Goal: Transaction & Acquisition: Obtain resource

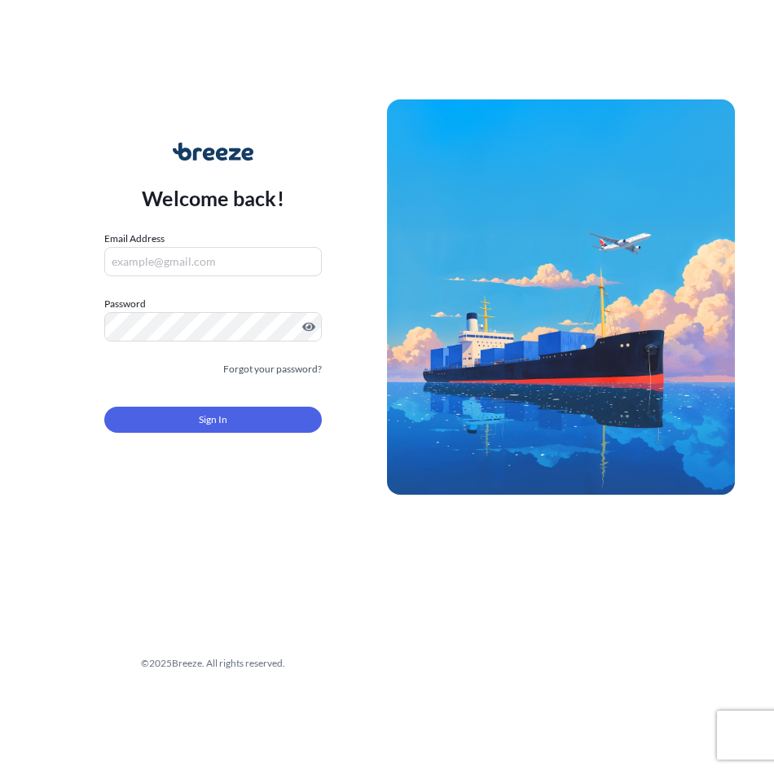
type input "[EMAIL_ADDRESS][DOMAIN_NAME]"
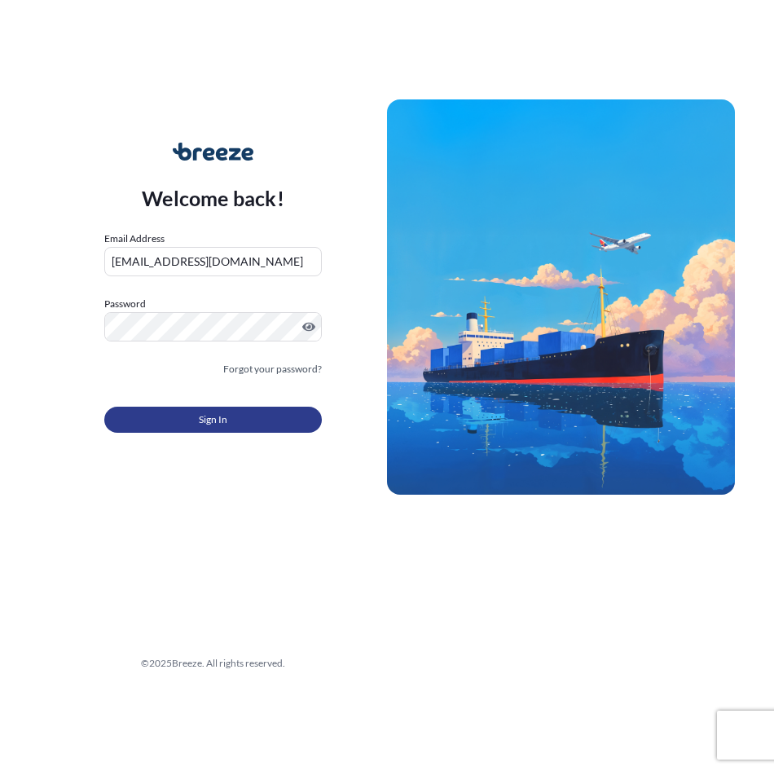
click at [196, 419] on button "Sign In" at bounding box center [213, 420] width 218 height 26
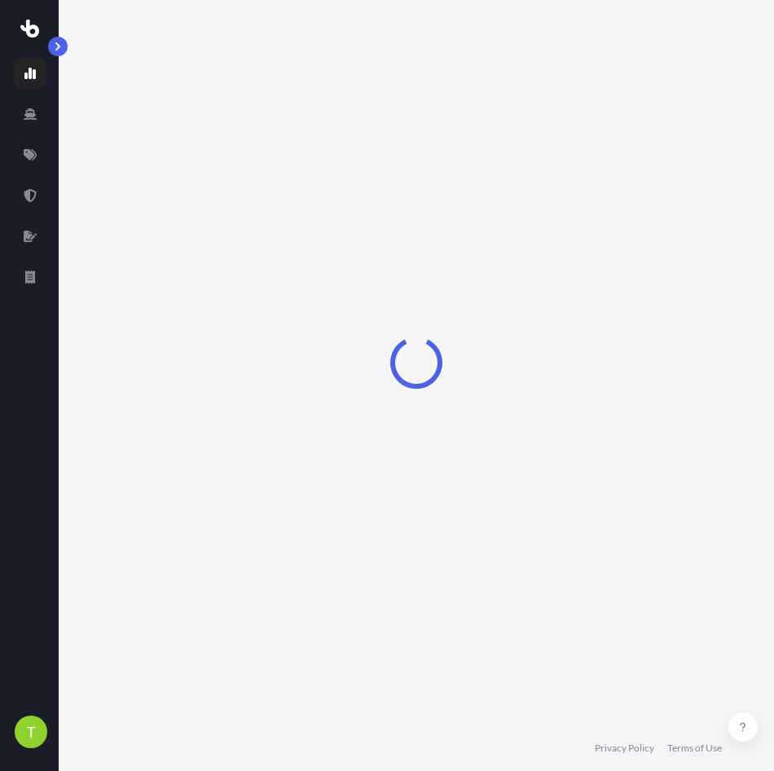
select select "2025"
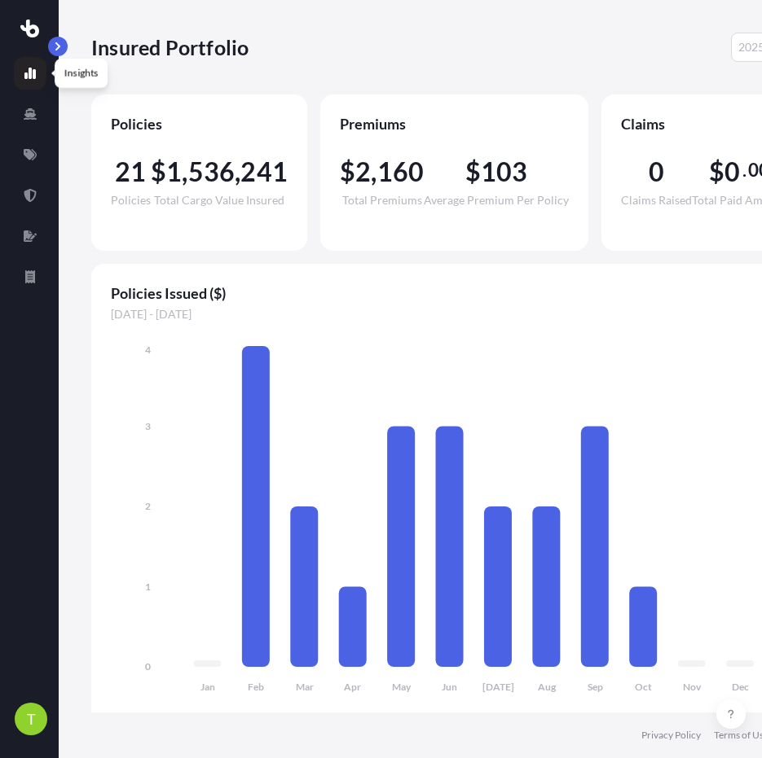
click at [29, 70] on icon at bounding box center [29, 73] width 11 height 11
click at [29, 152] on icon at bounding box center [30, 154] width 13 height 11
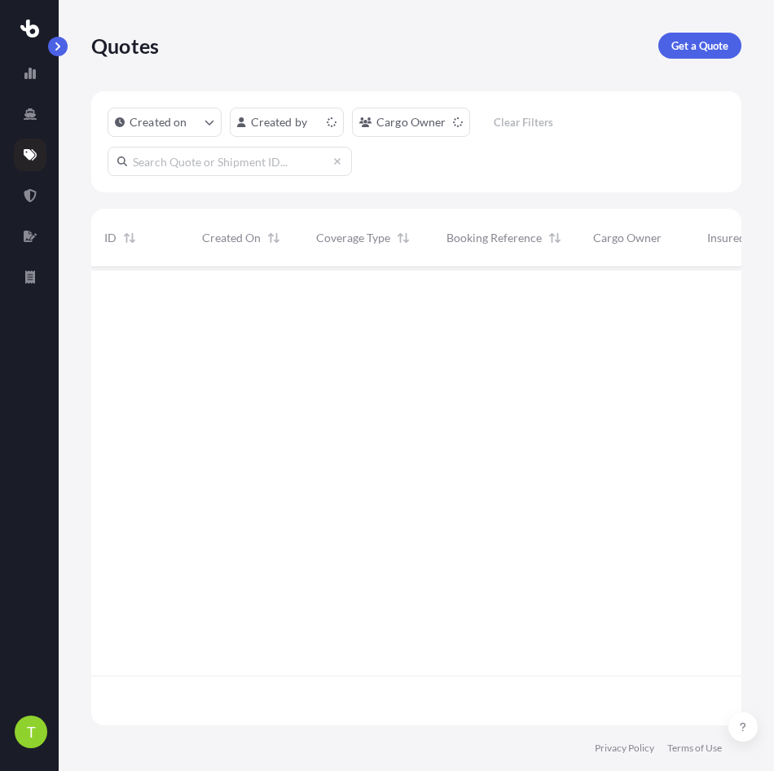
scroll to position [455, 638]
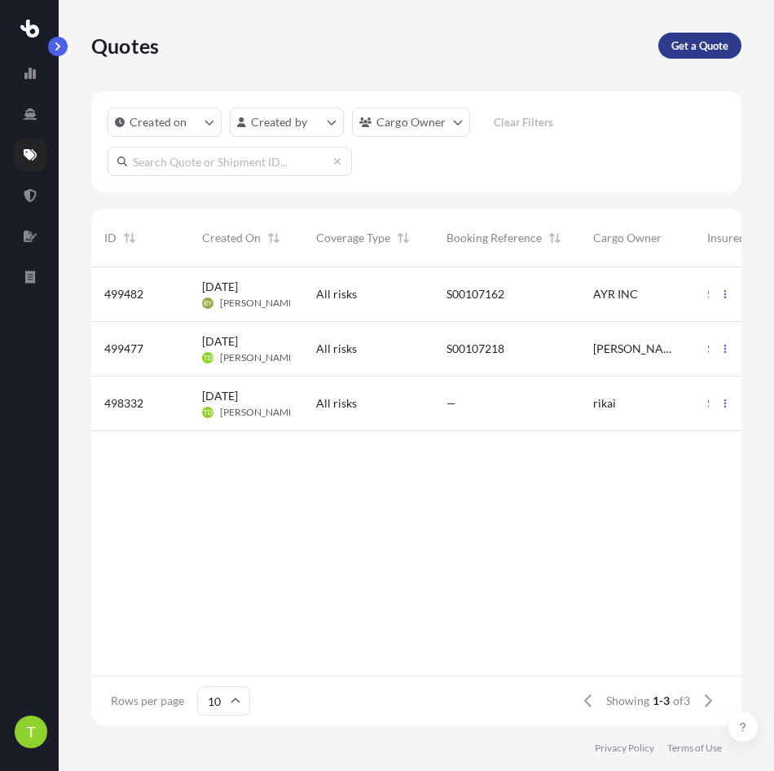
click at [677, 42] on p "Get a Quote" at bounding box center [699, 45] width 57 height 16
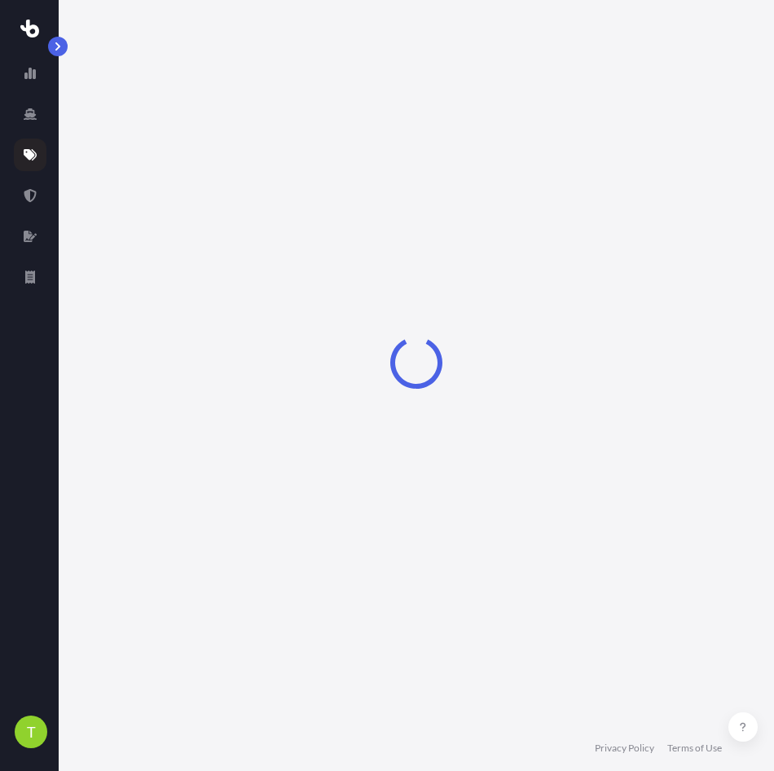
select select "Sea"
select select "1"
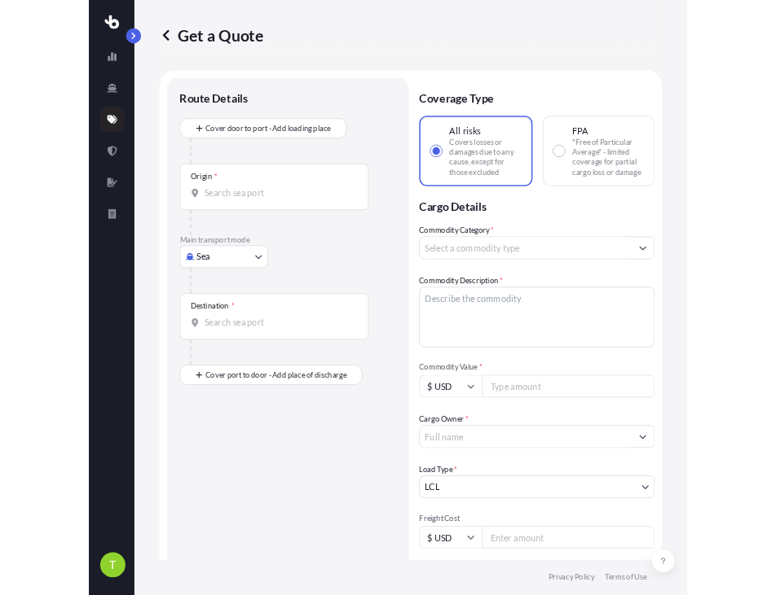
scroll to position [26, 0]
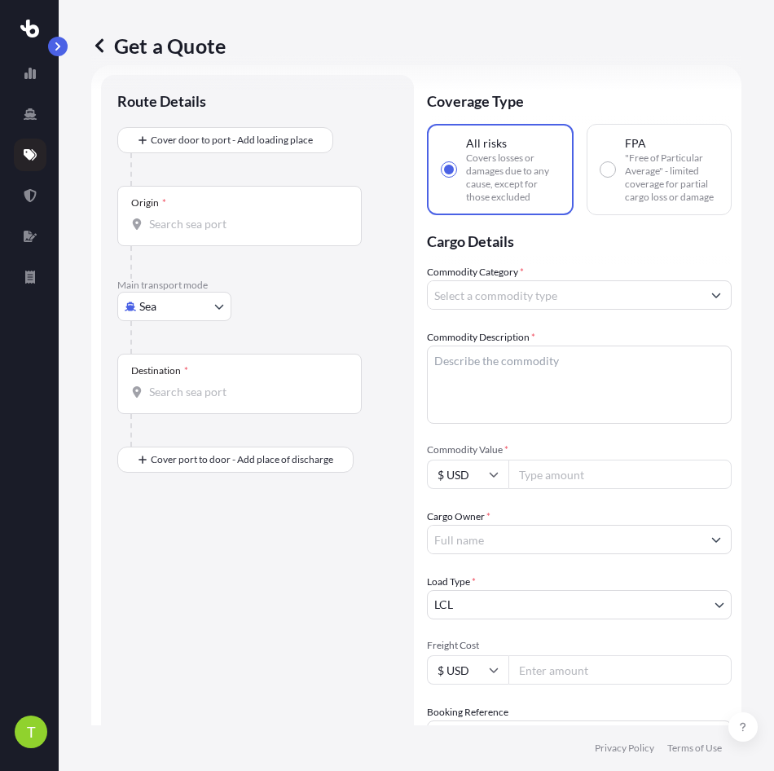
click at [247, 209] on div "Origin *" at bounding box center [239, 216] width 244 height 60
click at [247, 216] on input "Origin *" at bounding box center [245, 224] width 192 height 16
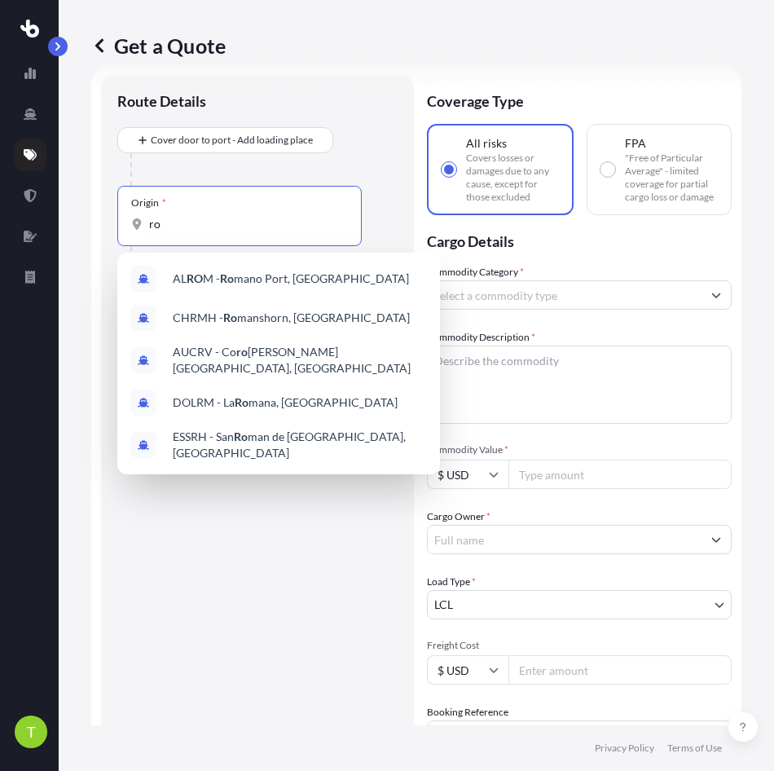
type input "r"
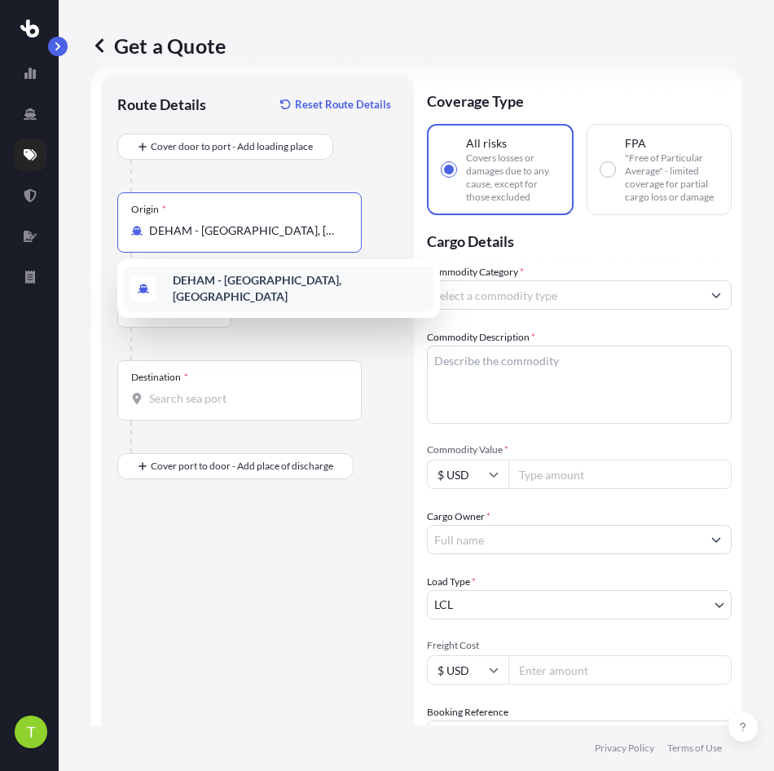
click at [277, 284] on b "DEHAM - [GEOGRAPHIC_DATA], [GEOGRAPHIC_DATA]" at bounding box center [257, 288] width 169 height 30
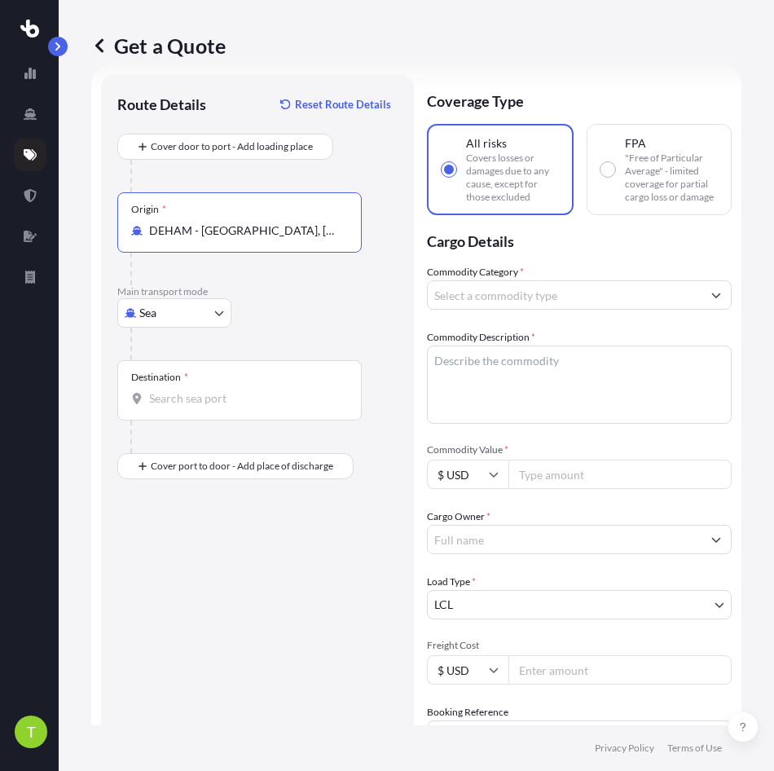
drag, startPoint x: 297, startPoint y: 236, endPoint x: 59, endPoint y: 238, distance: 237.9
click at [59, 238] on div "Get a Quote Route Details Reset Route Details Cover door to port - Add loading …" at bounding box center [416, 362] width 715 height 725
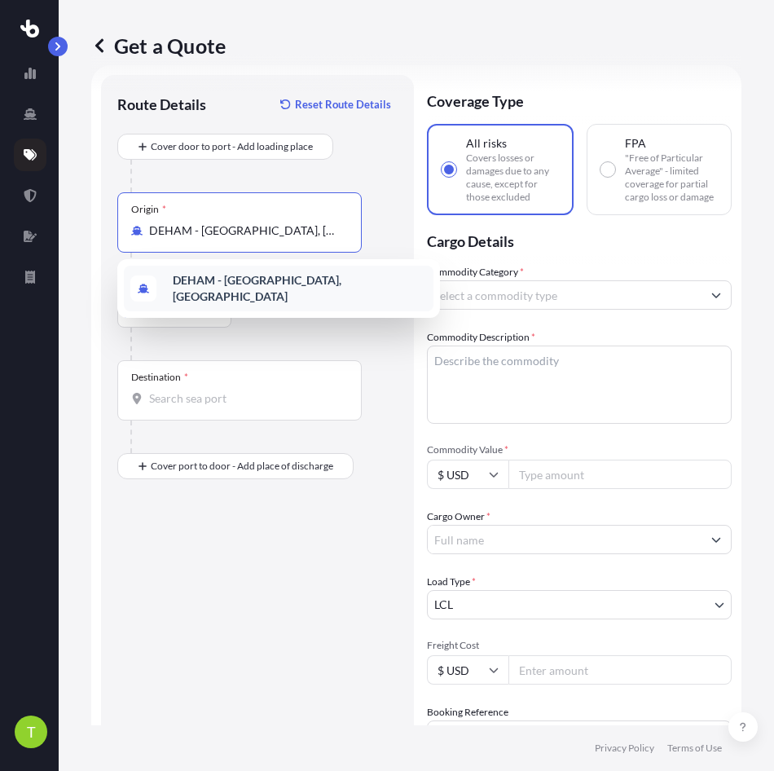
drag, startPoint x: 304, startPoint y: 231, endPoint x: 70, endPoint y: 215, distance: 234.3
click at [70, 215] on div "Get a Quote Route Details Reset Route Details Cover door to port - Add loading …" at bounding box center [416, 362] width 715 height 725
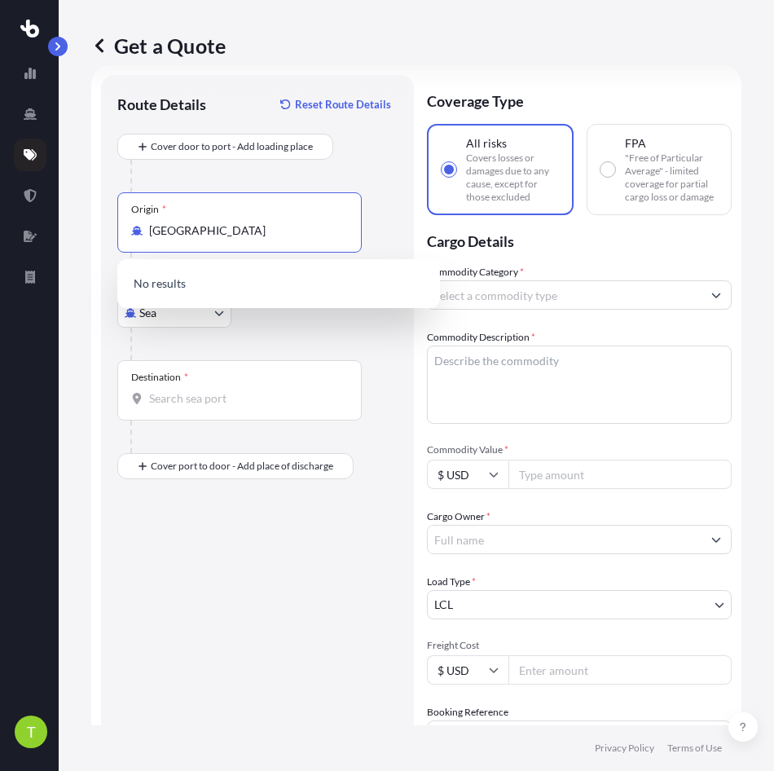
type input "DEHAM - Hamburg, Germany"
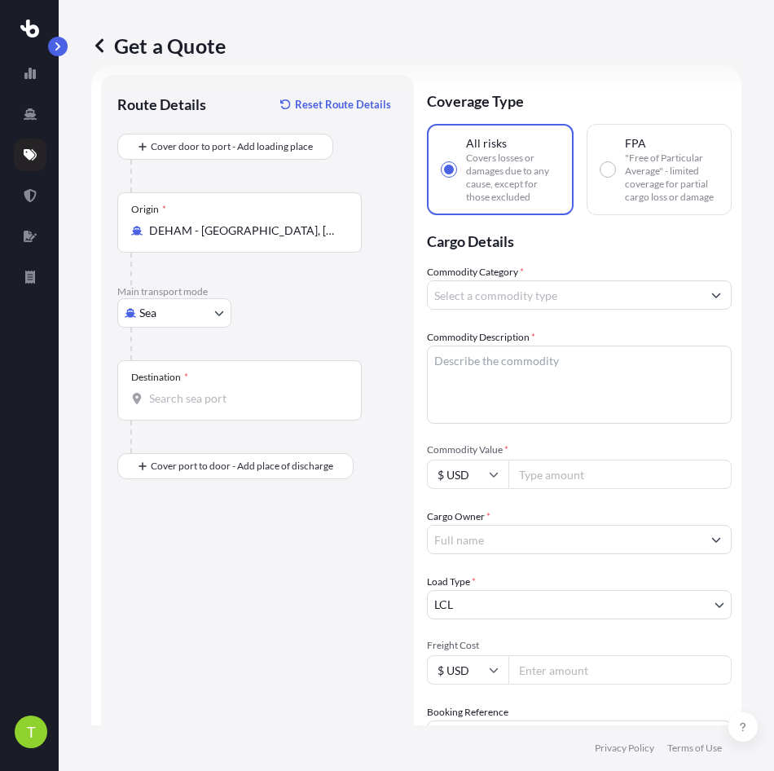
click at [199, 404] on input "Destination *" at bounding box center [245, 398] width 192 height 16
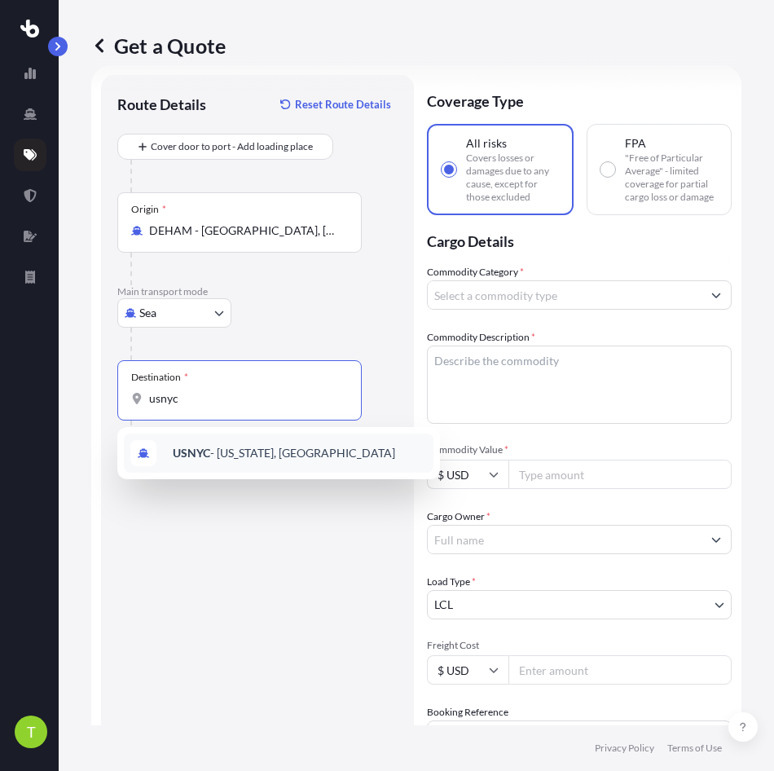
click at [244, 454] on span "USNYC - New York, United States" at bounding box center [284, 453] width 222 height 16
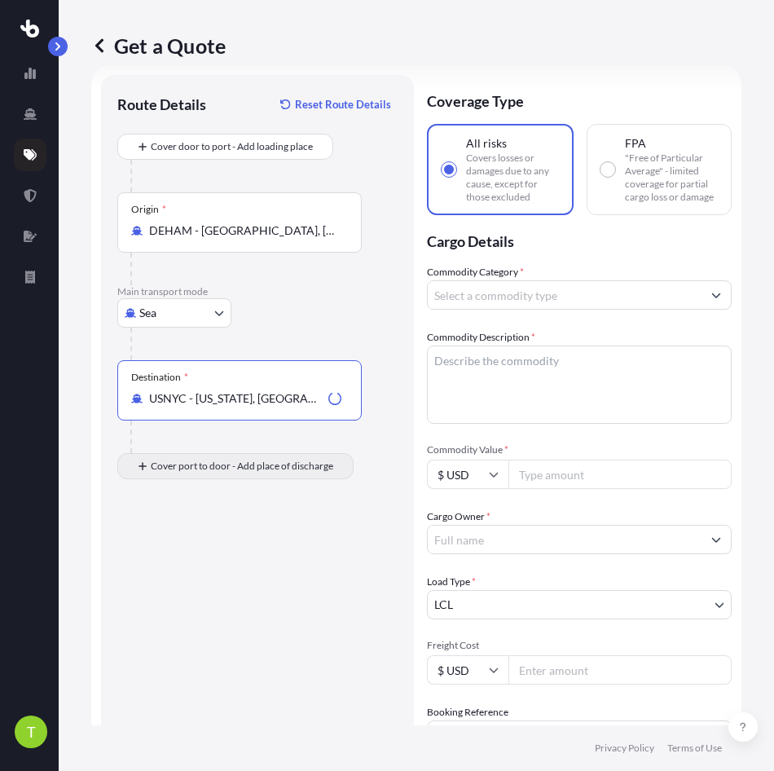
type input "USNYC - [US_STATE], [GEOGRAPHIC_DATA]"
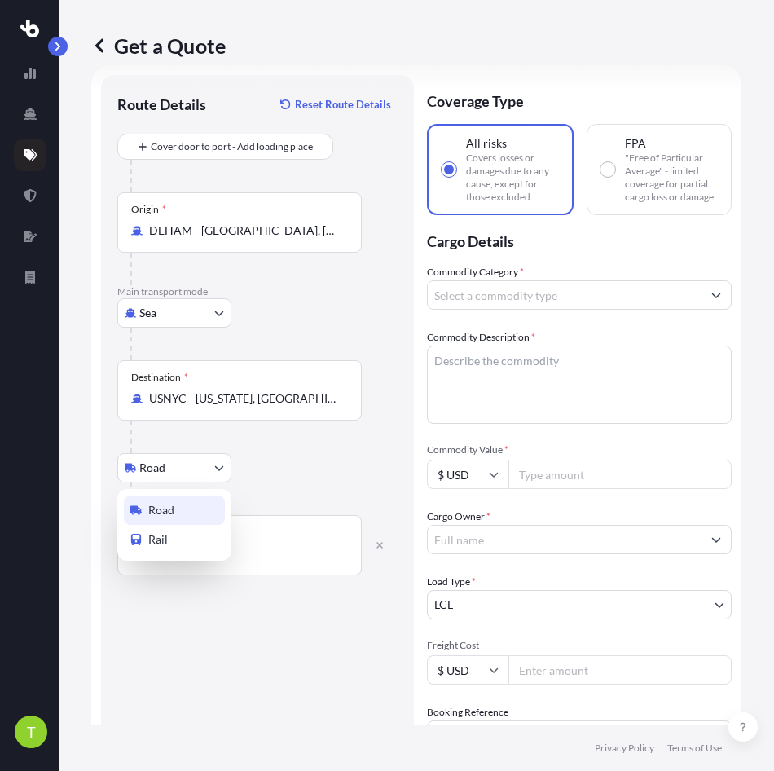
click at [194, 472] on body "1 option available. 0 options available. 1 option available. T Get a Quote Rout…" at bounding box center [387, 385] width 774 height 771
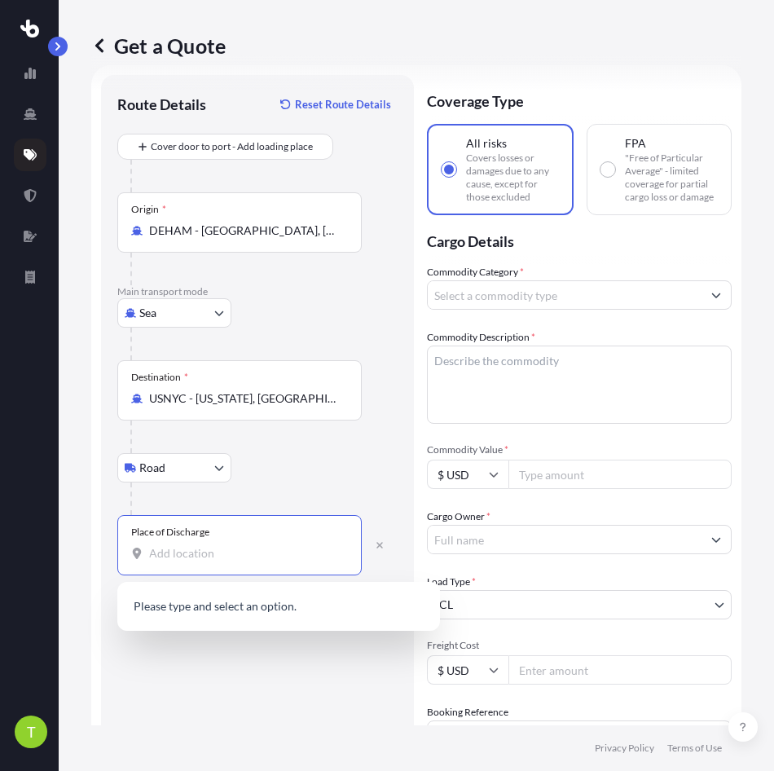
click at [197, 546] on input "Place of Discharge" at bounding box center [245, 553] width 192 height 16
click at [200, 547] on input "Place of Discharge" at bounding box center [245, 553] width 192 height 16
paste input "[STREET_ADDRESS]"
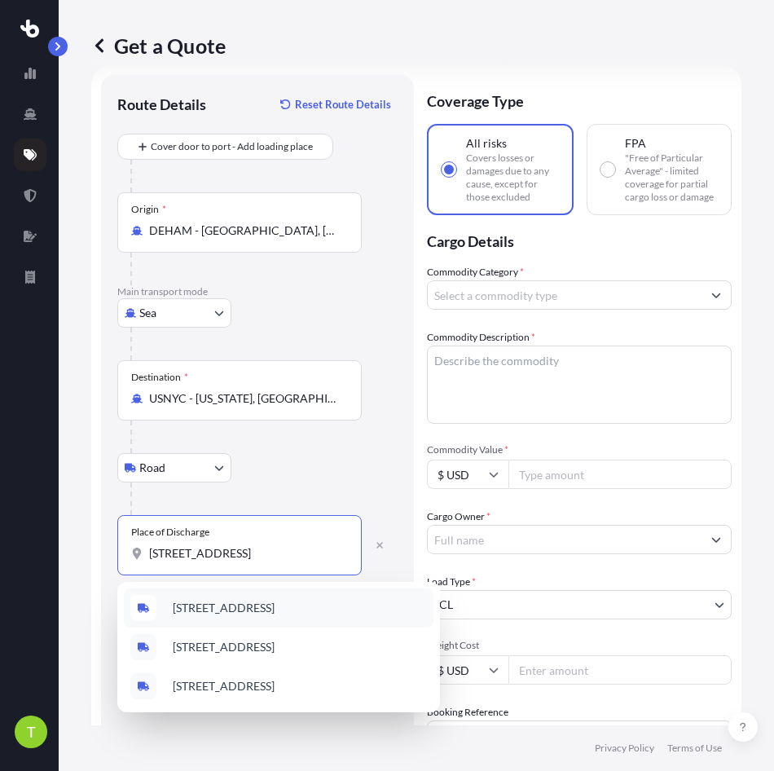
click at [275, 606] on span "[STREET_ADDRESS]" at bounding box center [224, 608] width 102 height 16
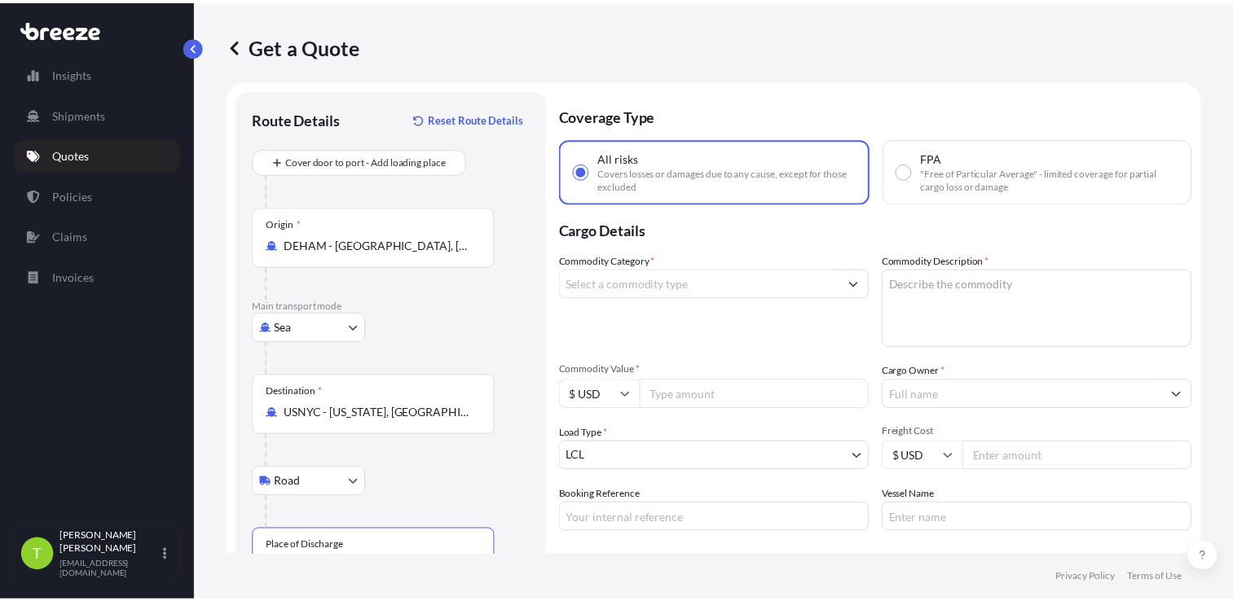
scroll to position [0, 0]
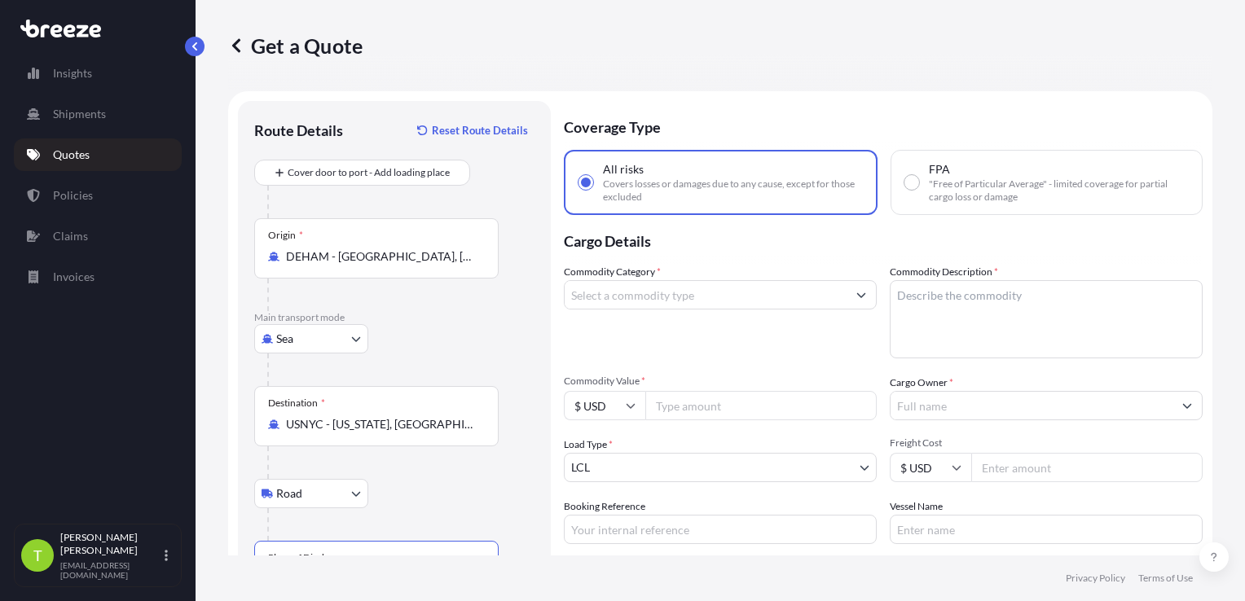
type input "[STREET_ADDRESS]"
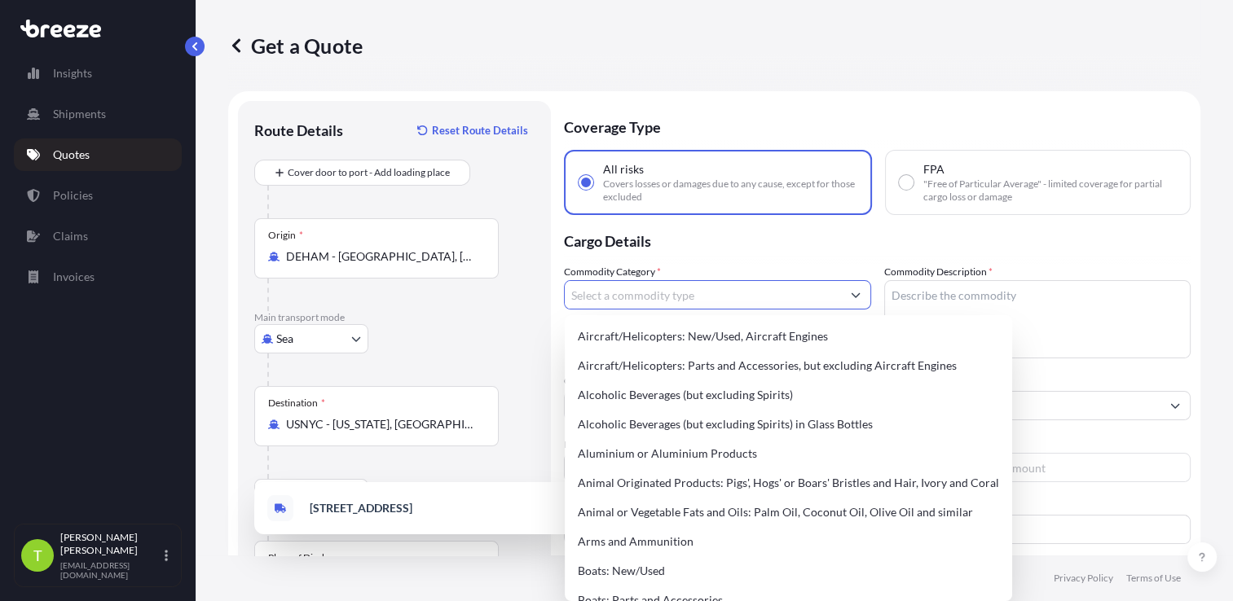
click at [661, 290] on input "Commodity Category *" at bounding box center [703, 294] width 276 height 29
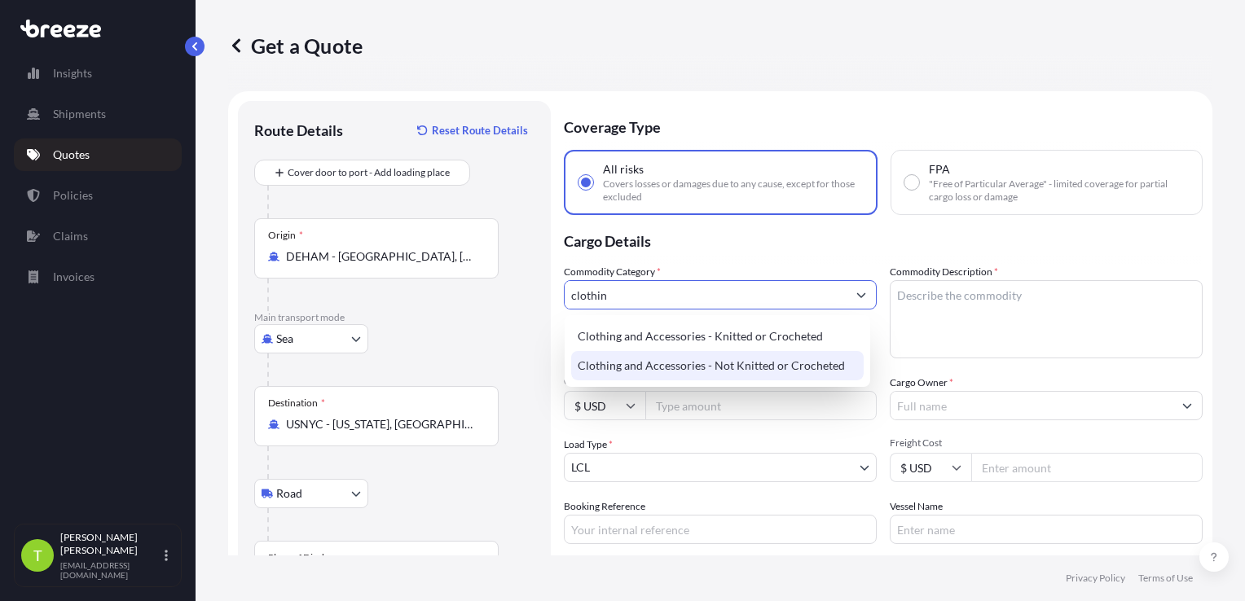
click at [711, 371] on div "Clothing and Accessories - Not Knitted or Crocheted" at bounding box center [717, 365] width 292 height 29
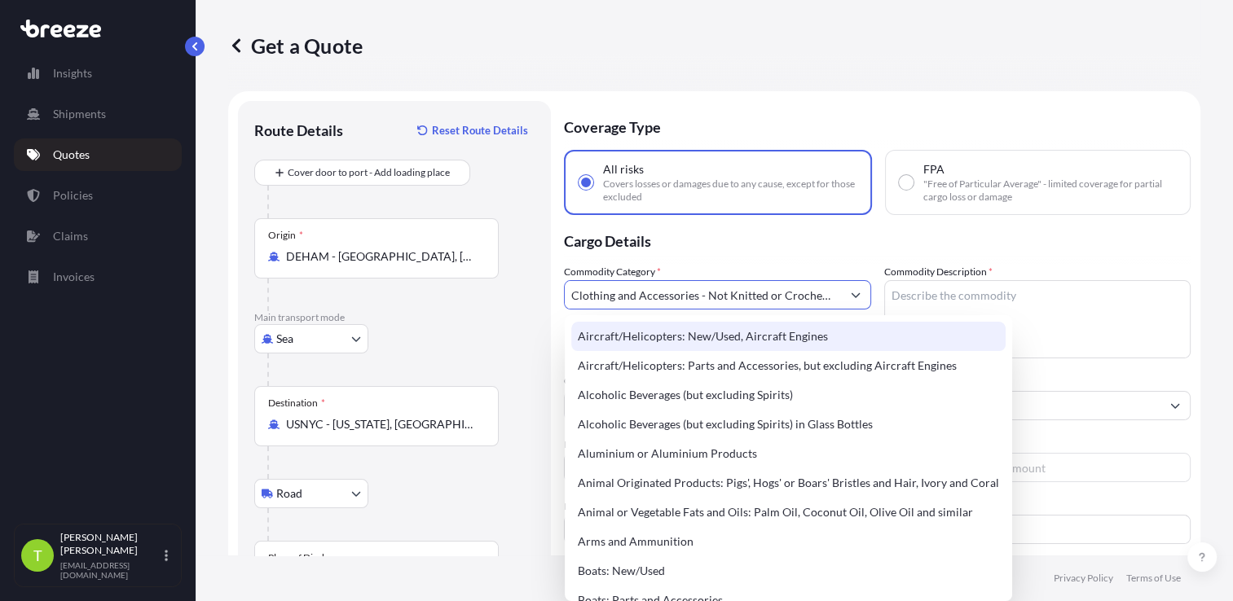
click at [773, 291] on input "Clothing and Accessories - Not Knitted or Crocheted" at bounding box center [703, 294] width 276 height 29
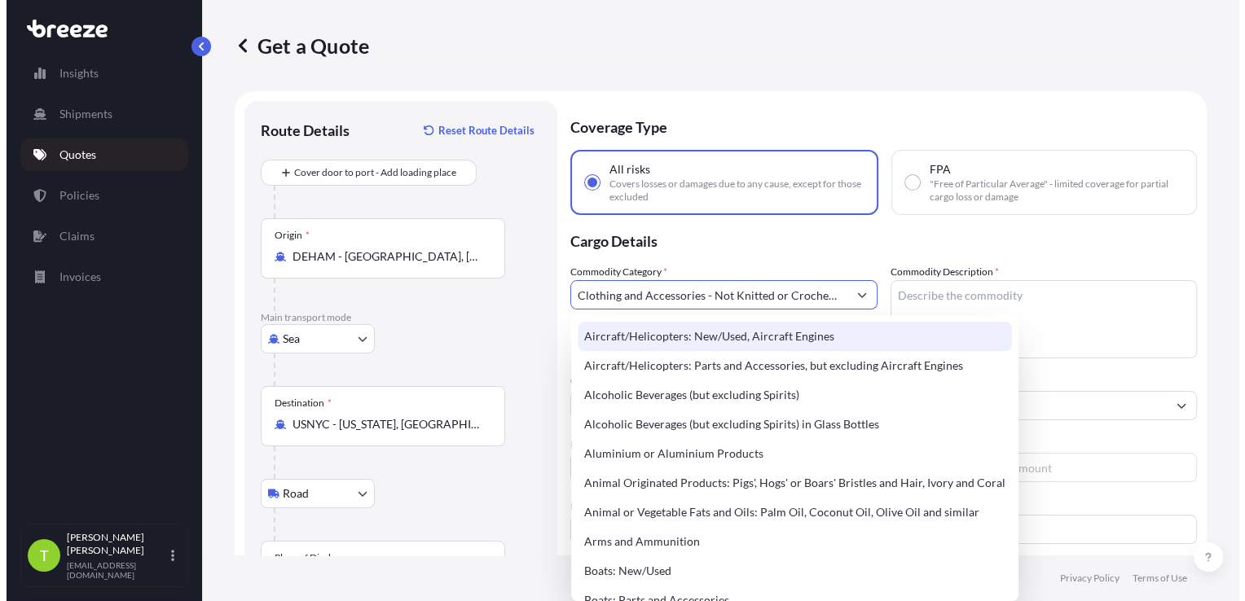
scroll to position [0, 3]
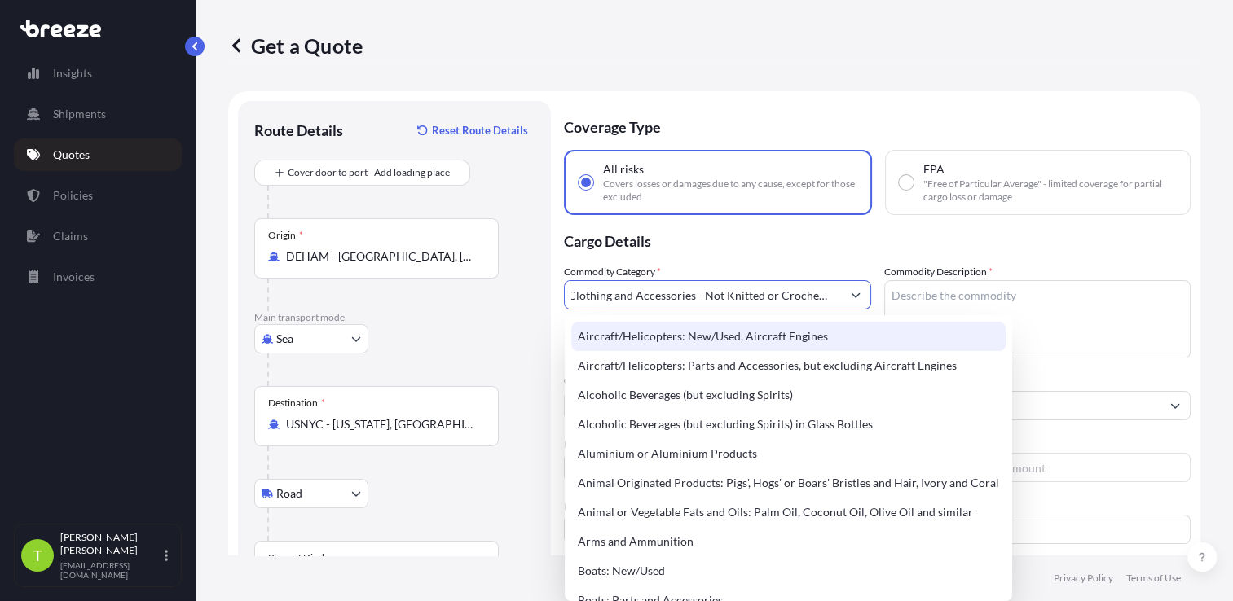
drag, startPoint x: 709, startPoint y: 293, endPoint x: 886, endPoint y: 281, distance: 177.2
click at [773, 281] on div "Commodity Category * Clothing and Accessories - Not Knitted or Crocheted Commod…" at bounding box center [877, 404] width 626 height 280
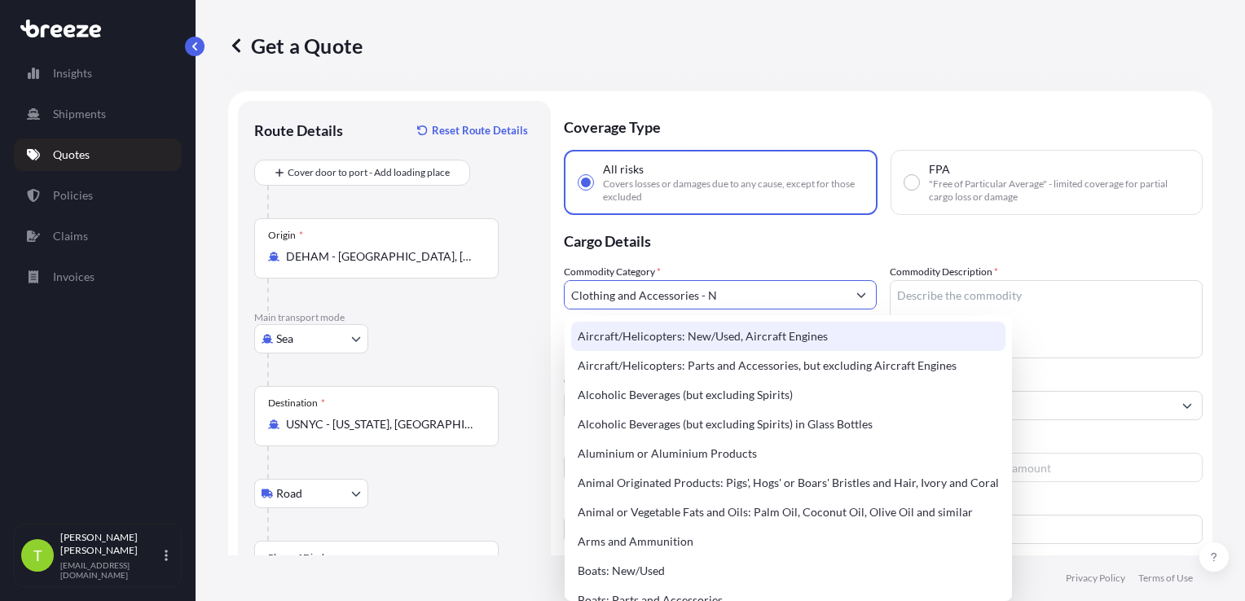
scroll to position [0, 0]
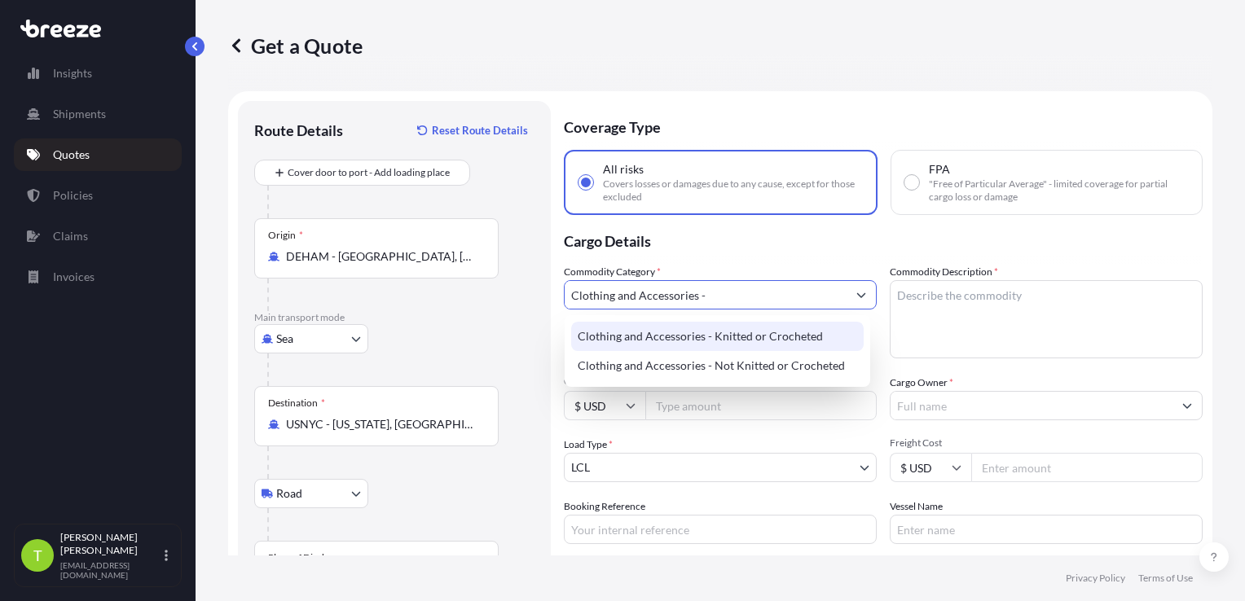
click at [761, 335] on div "Clothing and Accessories - Knitted or Crocheted" at bounding box center [717, 336] width 292 height 29
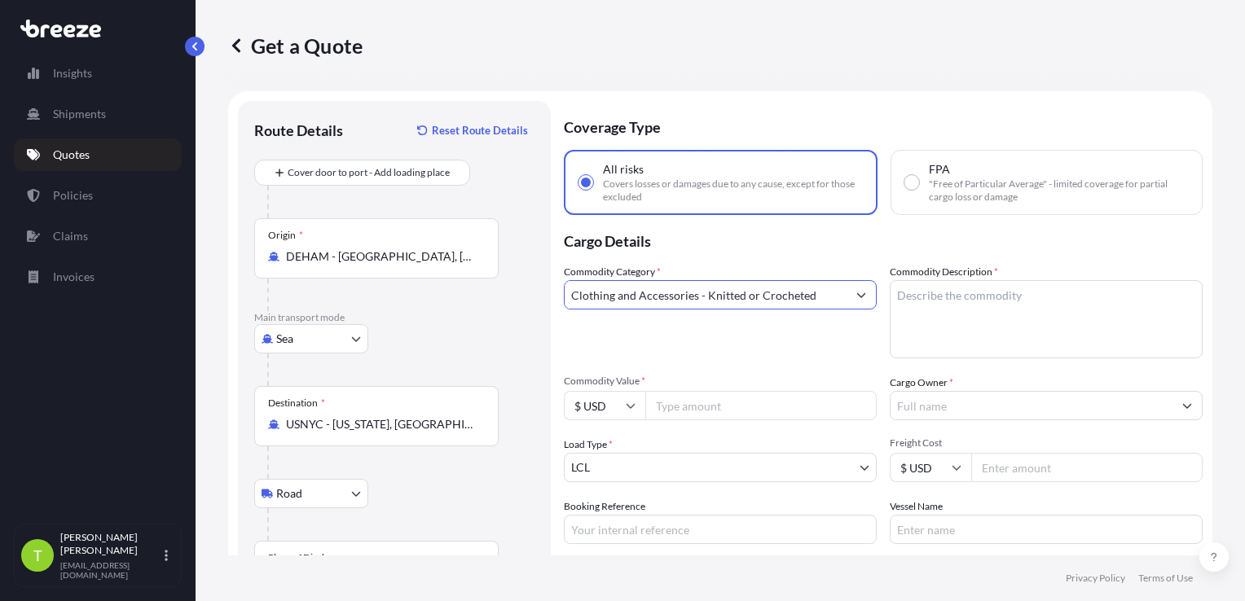
type input "Clothing and Accessories - Knitted or Crocheted"
click at [773, 292] on textarea "Commodity Description *" at bounding box center [1046, 319] width 313 height 78
paste textarea "QUILTED MOLESKIN SHIRT JACKET"
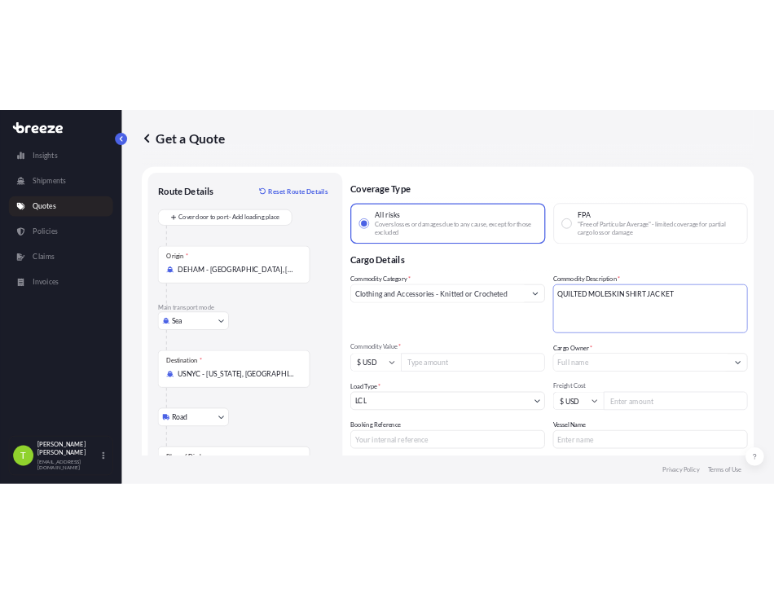
scroll to position [137, 0]
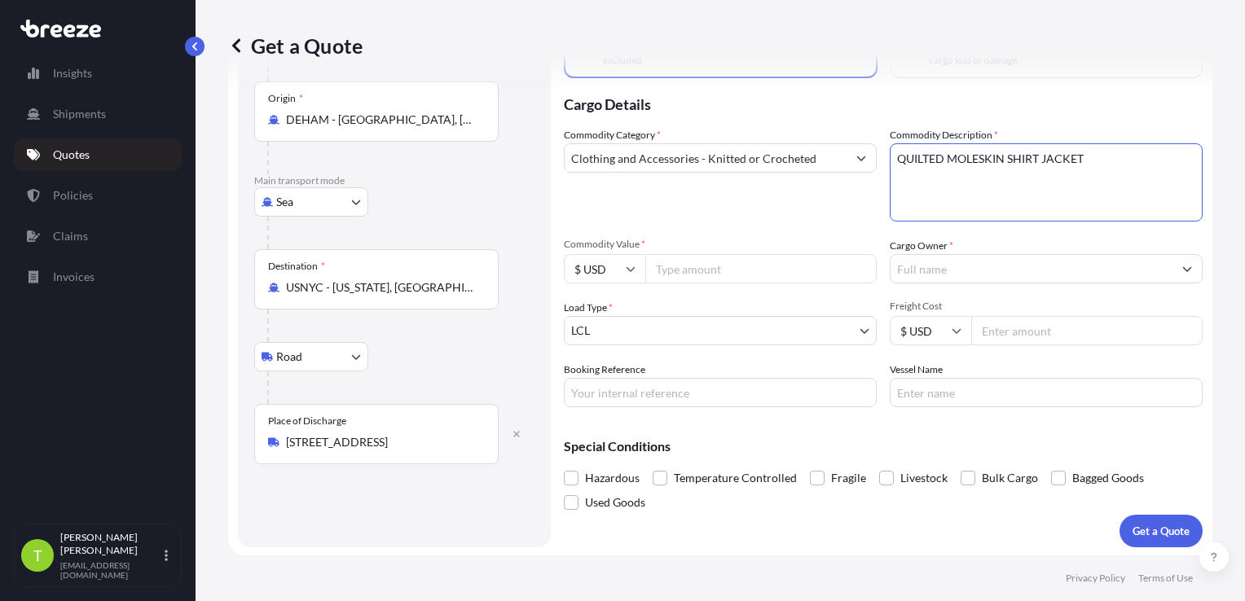
type textarea "QUILTED MOLESKIN SHIRT JACKET"
click at [714, 264] on input "Commodity Value *" at bounding box center [760, 268] width 231 height 29
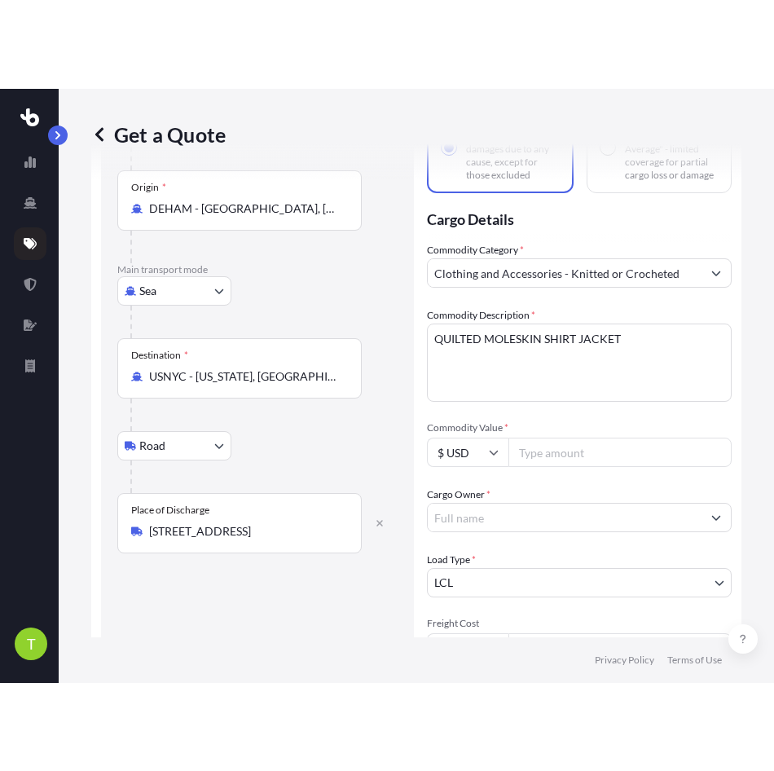
scroll to position [138, 0]
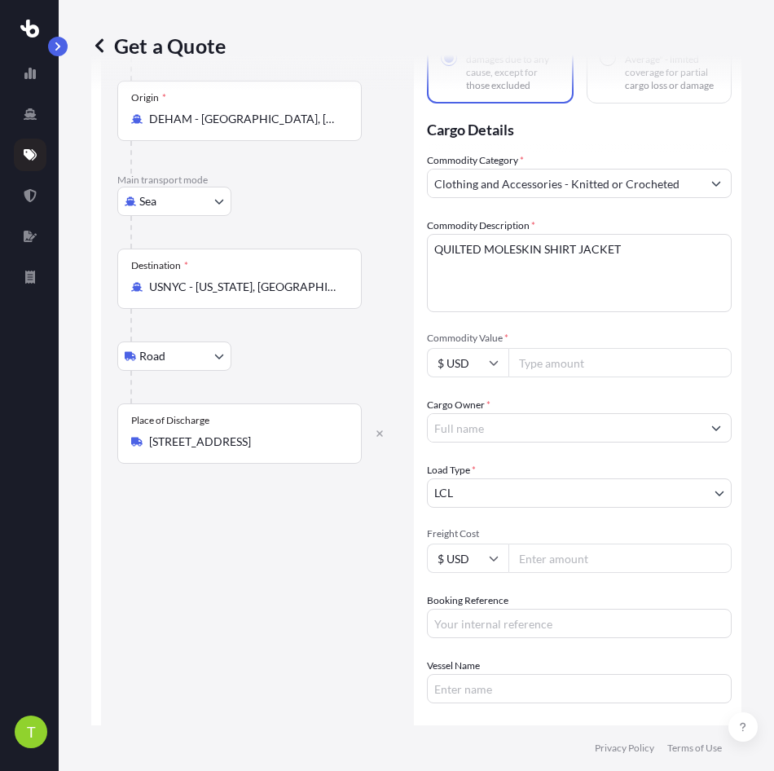
paste input "102379.98"
type input "102379.98"
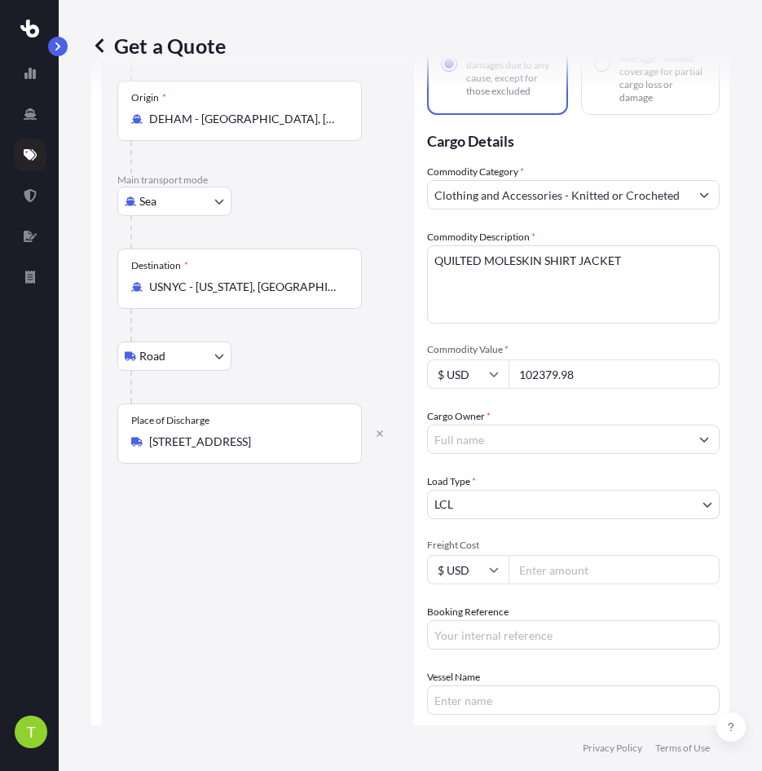
click at [490, 437] on input "Cargo Owner *" at bounding box center [558, 438] width 261 height 29
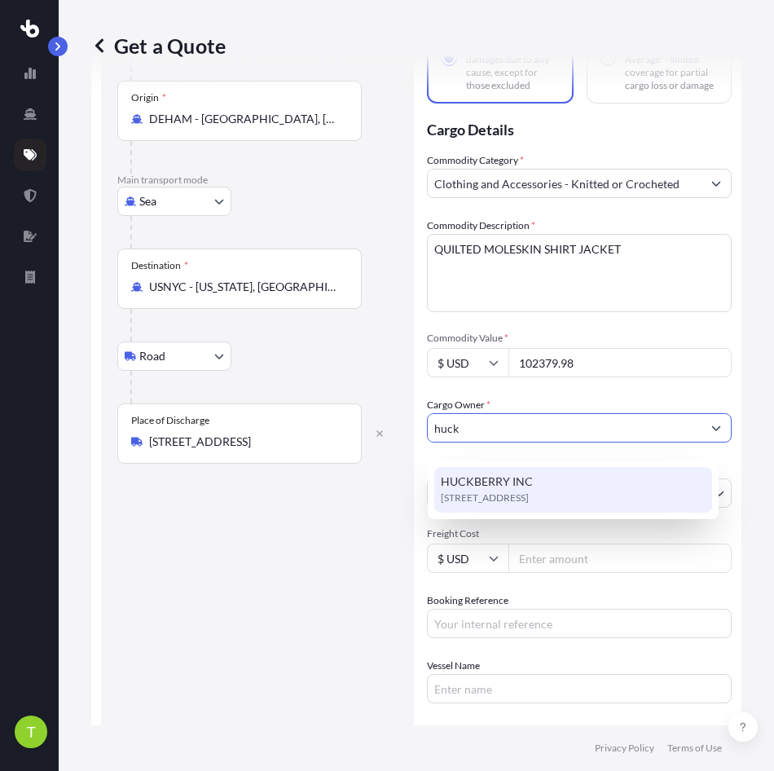
click at [485, 496] on span "4000 Creekside Pkwy ste a, 43194, Lockbourne, United States" at bounding box center [485, 498] width 88 height 16
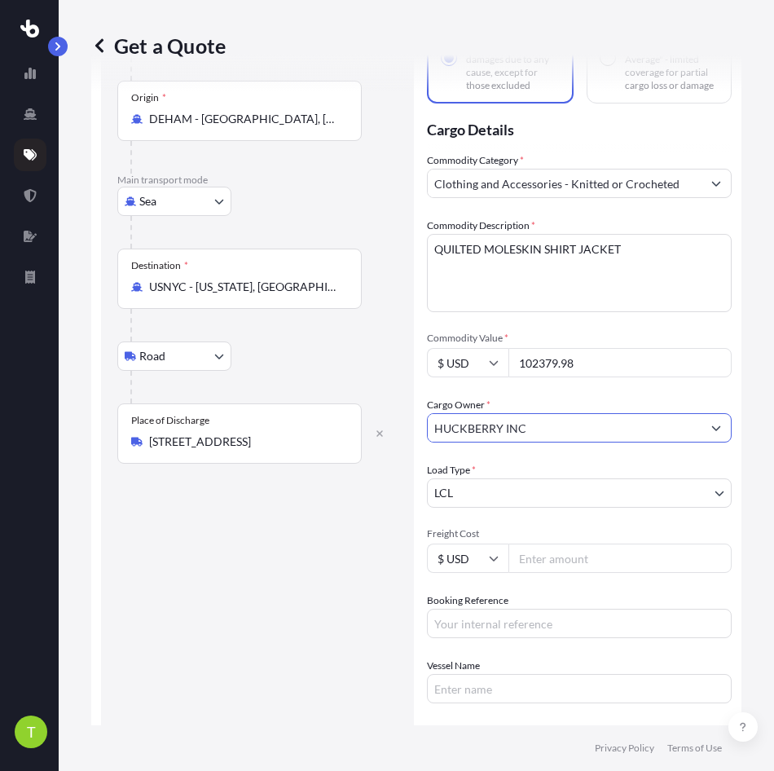
type input "HUCKBERRY INC"
click at [577, 568] on input "Freight Cost" at bounding box center [619, 557] width 223 height 29
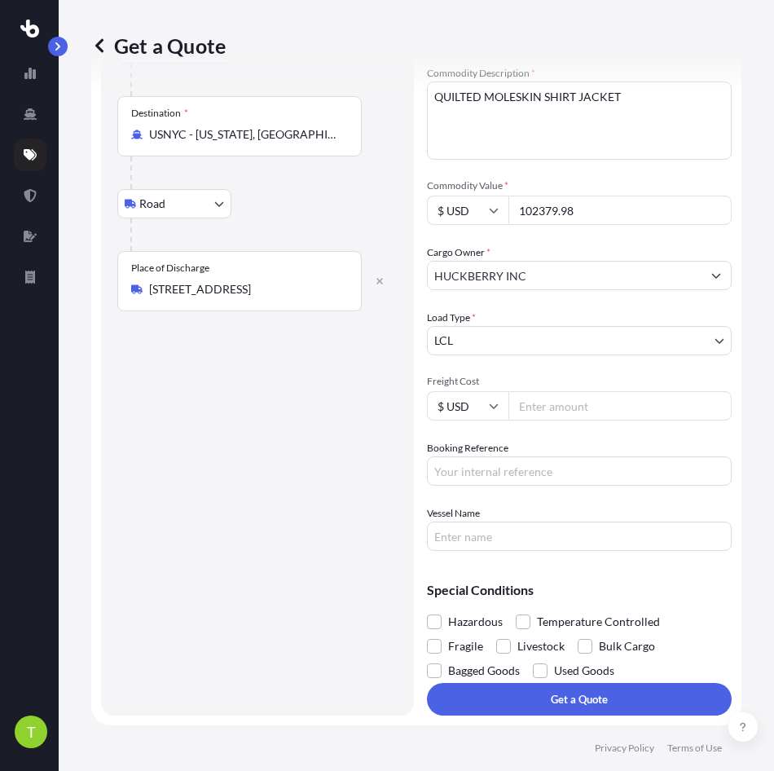
scroll to position [301, 0]
click at [567, 402] on input "Freight Cost" at bounding box center [619, 405] width 223 height 29
paste input "7139.05"
type input "7139.05"
drag, startPoint x: 503, startPoint y: 476, endPoint x: 609, endPoint y: 429, distance: 114.9
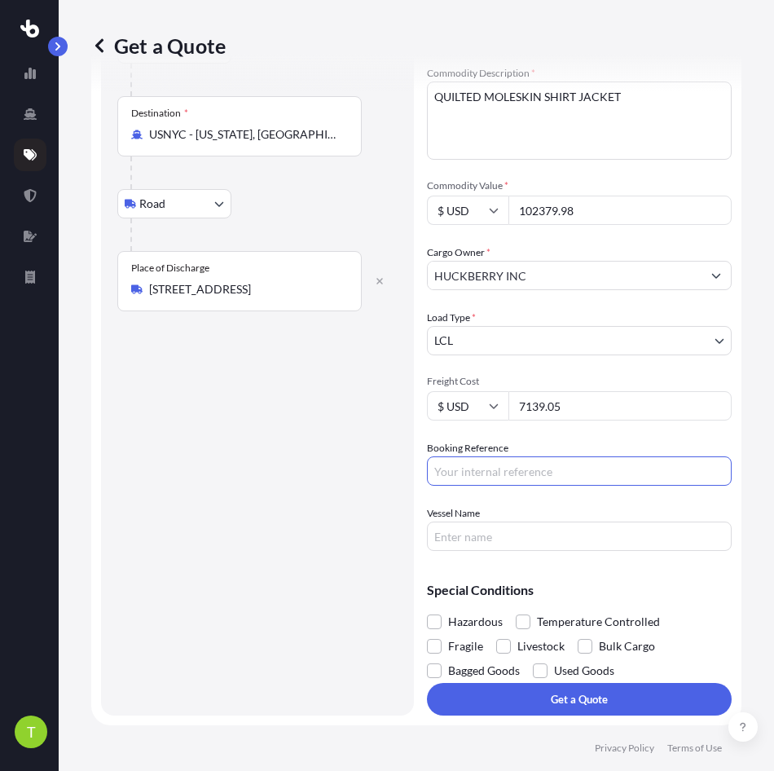
click at [503, 476] on input "Booking Reference" at bounding box center [579, 470] width 305 height 29
click at [561, 470] on input "Booking Reference" at bounding box center [579, 470] width 305 height 29
paste input "S00106300"
type input "S00106300"
click at [471, 531] on input "Vessel Name" at bounding box center [579, 535] width 305 height 29
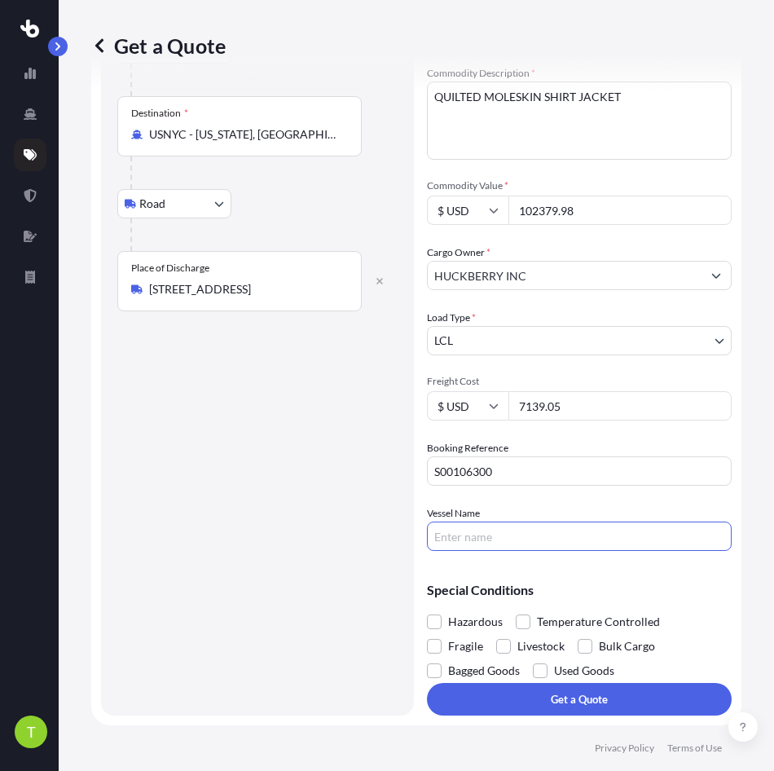
paste input "MAERSK PUELO / 537W"
drag, startPoint x: 525, startPoint y: 531, endPoint x: 550, endPoint y: 538, distance: 25.5
click at [528, 532] on input "MAERSK PUELO / 537W" at bounding box center [579, 535] width 305 height 29
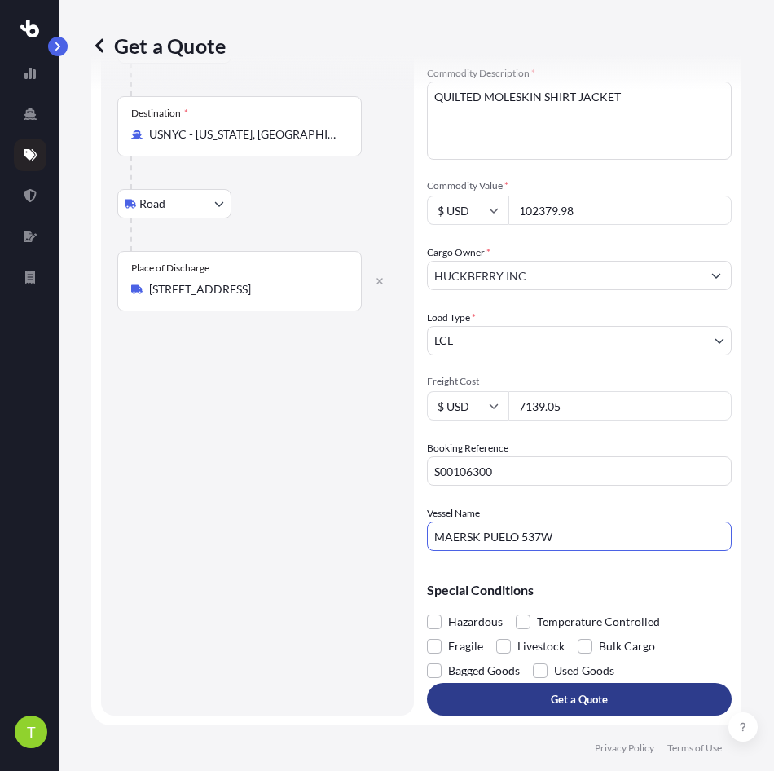
type input "MAERSK PUELO 537W"
click at [560, 689] on button "Get a Quote" at bounding box center [579, 699] width 305 height 33
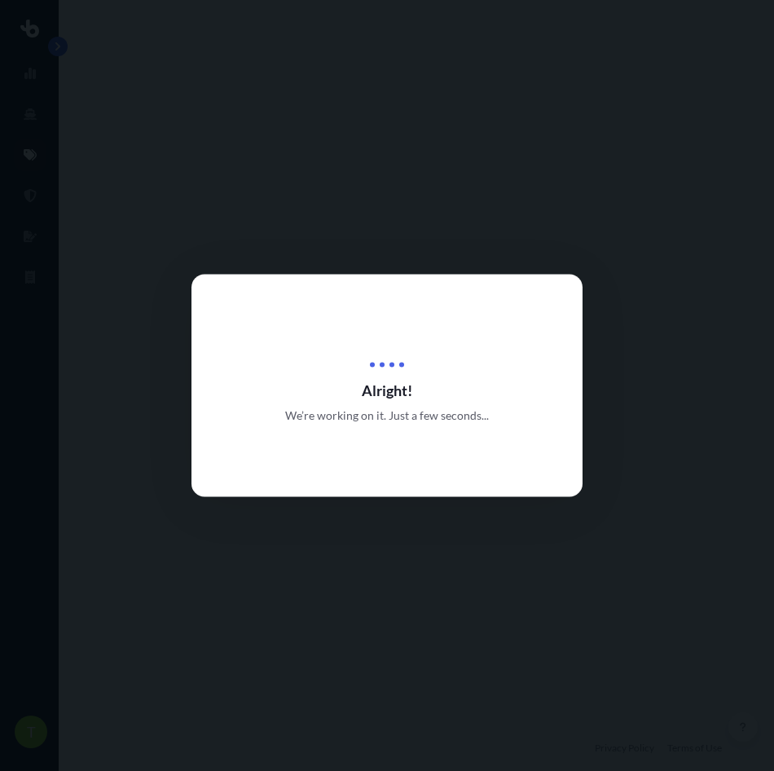
select select "Sea"
select select "Road"
select select "1"
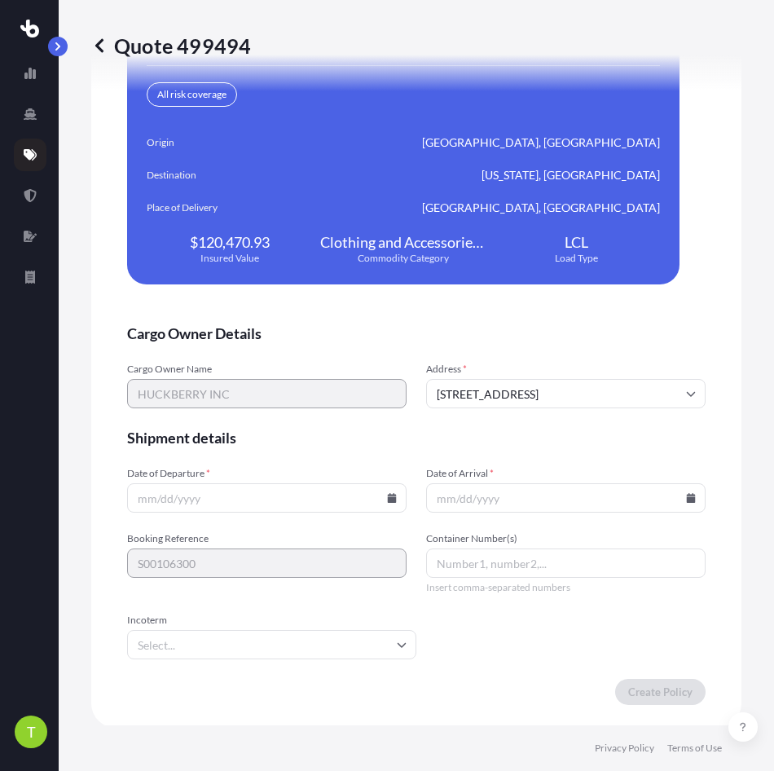
scroll to position [3643, 0]
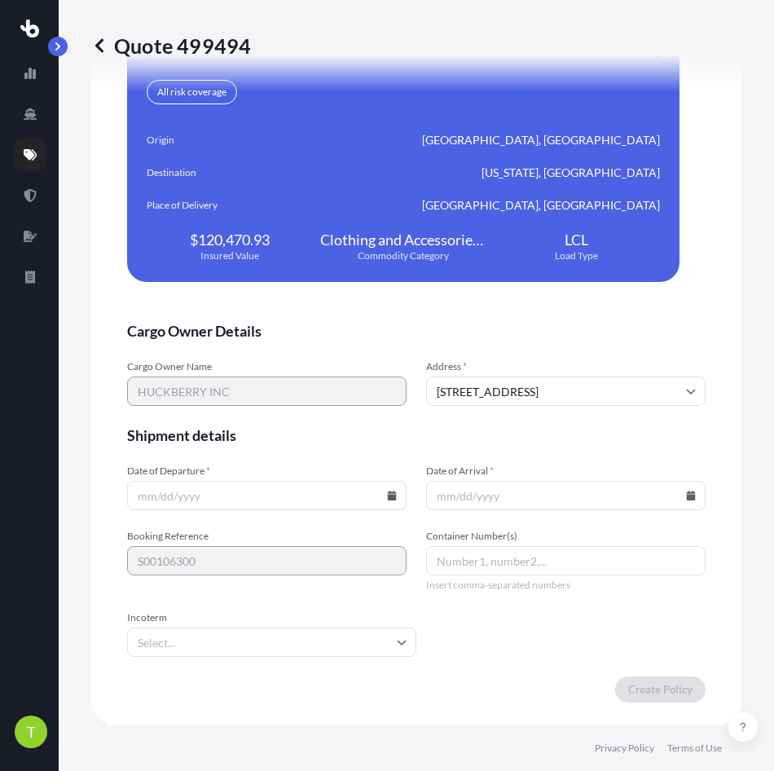
click at [246, 503] on input "Date of Departure *" at bounding box center [266, 495] width 279 height 29
type input "[DATE]"
drag, startPoint x: 447, startPoint y: 489, endPoint x: 493, endPoint y: 502, distance: 47.4
click at [447, 490] on input "Date of Arrival *" at bounding box center [565, 495] width 279 height 29
type input "[DATE]"
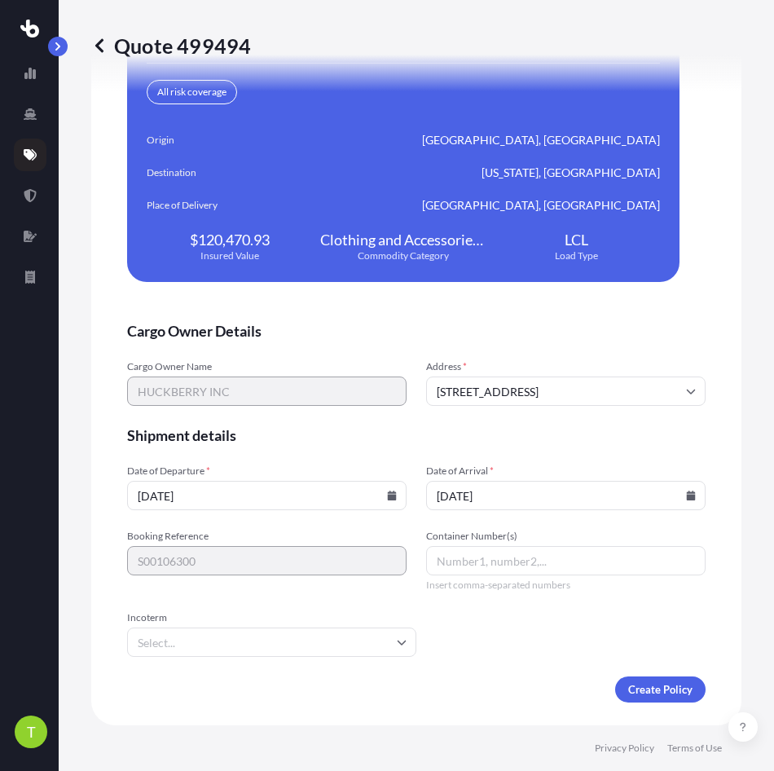
click at [486, 568] on input "Container Number(s)" at bounding box center [565, 560] width 279 height 29
paste input "UACU6022637"
type input "UACU6022637"
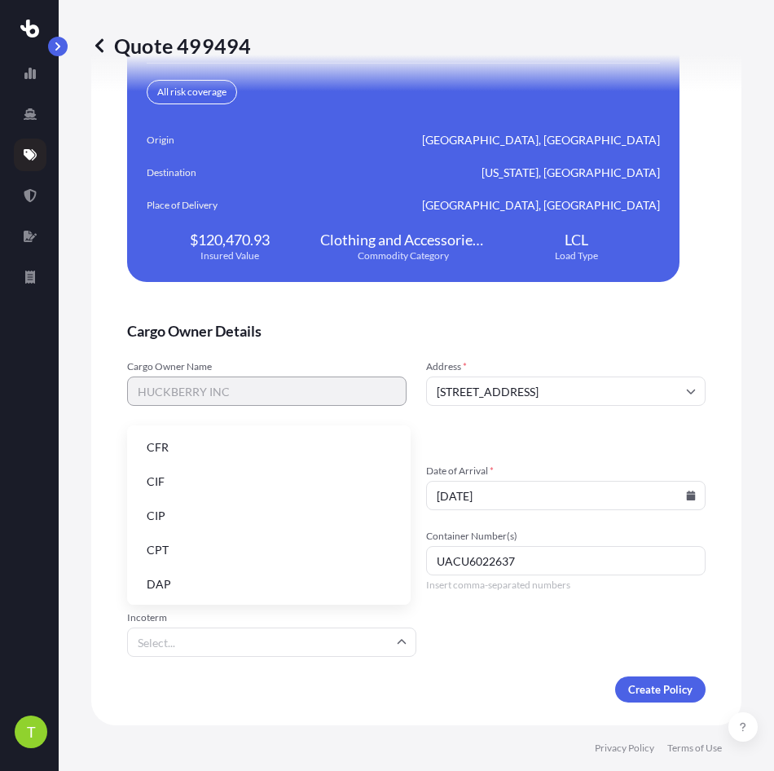
click at [393, 635] on input "Incoterm" at bounding box center [271, 641] width 289 height 29
click at [253, 490] on li "EXW" at bounding box center [269, 479] width 270 height 31
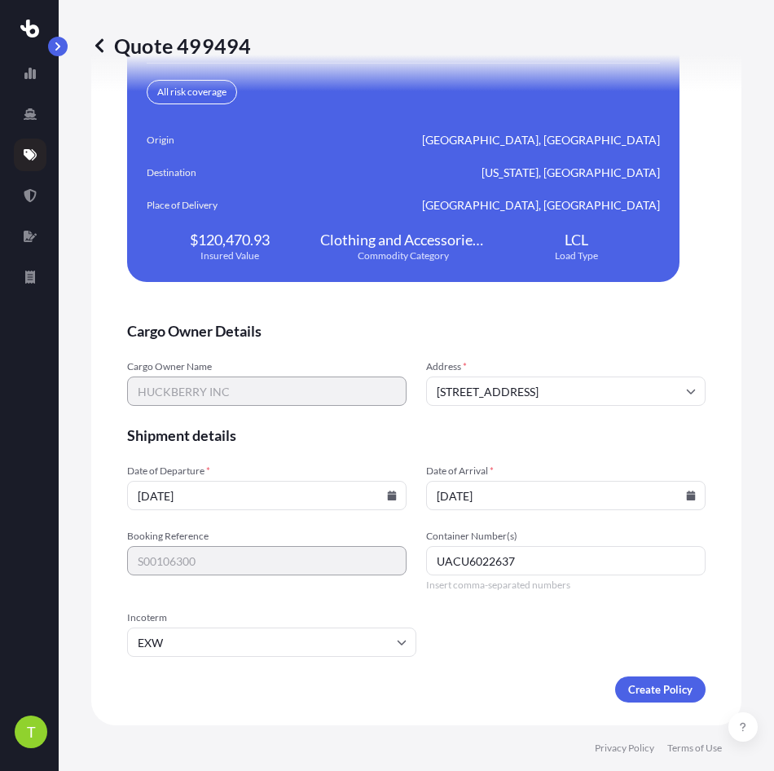
scroll to position [3643, 0]
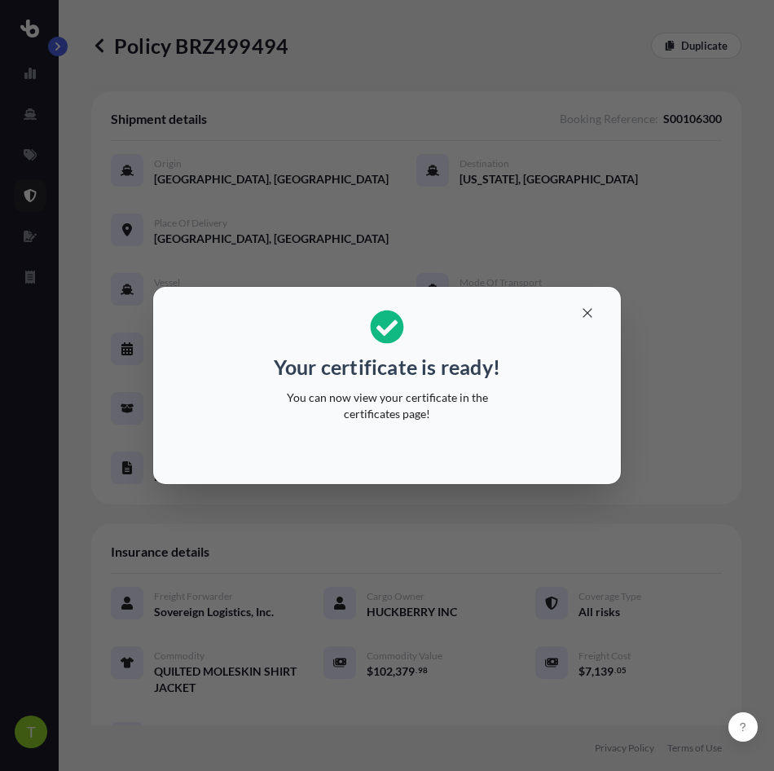
click at [475, 498] on div "Your certificate is ready! You can now view your certificate in the certificate…" at bounding box center [387, 385] width 774 height 771
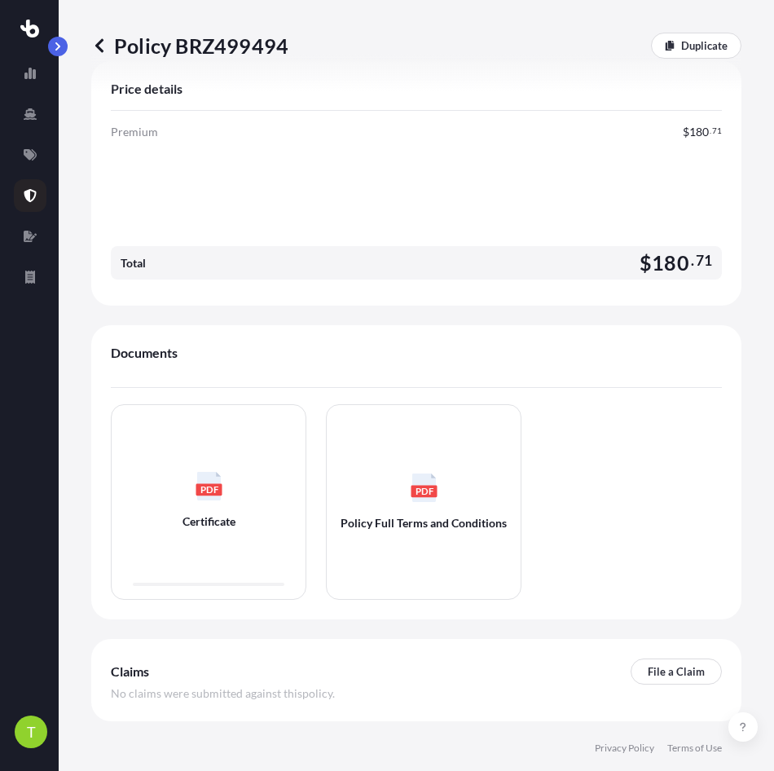
scroll to position [801, 0]
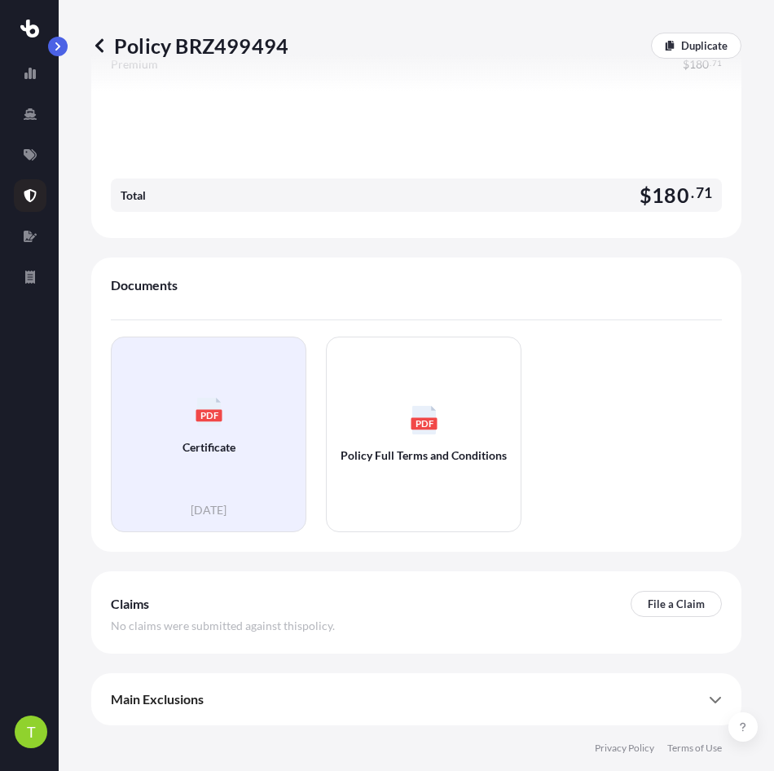
click at [210, 423] on icon at bounding box center [208, 412] width 24 height 29
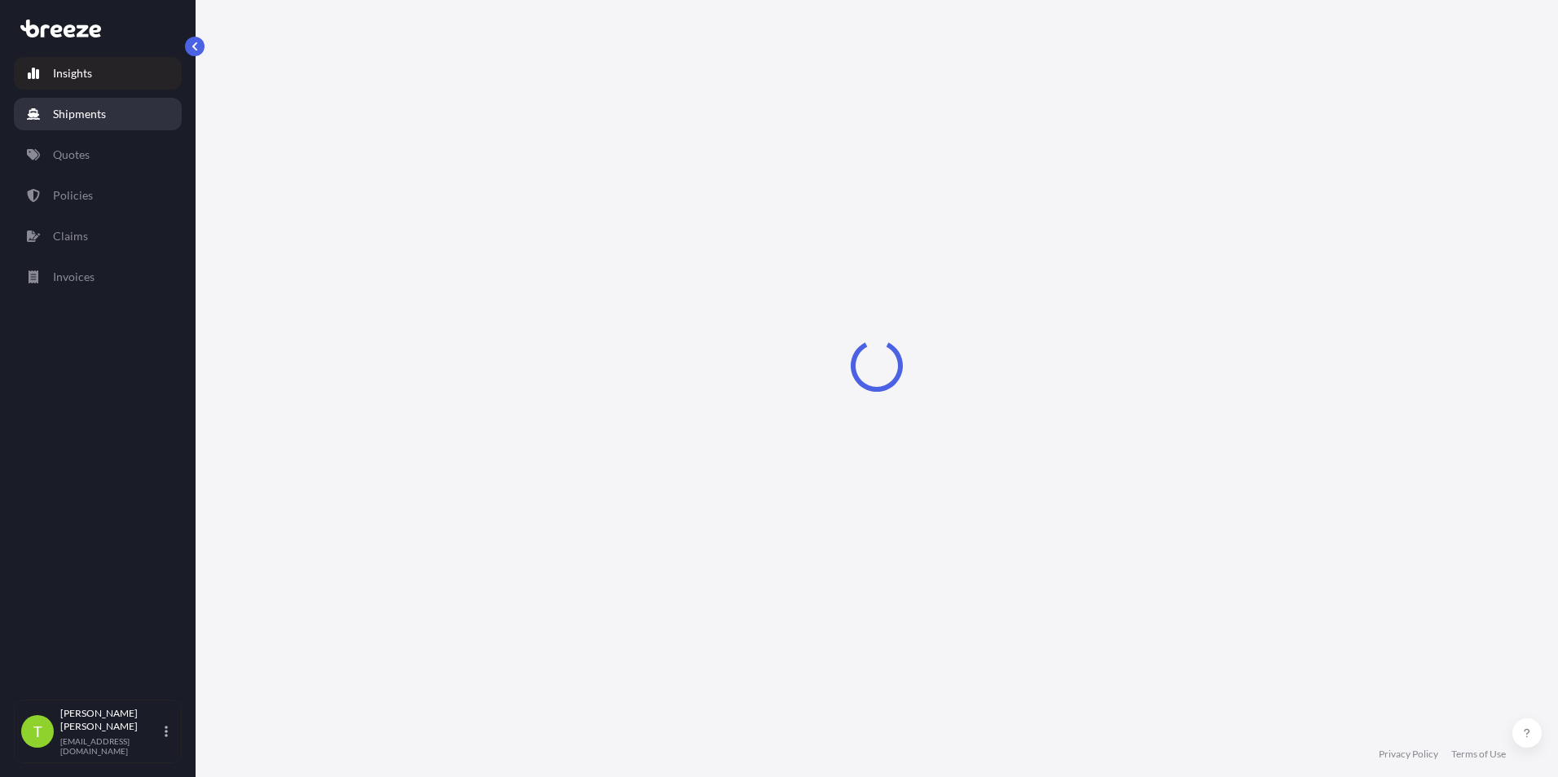
select select "2025"
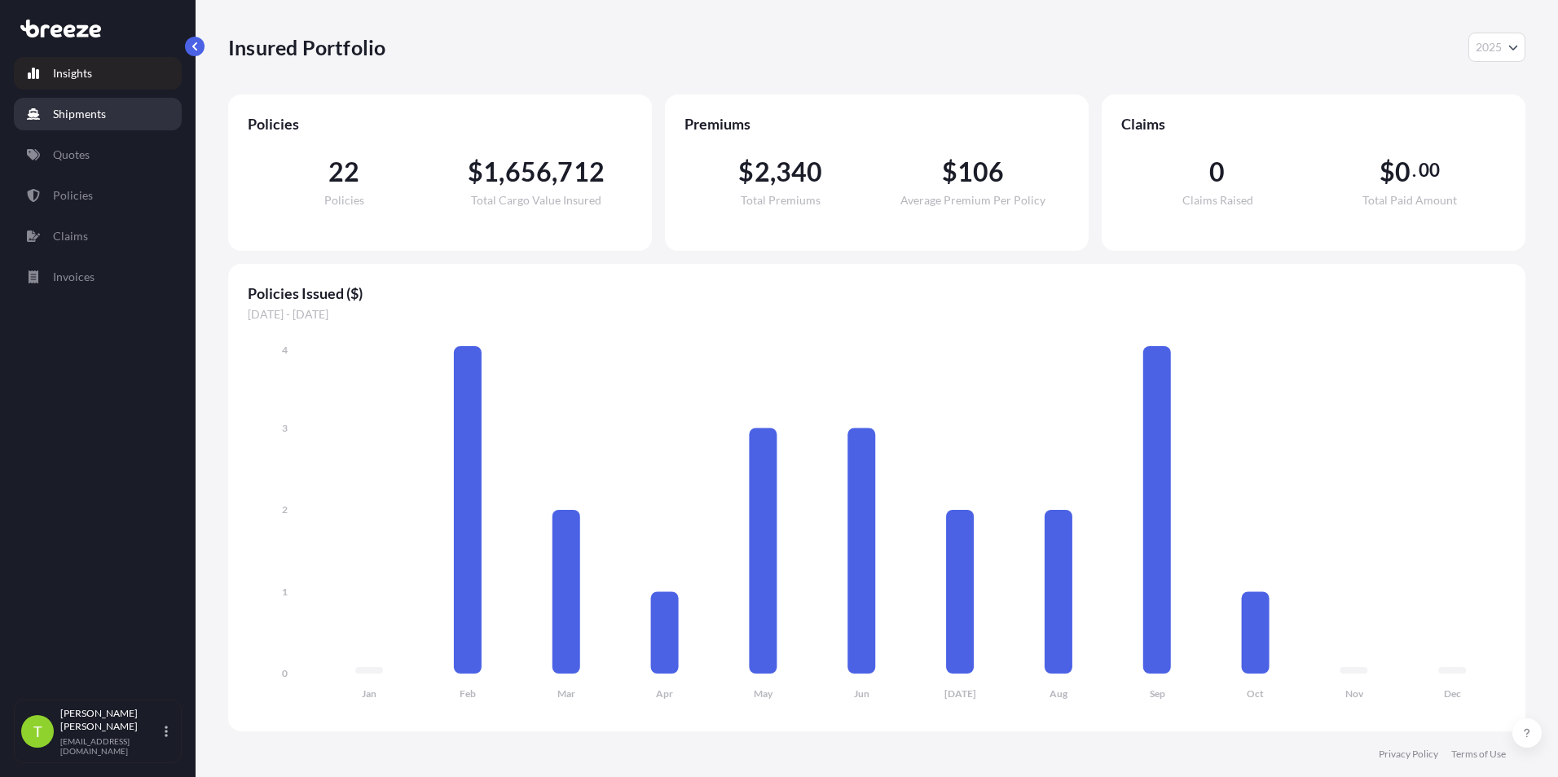
click at [108, 115] on link "Shipments" at bounding box center [98, 114] width 168 height 33
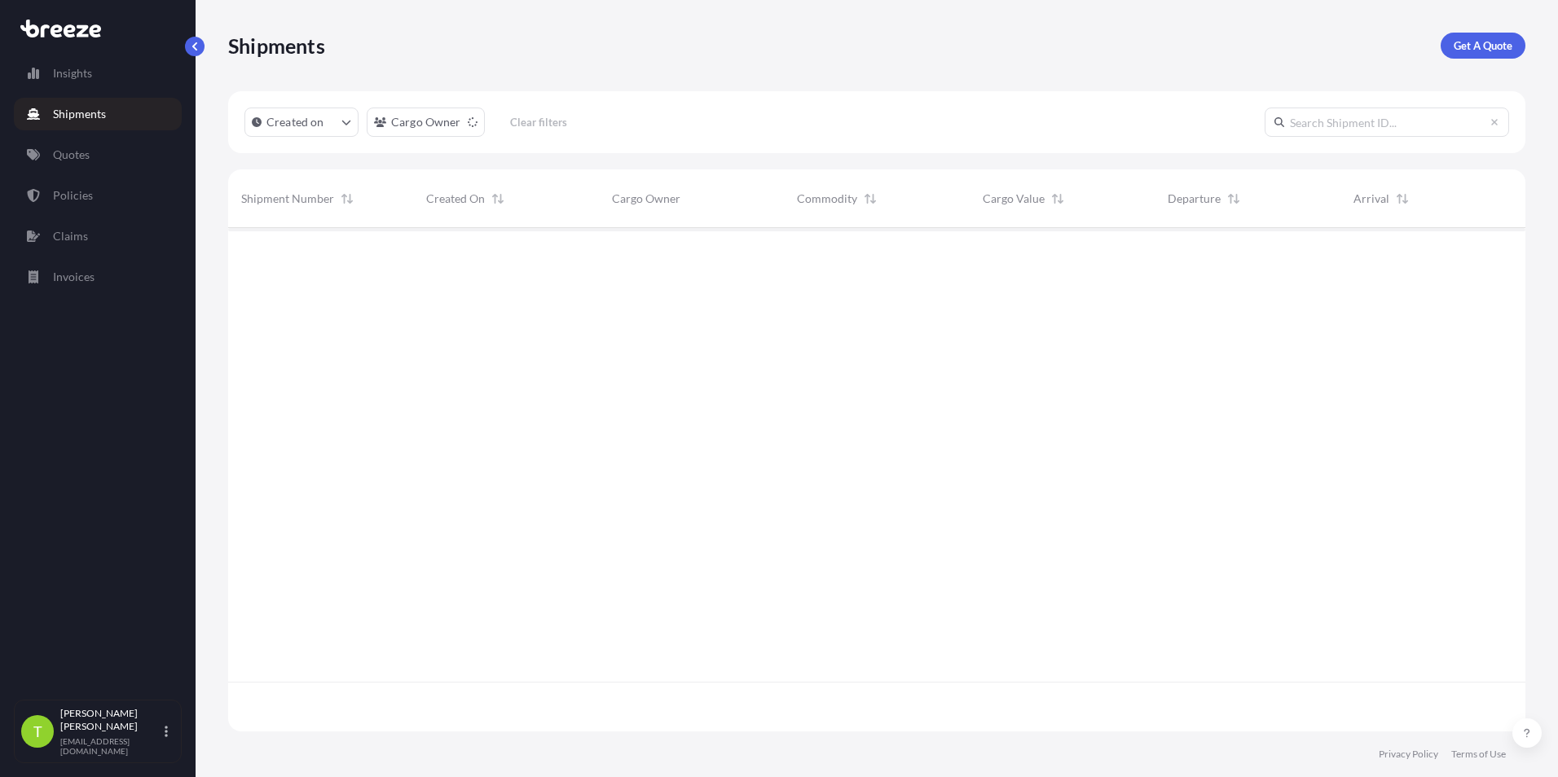
scroll to position [500, 1285]
click at [773, 116] on input "text" at bounding box center [1386, 122] width 244 height 29
paste input "BRZ498760"
click at [773, 121] on input "498760" at bounding box center [1386, 122] width 244 height 29
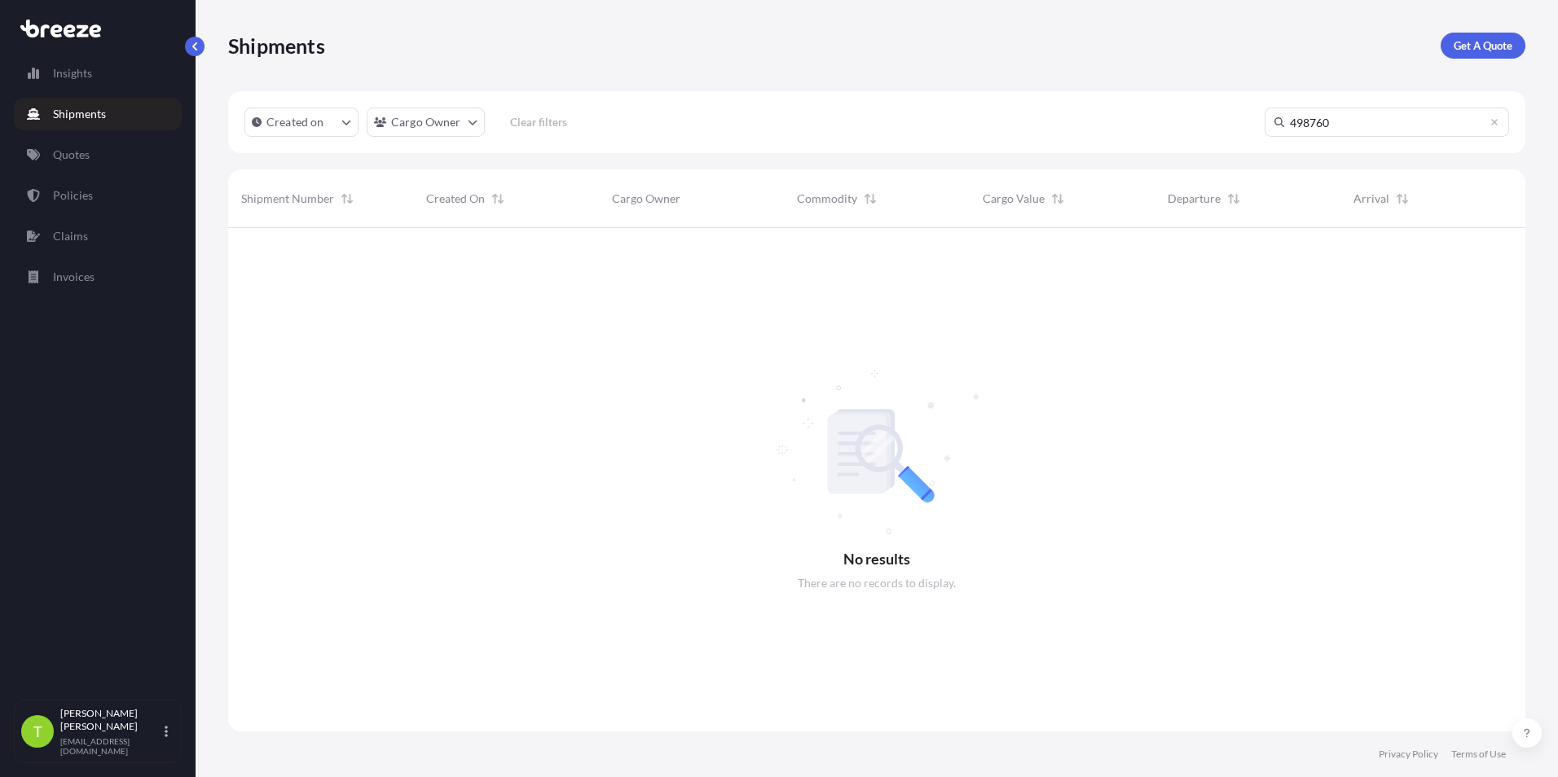
click at [773, 121] on input "498760" at bounding box center [1386, 122] width 244 height 29
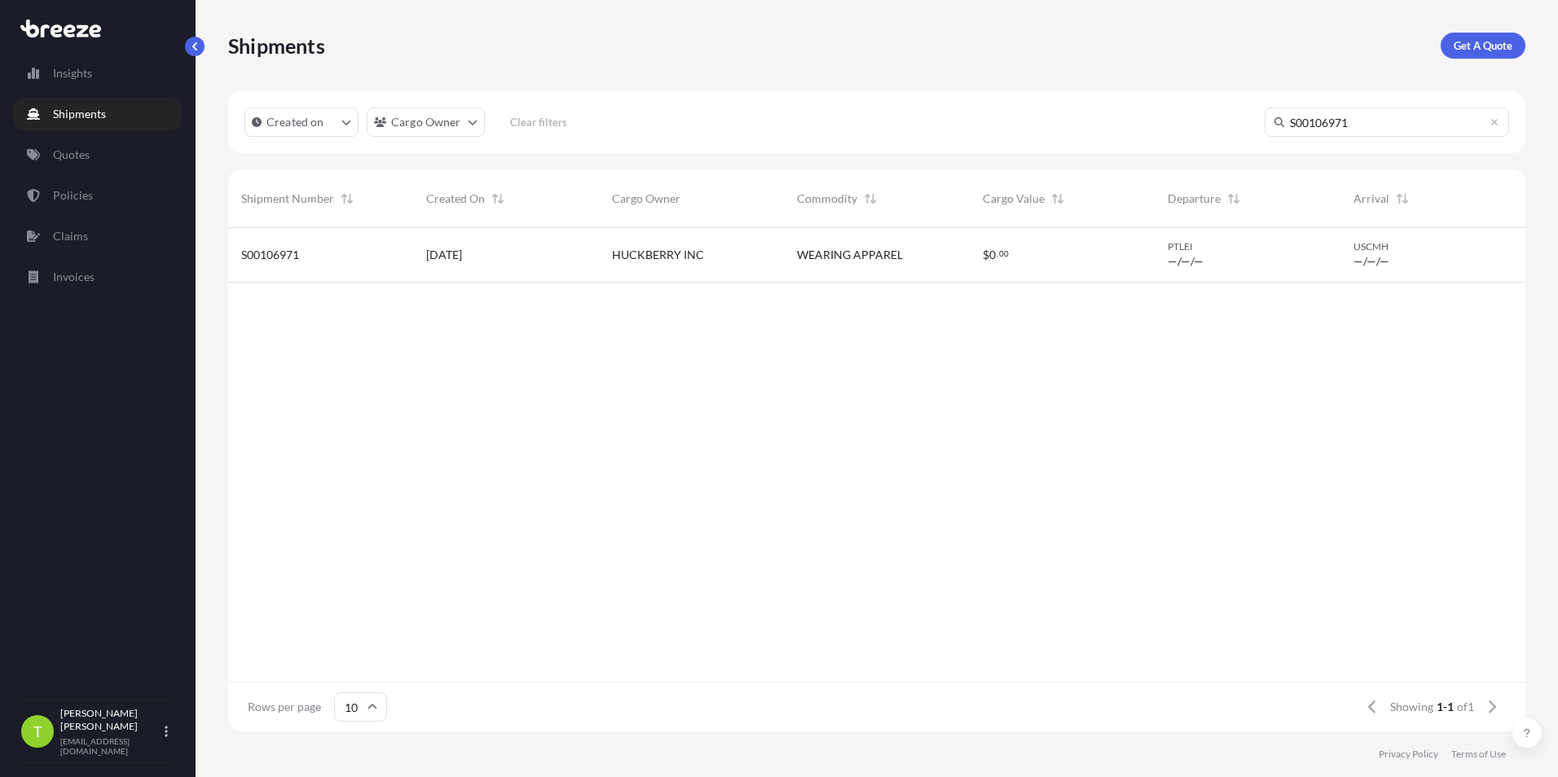
type input "S00106971"
click at [692, 247] on span "HUCKBERRY INC" at bounding box center [658, 255] width 92 height 16
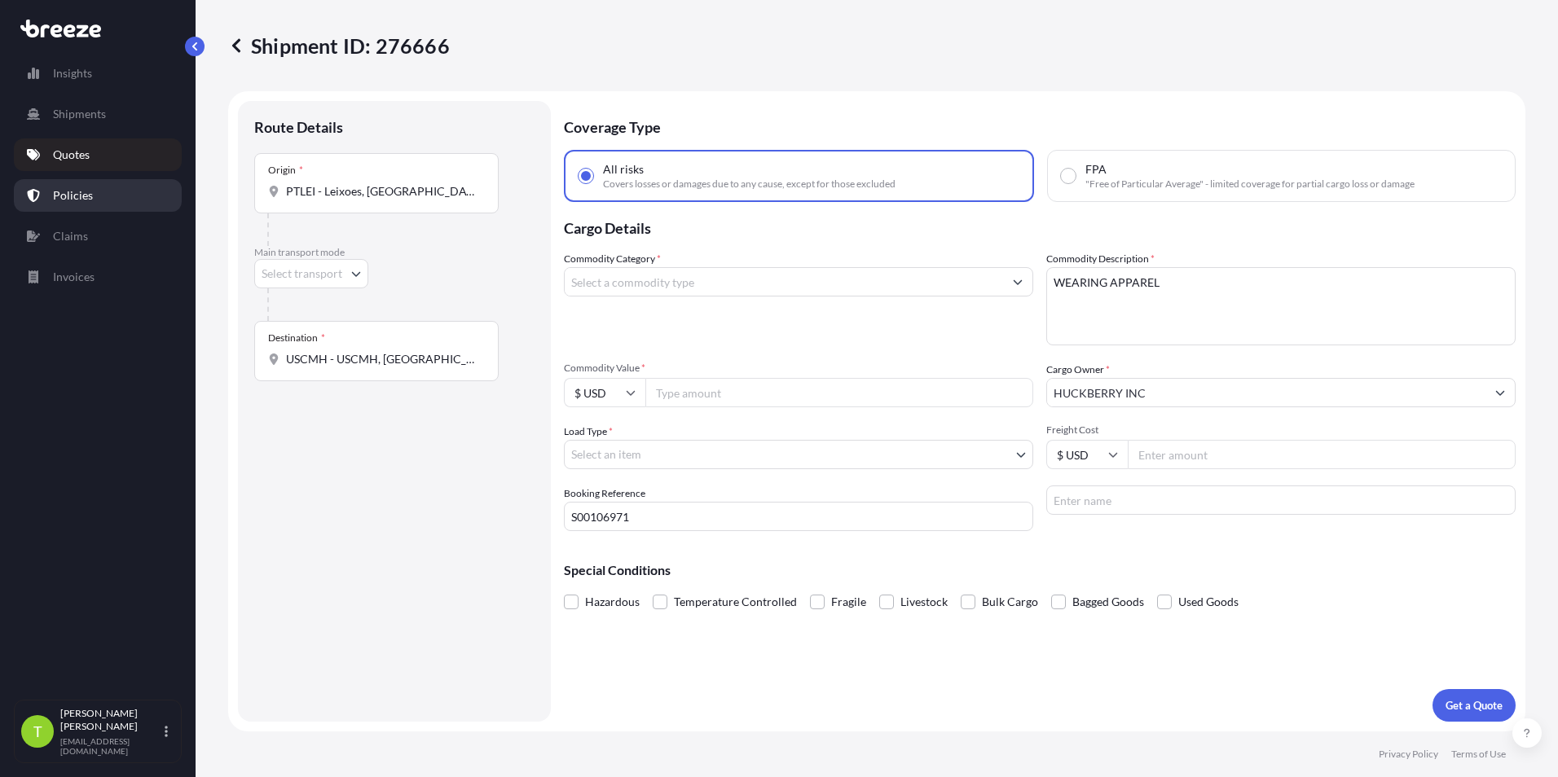
click at [51, 200] on link "Policies" at bounding box center [98, 195] width 168 height 33
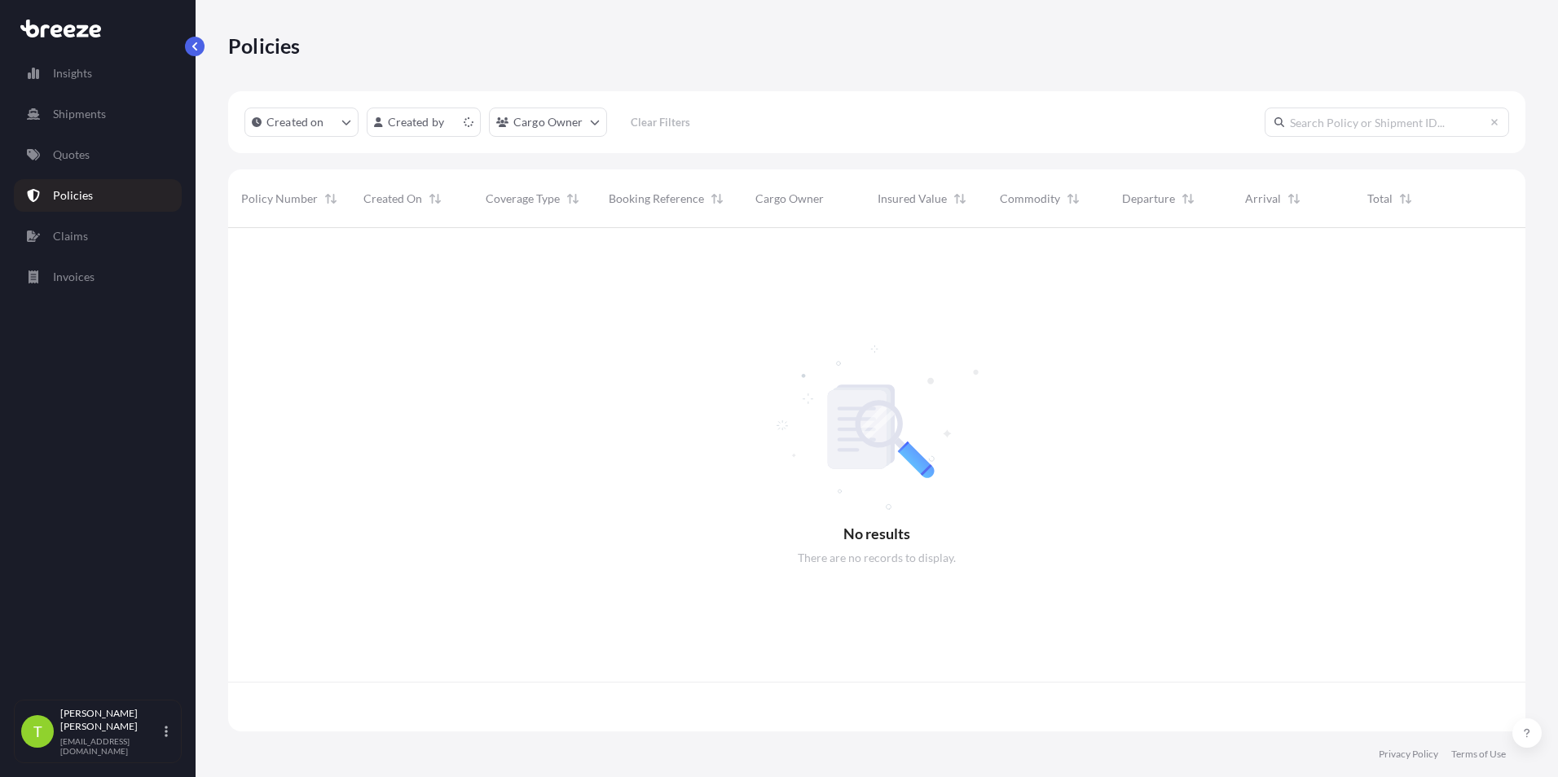
scroll to position [500, 1285]
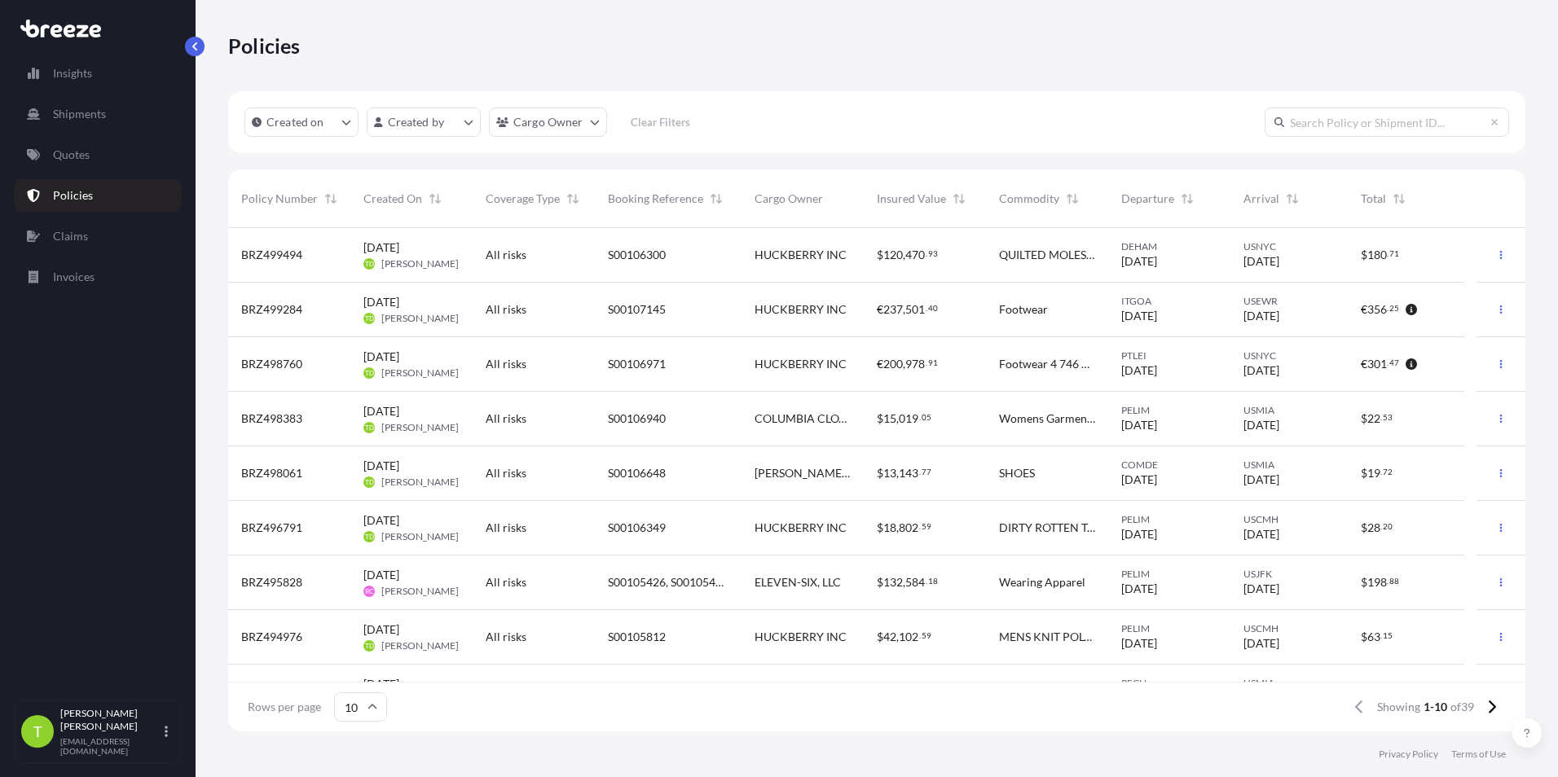
click at [773, 121] on input "text" at bounding box center [1386, 122] width 244 height 29
paste input "BRZ498760"
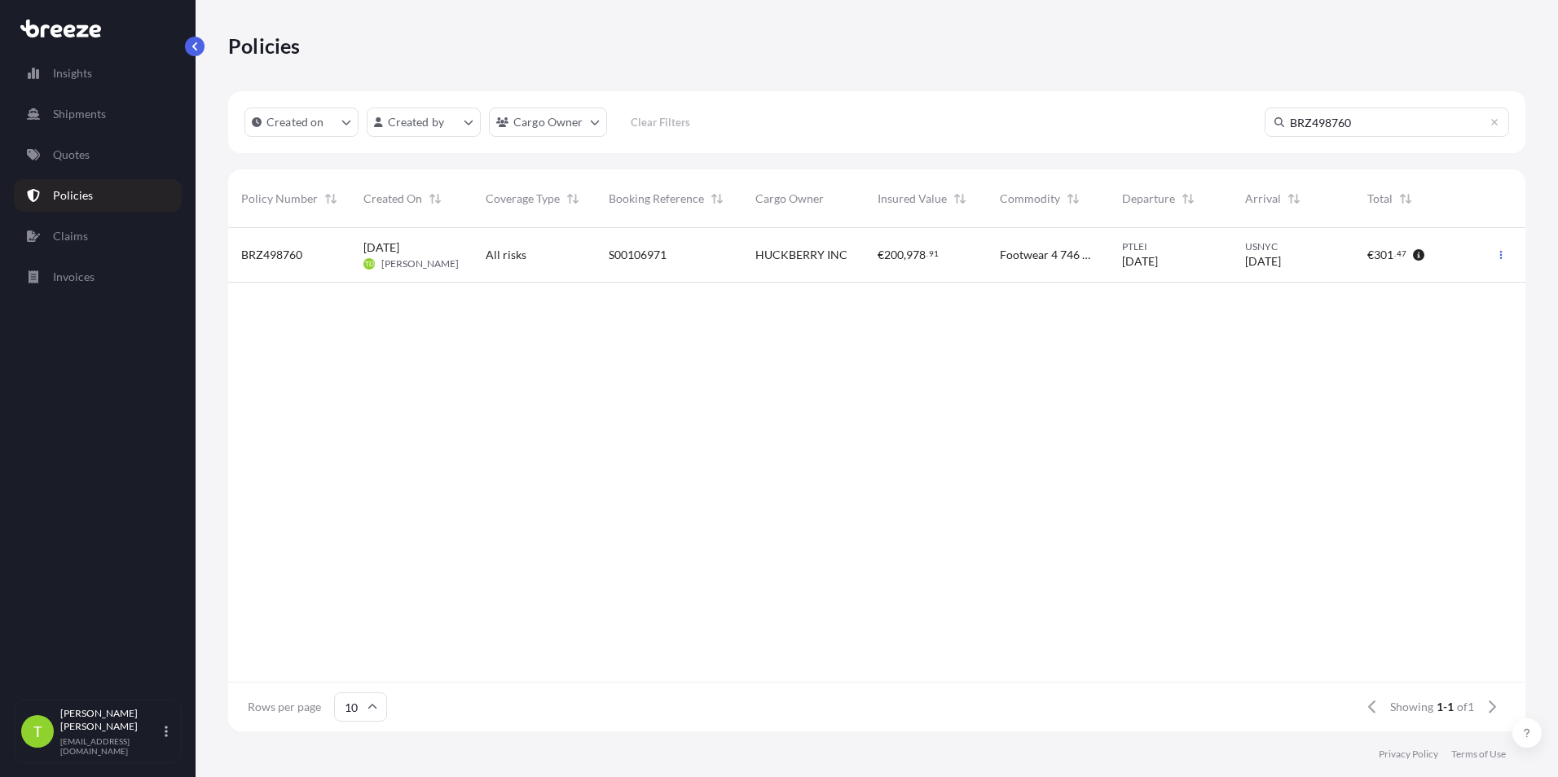
type input "BRZ498760"
click at [502, 268] on div "All risks" at bounding box center [533, 255] width 122 height 55
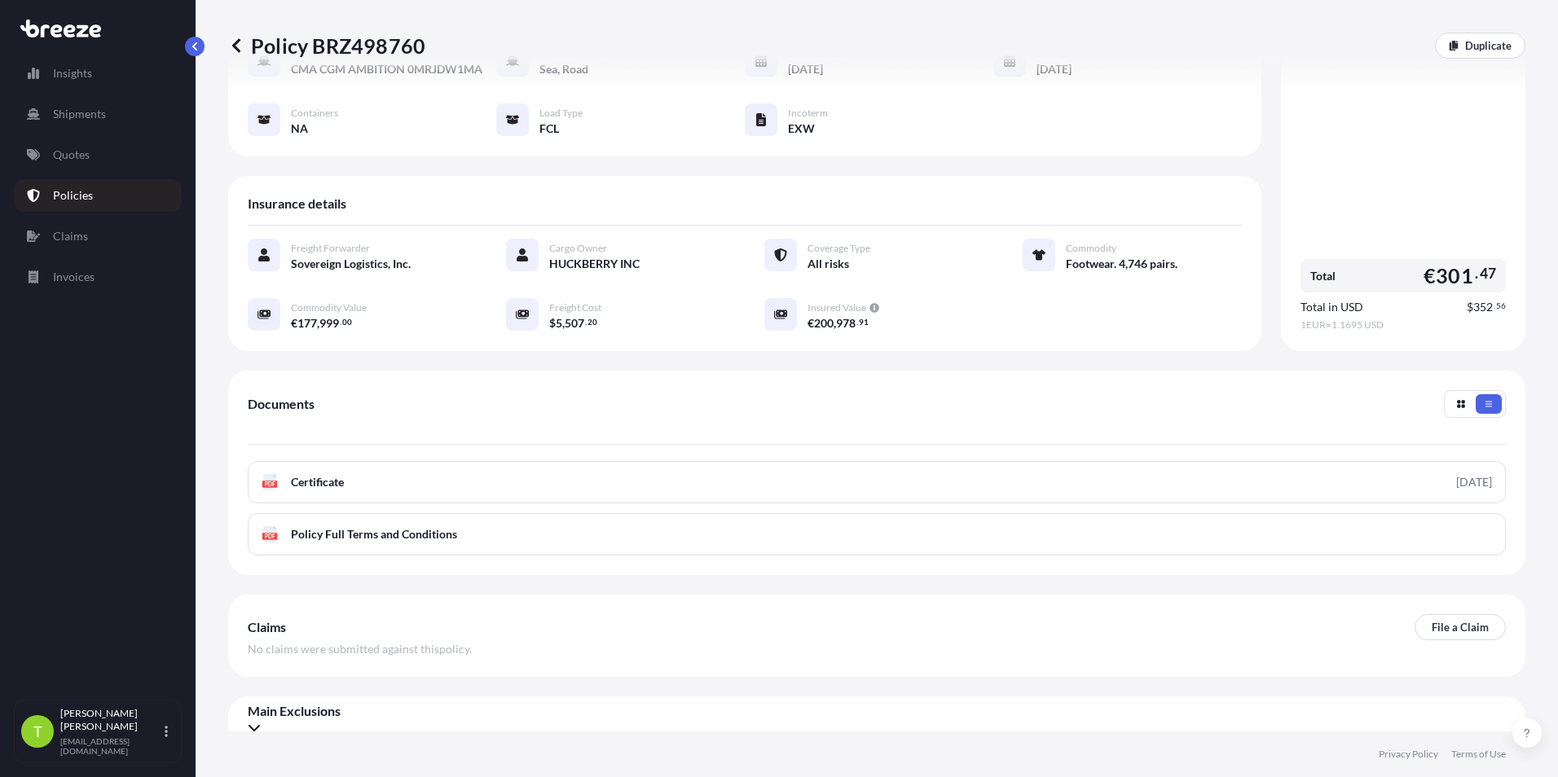
scroll to position [187, 0]
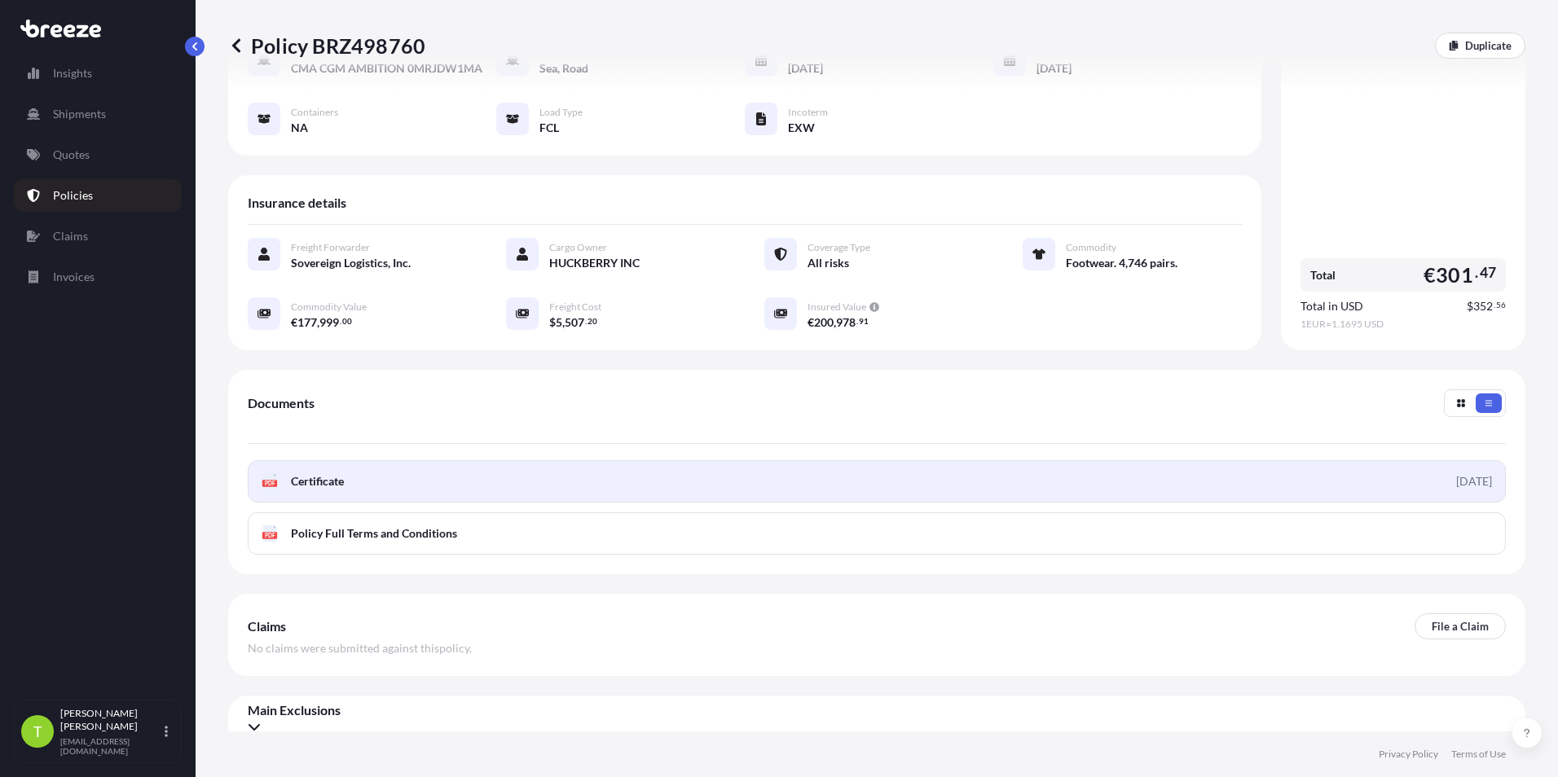
click at [495, 461] on link "PDF Certificate 2025-09-11" at bounding box center [877, 481] width 1258 height 42
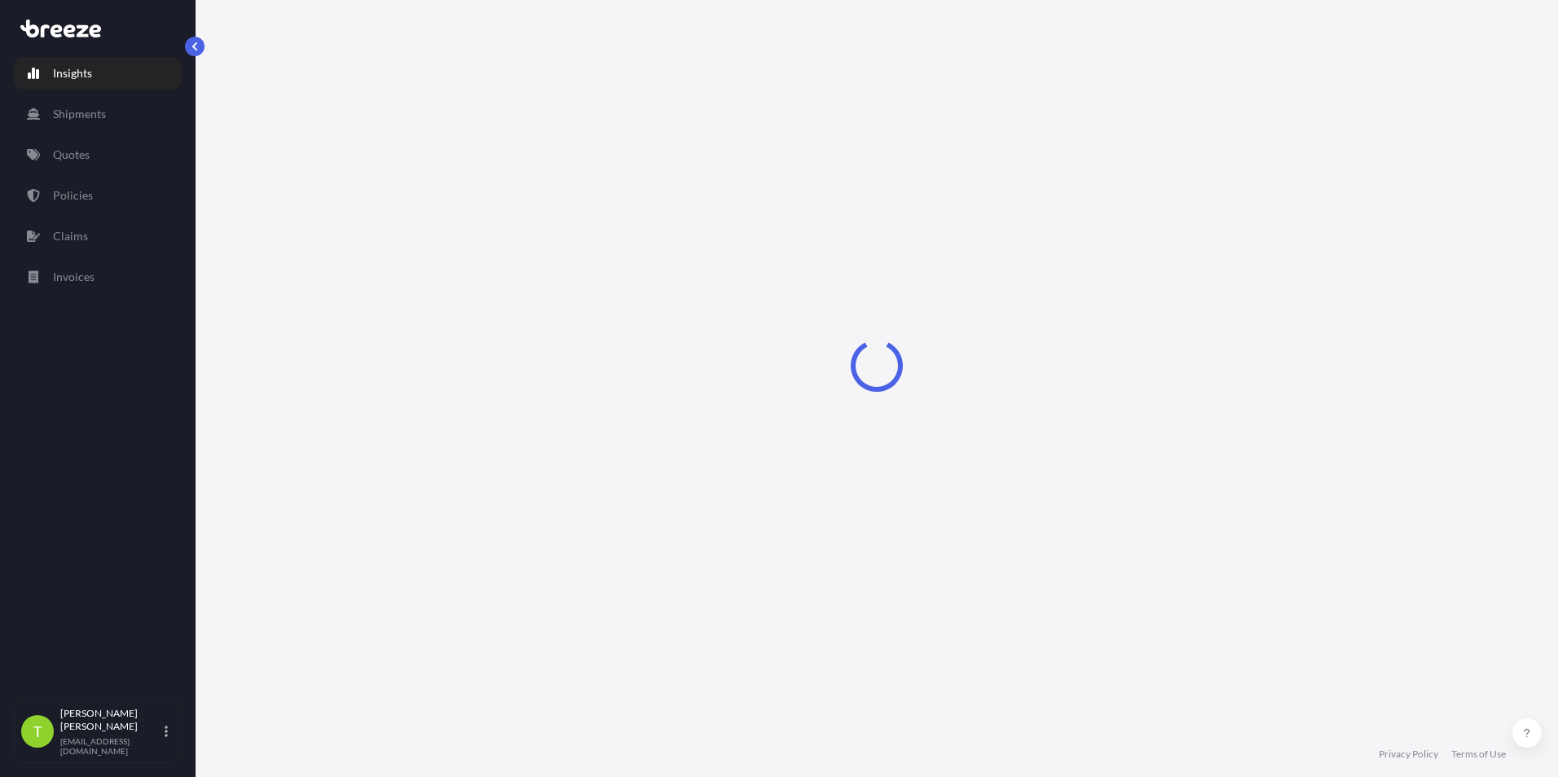
select select "2025"
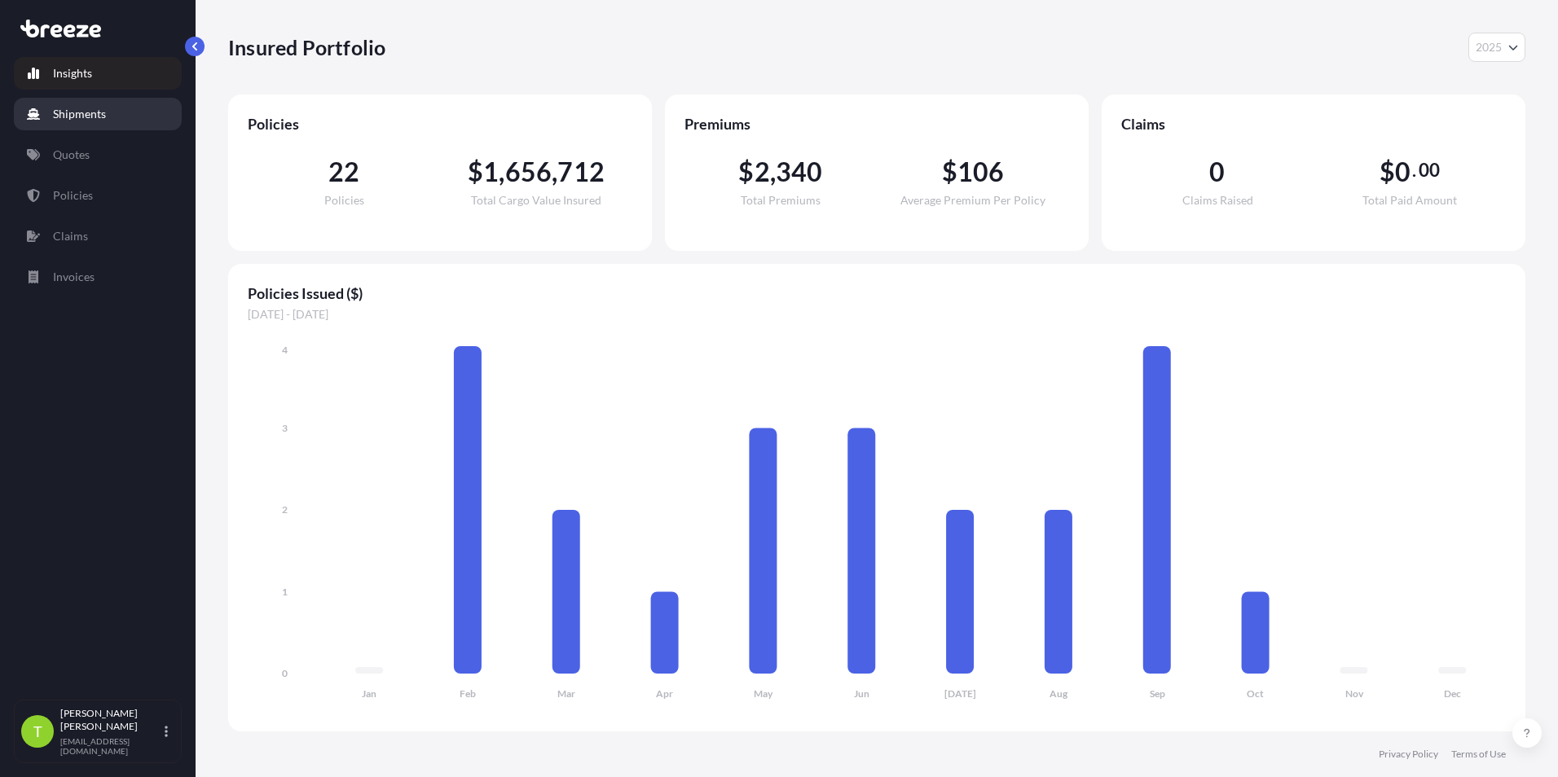
click at [105, 99] on link "Shipments" at bounding box center [98, 114] width 168 height 33
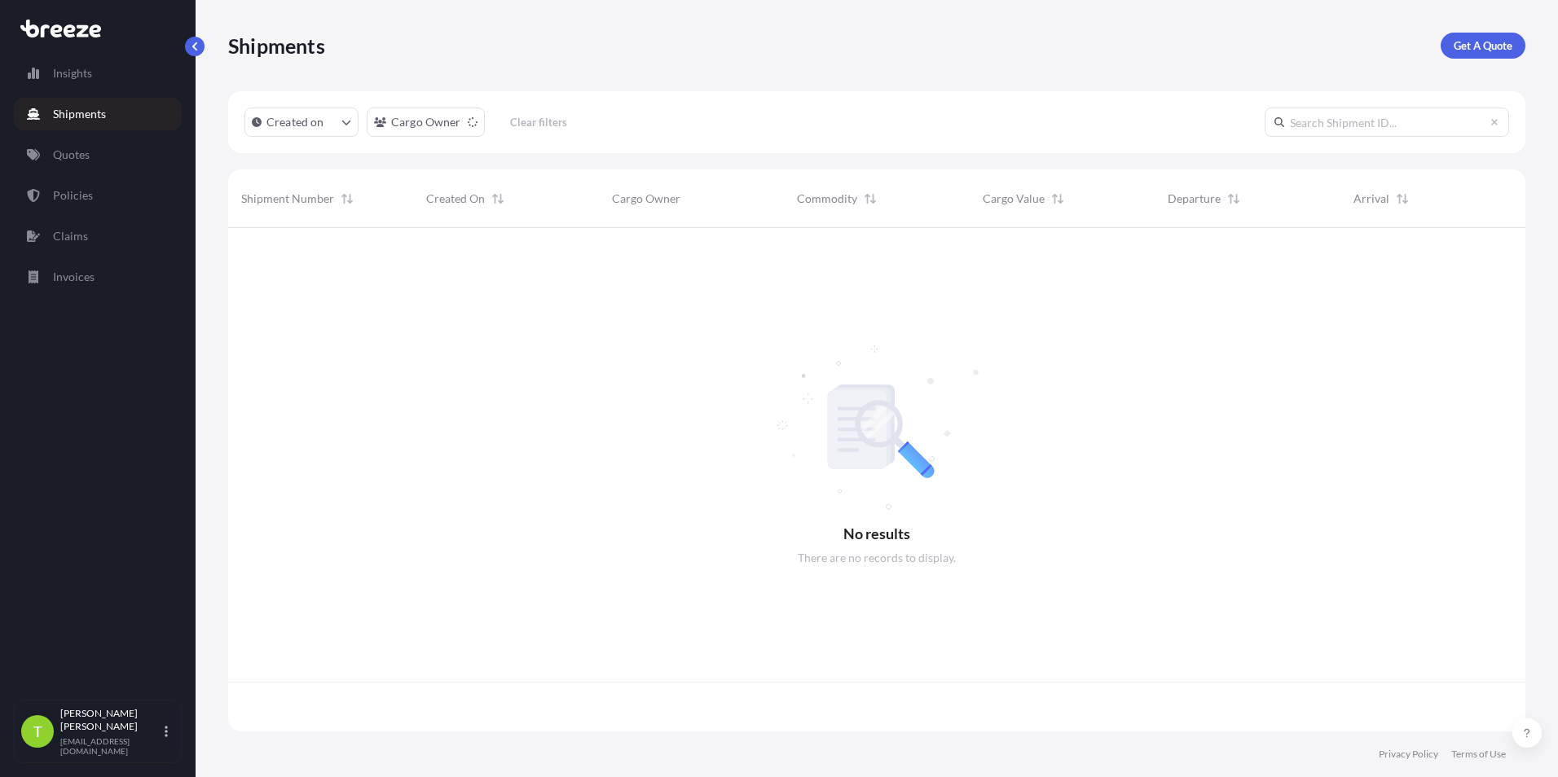
scroll to position [500, 1285]
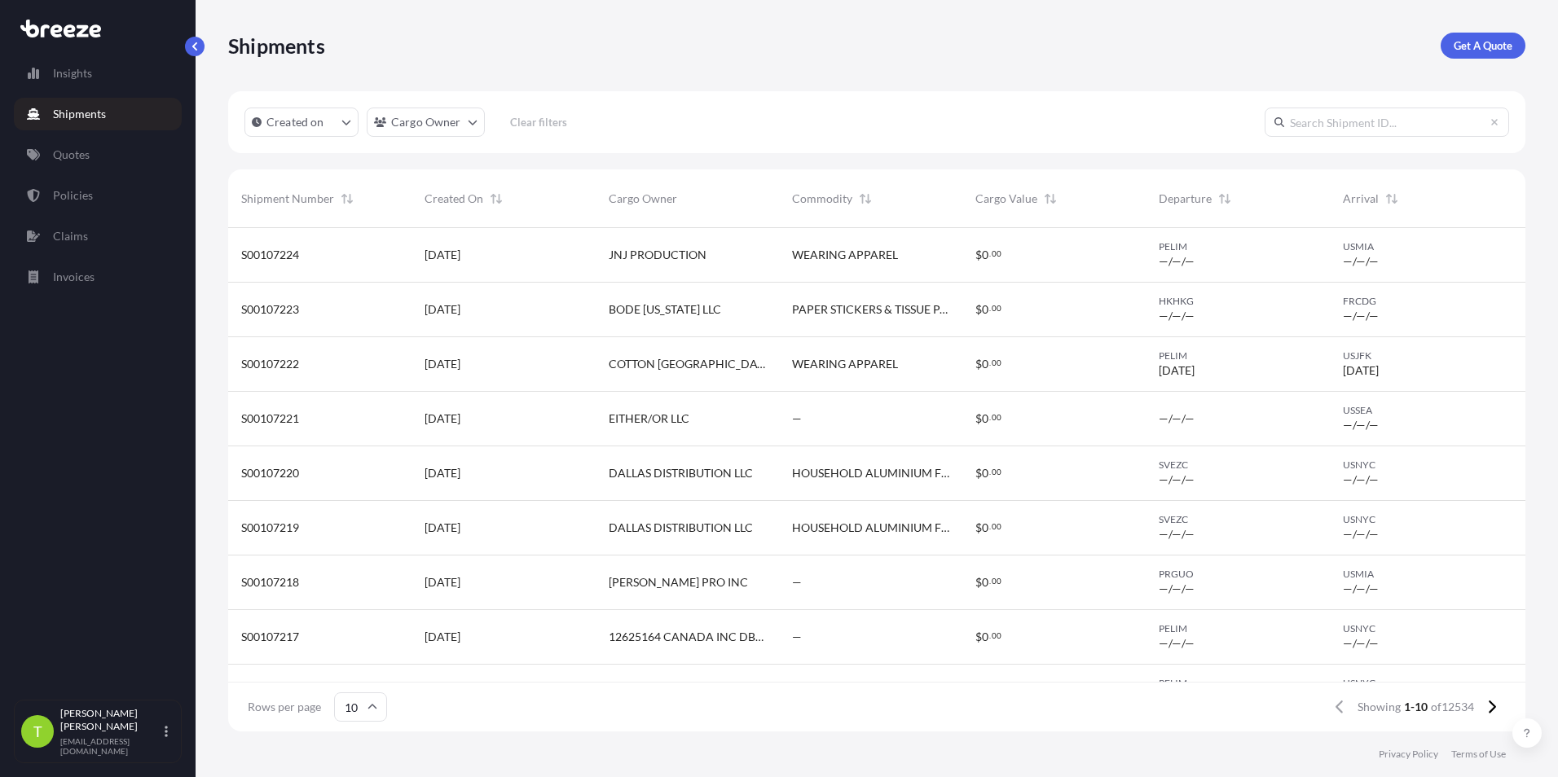
click at [1359, 122] on input "text" at bounding box center [1386, 122] width 244 height 29
click at [1359, 121] on input "text" at bounding box center [1386, 122] width 244 height 29
paste input "S00107185"
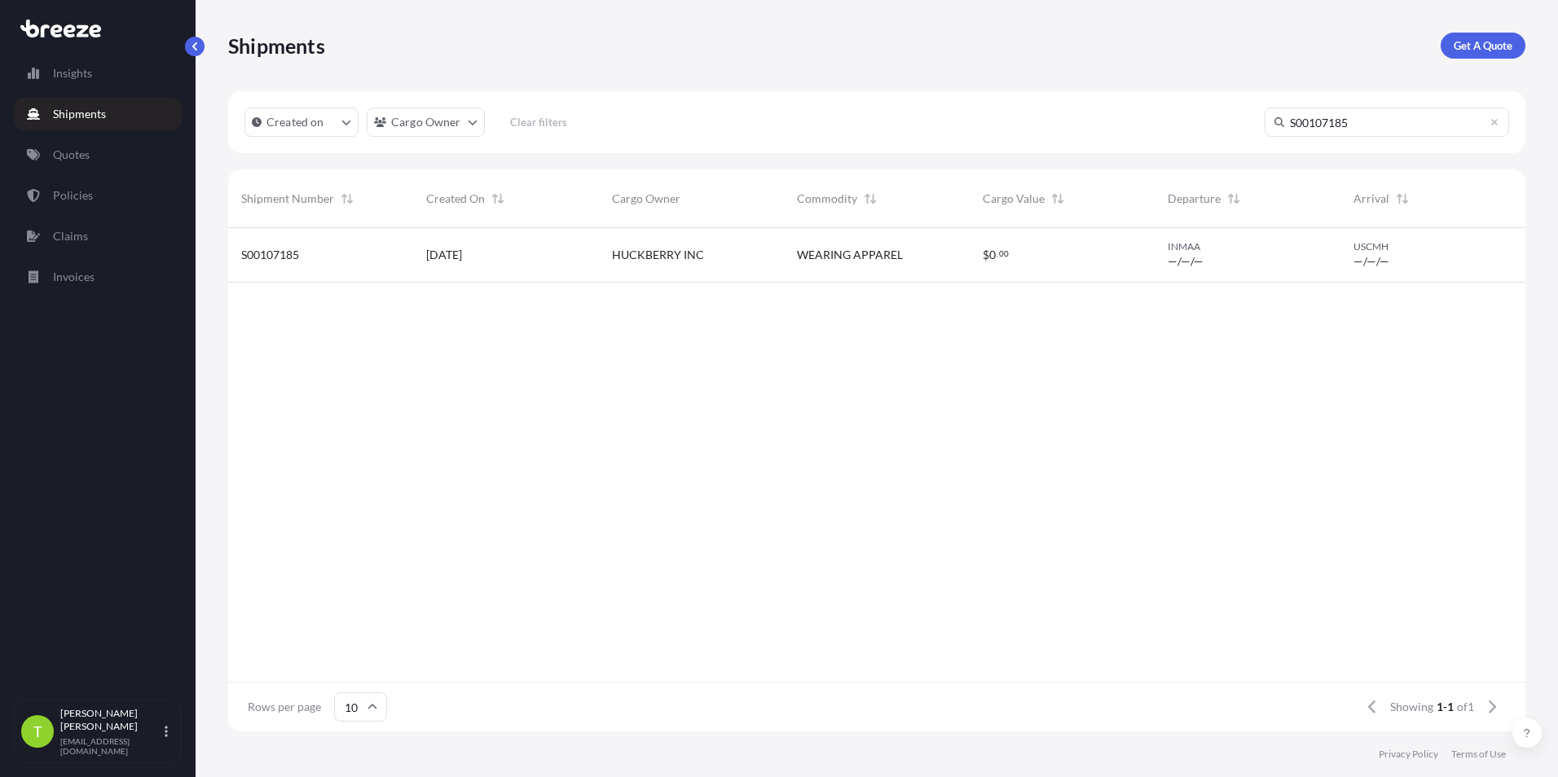
type input "S00107185"
click at [702, 266] on div "HUCKBERRY INC" at bounding box center [691, 255] width 185 height 55
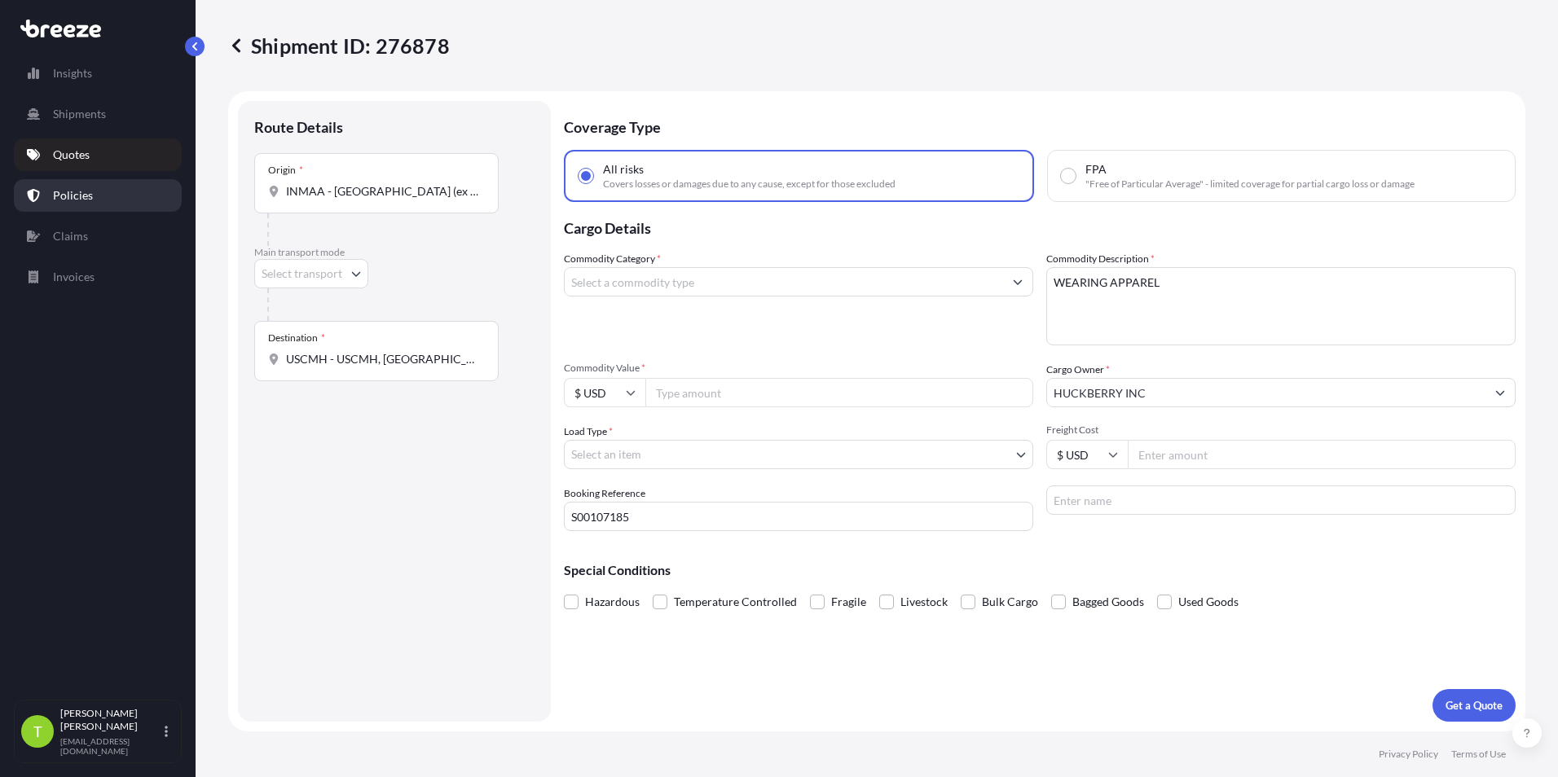
click at [66, 185] on link "Policies" at bounding box center [98, 195] width 168 height 33
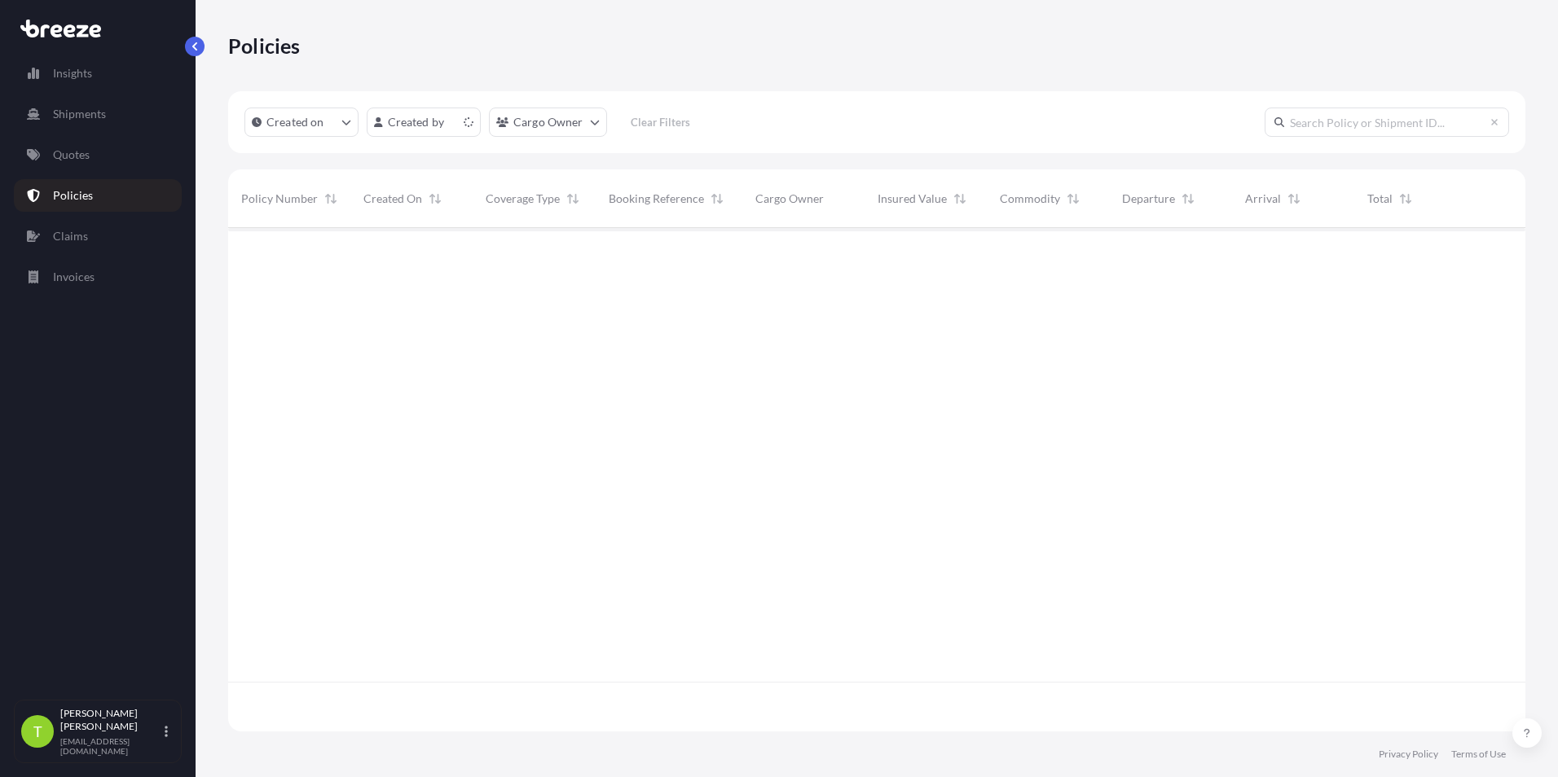
scroll to position [500, 1285]
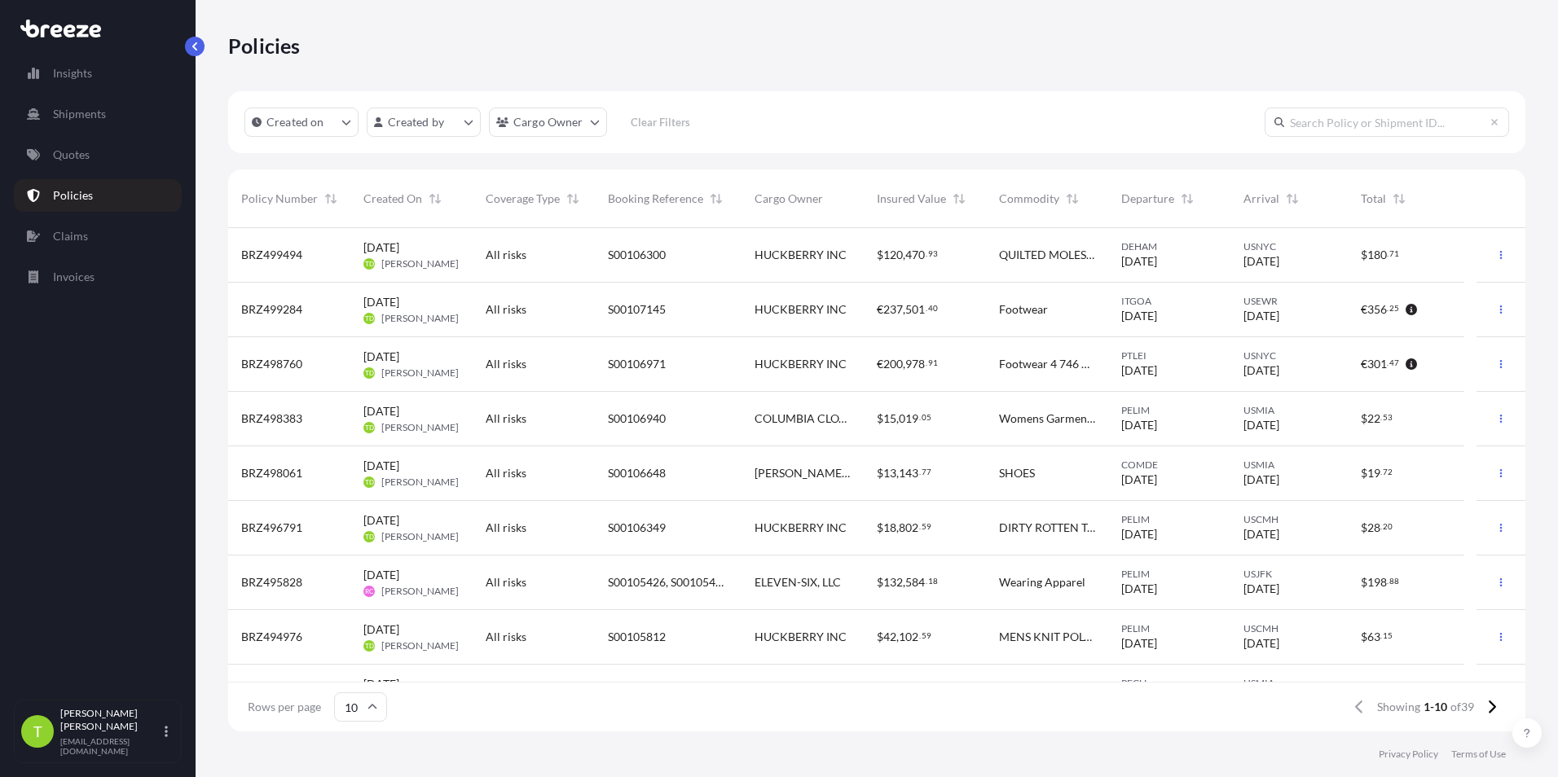
click at [1308, 120] on input "text" at bounding box center [1386, 122] width 244 height 29
paste input "S00107185"
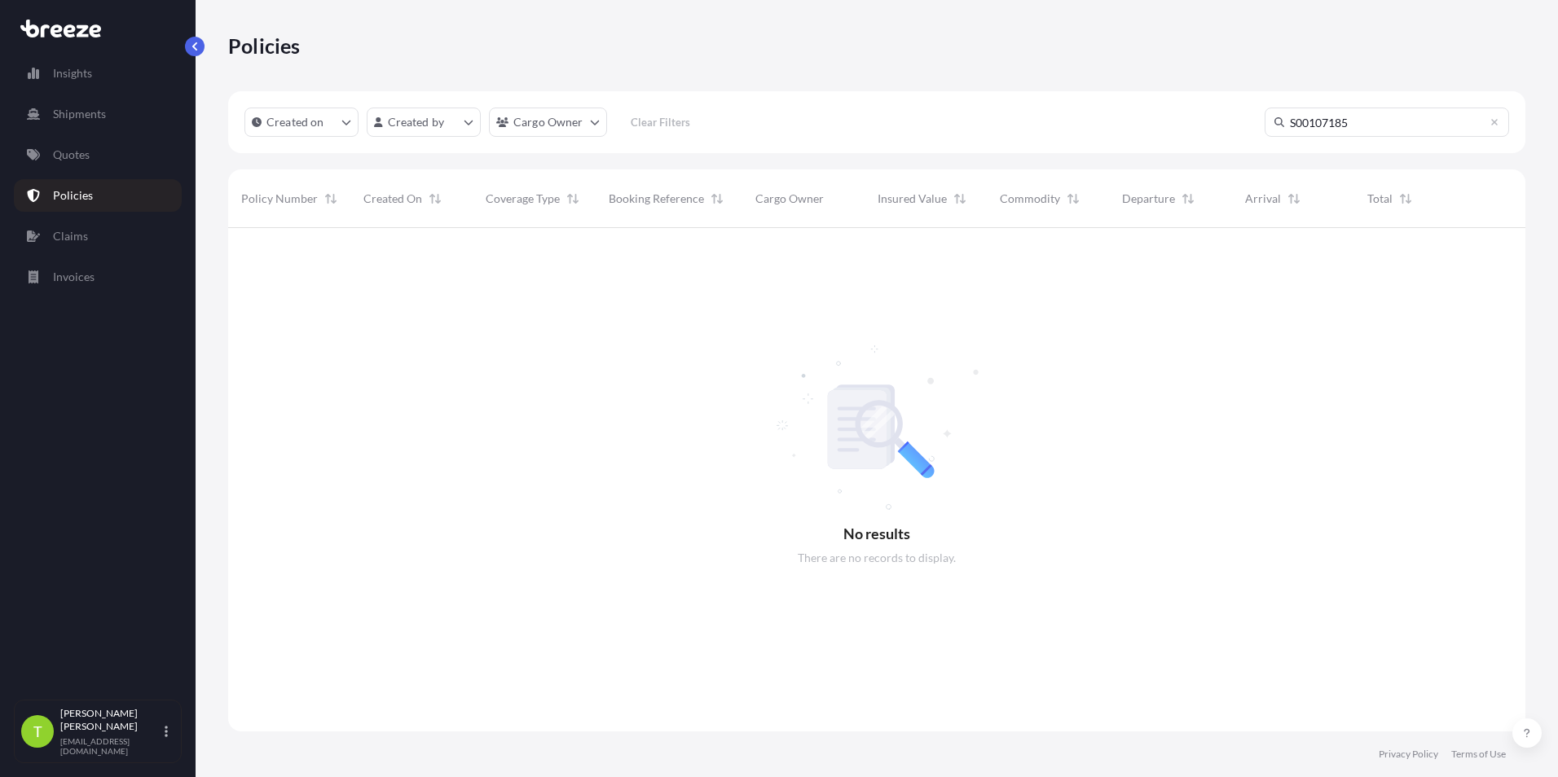
scroll to position [550, 1285]
type input "S00107185"
click at [115, 107] on link "Shipments" at bounding box center [98, 114] width 168 height 33
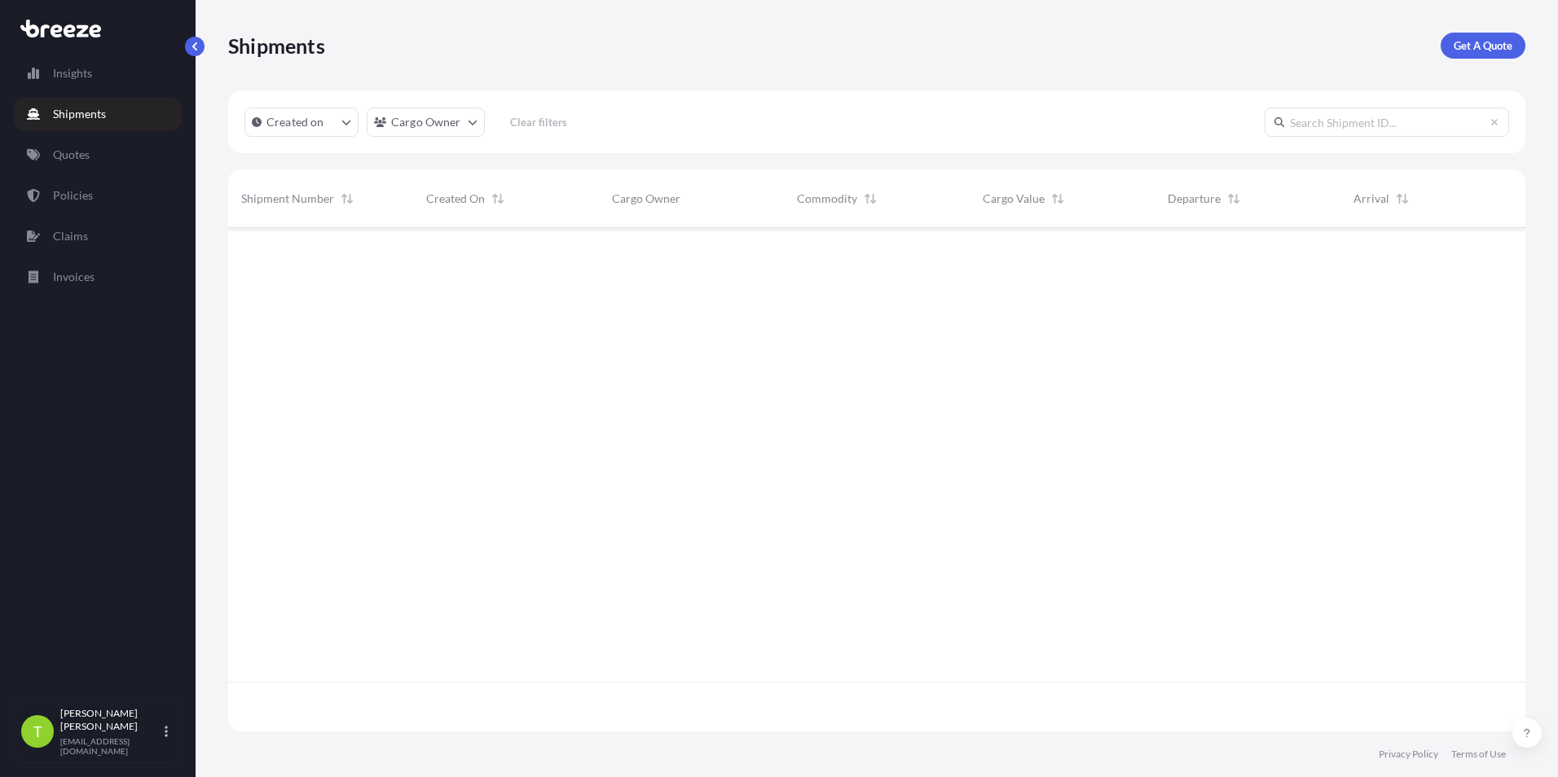
scroll to position [500, 1285]
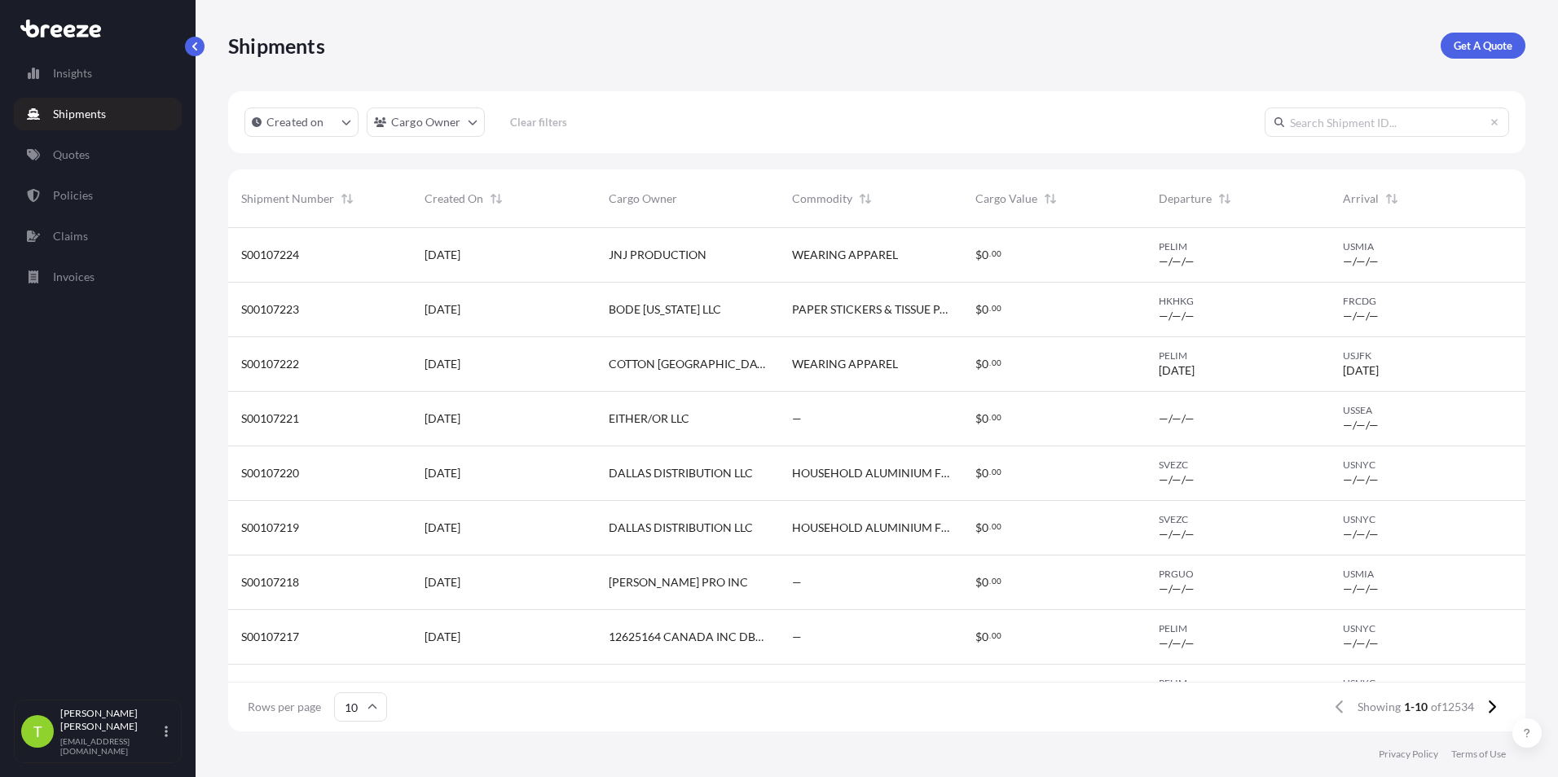
click at [1338, 125] on input "text" at bounding box center [1386, 122] width 244 height 29
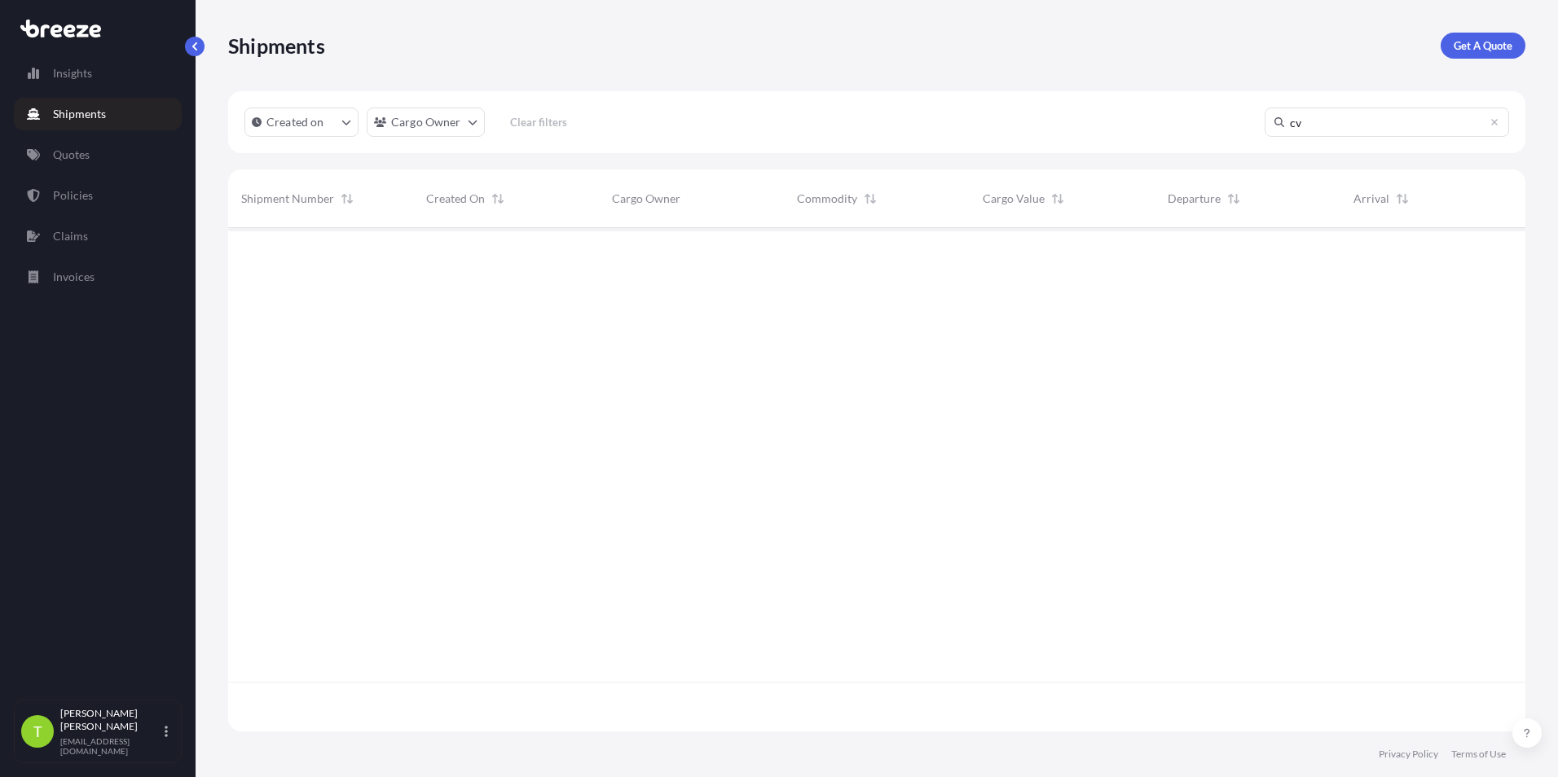
type input "c"
paste input "S00107185"
type input "S00107185"
click at [685, 257] on span "HUCKBERRY INC" at bounding box center [658, 255] width 92 height 16
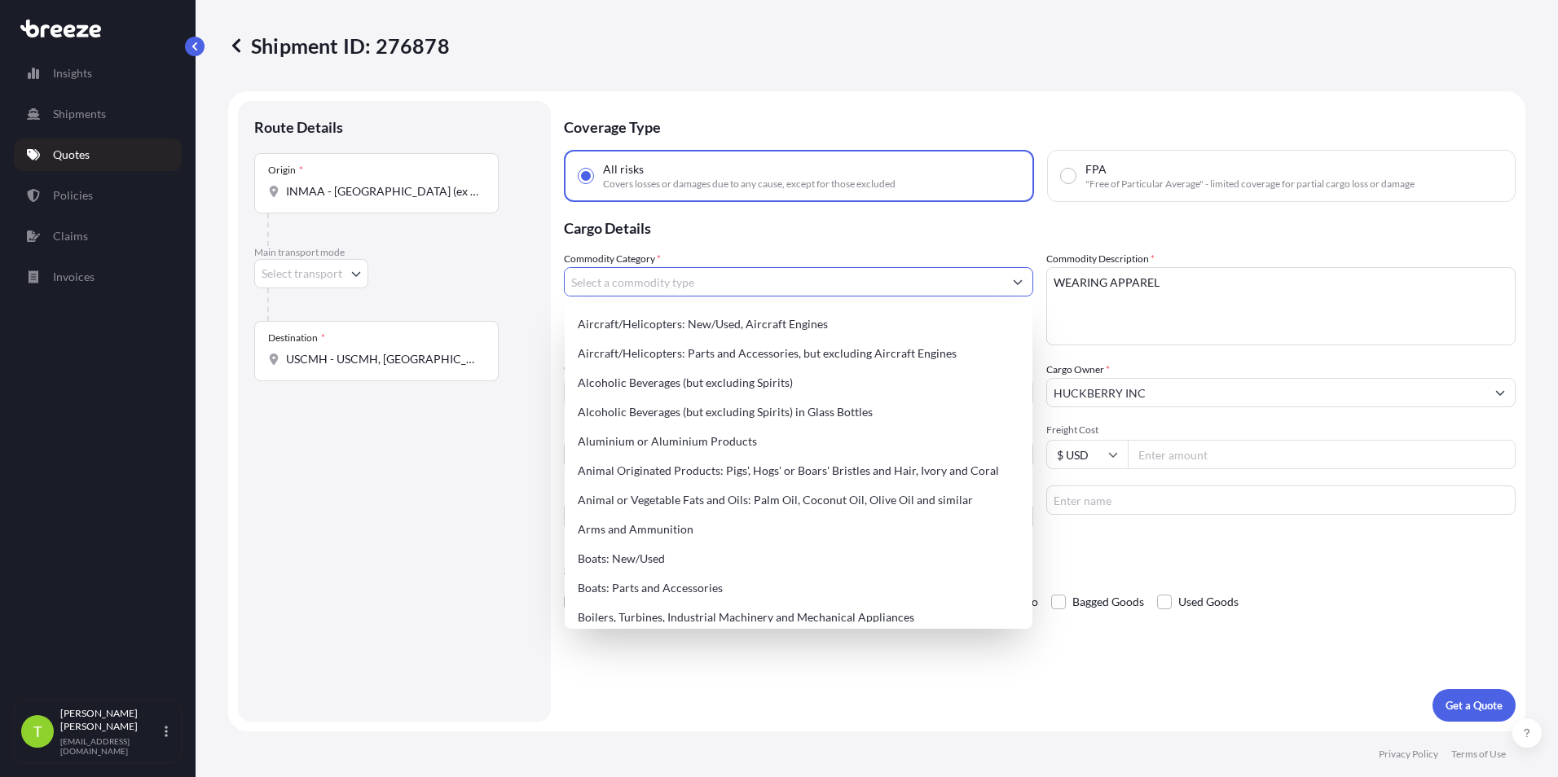
click at [756, 289] on input "Commodity Category *" at bounding box center [784, 281] width 438 height 29
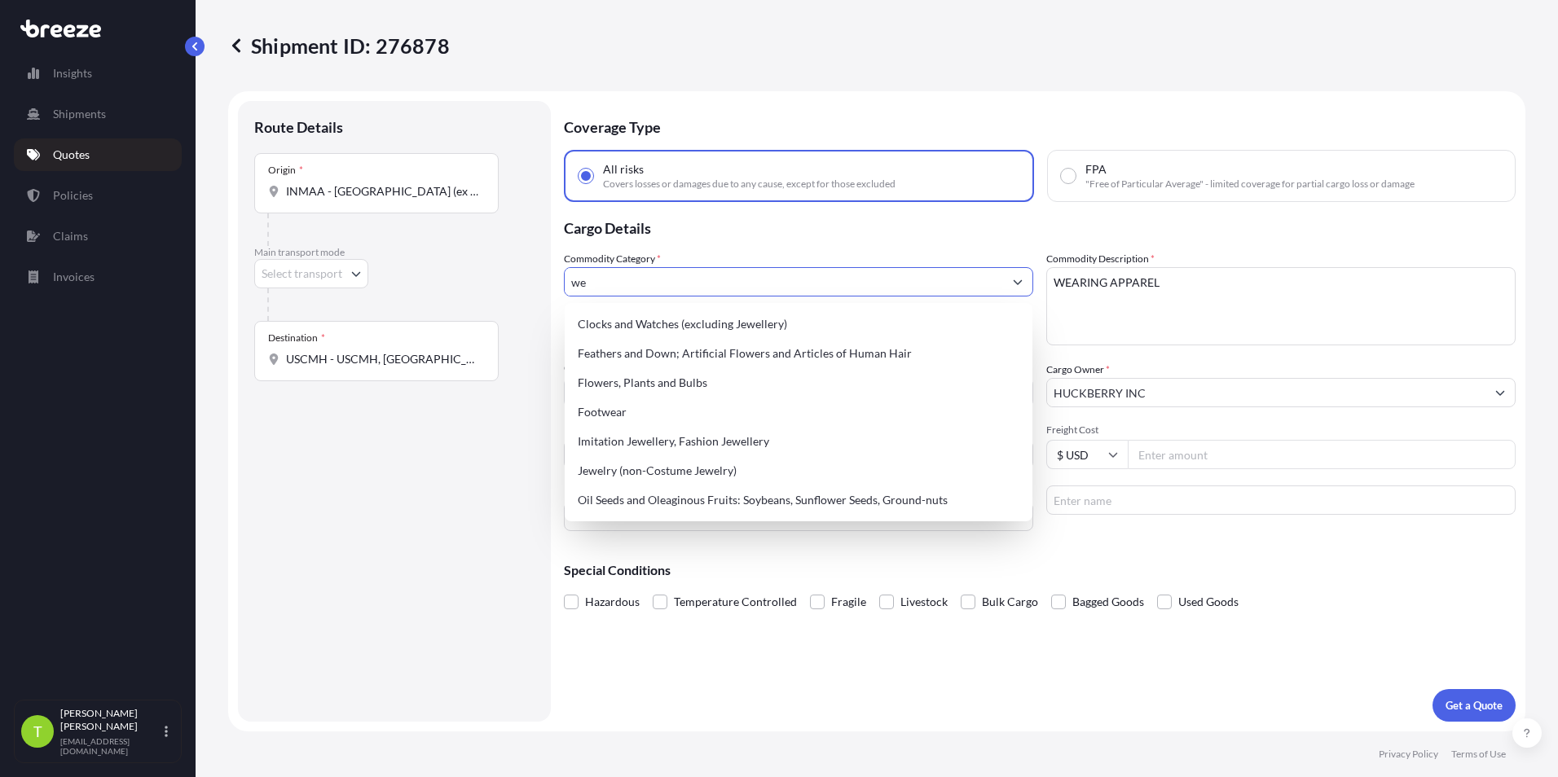
type input "w"
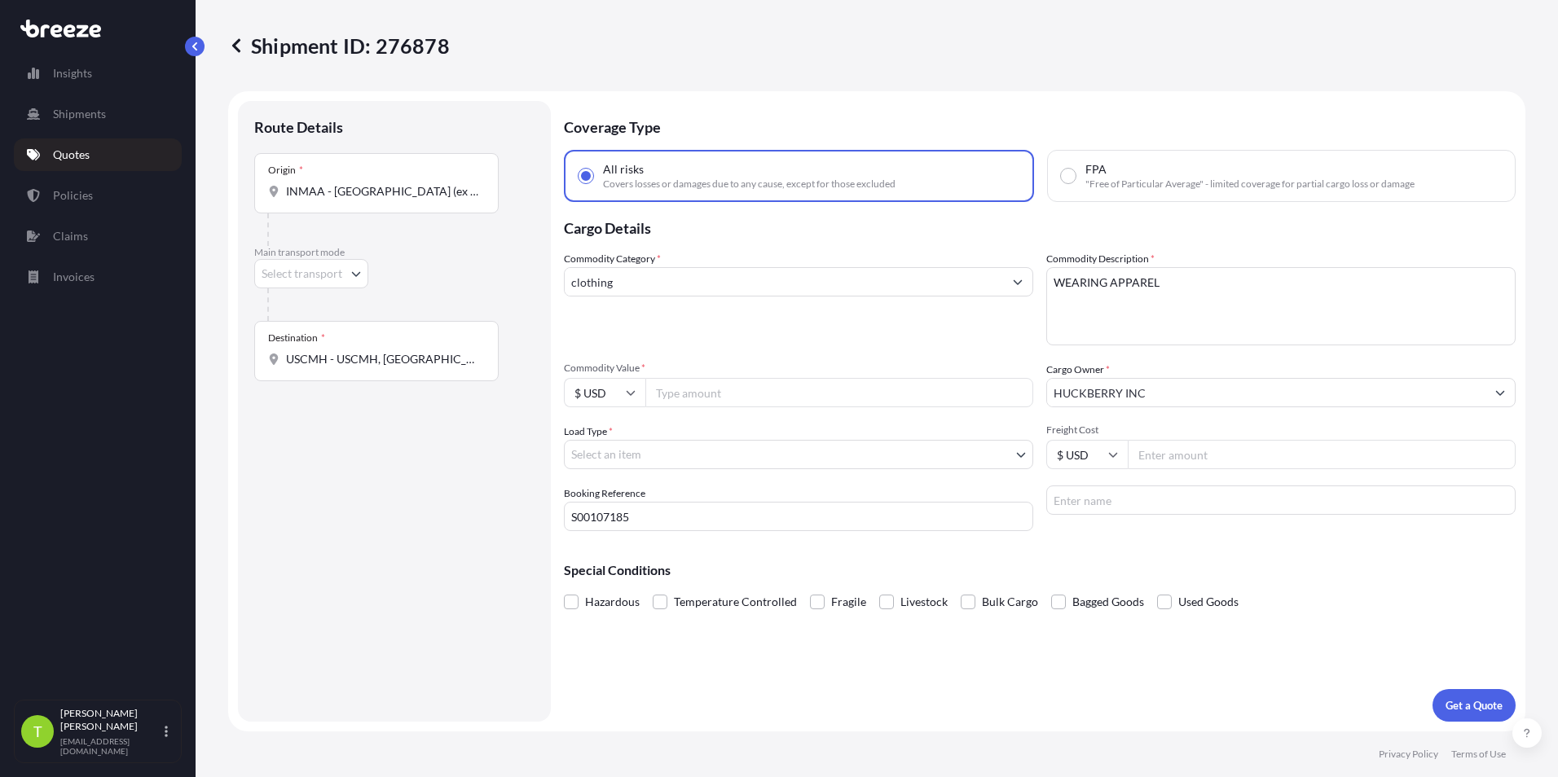
click at [662, 279] on input "clothing" at bounding box center [784, 281] width 438 height 29
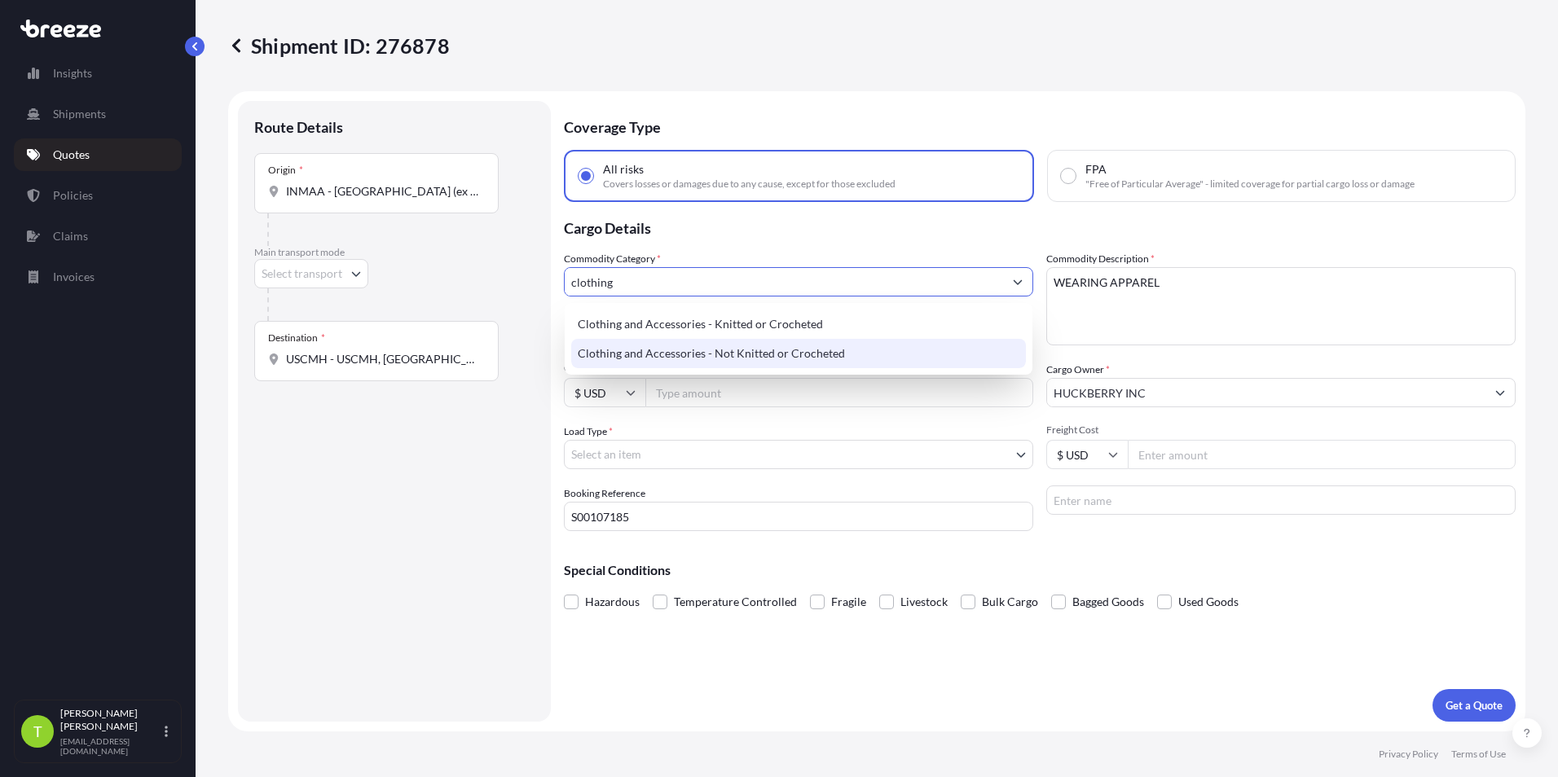
click at [707, 352] on div "Clothing and Accessories - Not Knitted or Crocheted" at bounding box center [798, 353] width 455 height 29
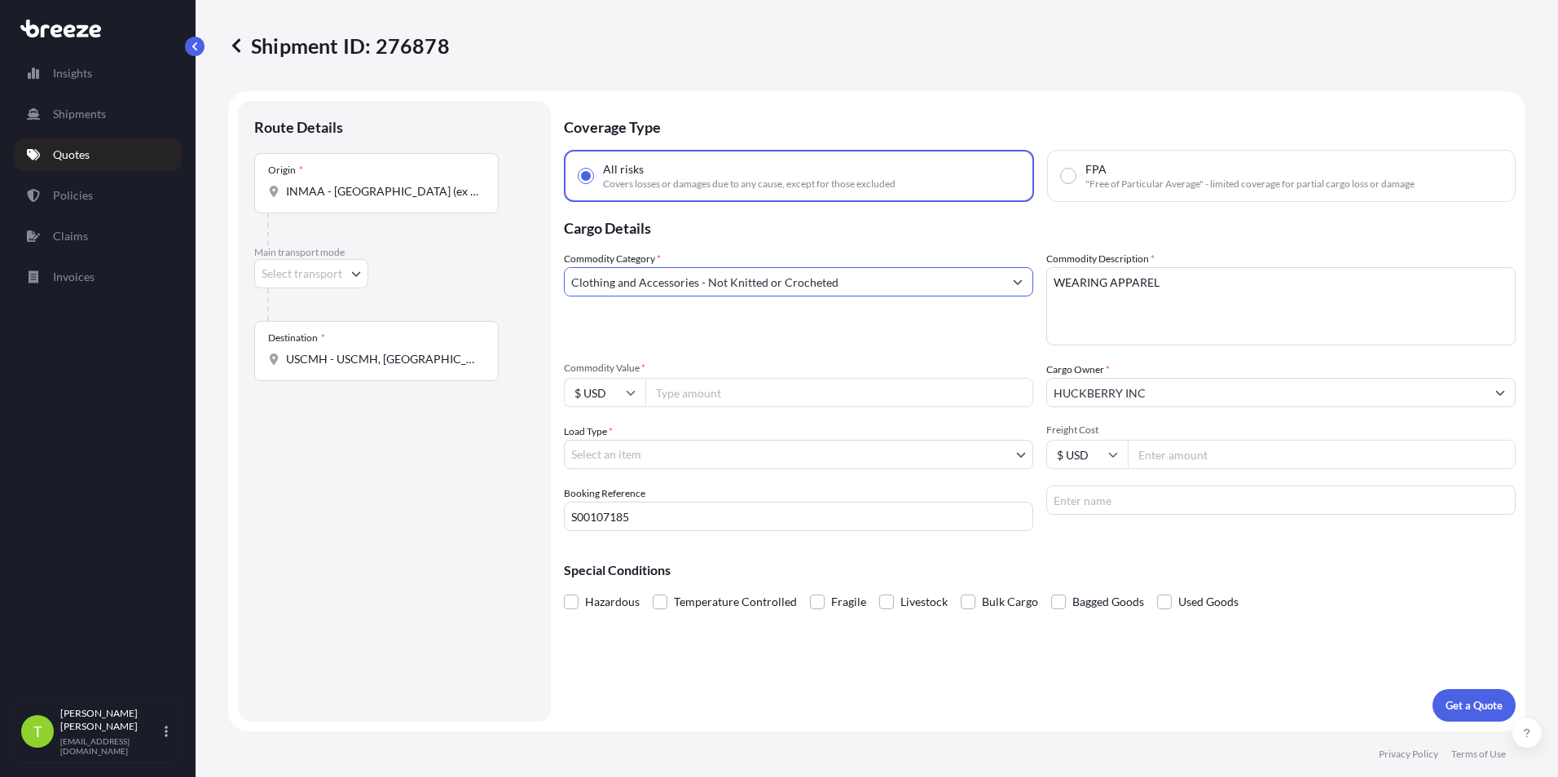
type input "Clothing and Accessories - Not Knitted or Crocheted"
click at [697, 400] on input "Commodity Value *" at bounding box center [839, 392] width 388 height 29
type input "12725.40"
click at [827, 448] on body "Insights Shipments Quotes Policies Claims Invoices T [PERSON_NAME] [EMAIL_ADDRE…" at bounding box center [779, 388] width 1558 height 777
click at [353, 275] on body "Insights Shipments Quotes Policies Claims Invoices T [PERSON_NAME] [EMAIL_ADDRE…" at bounding box center [779, 388] width 1558 height 777
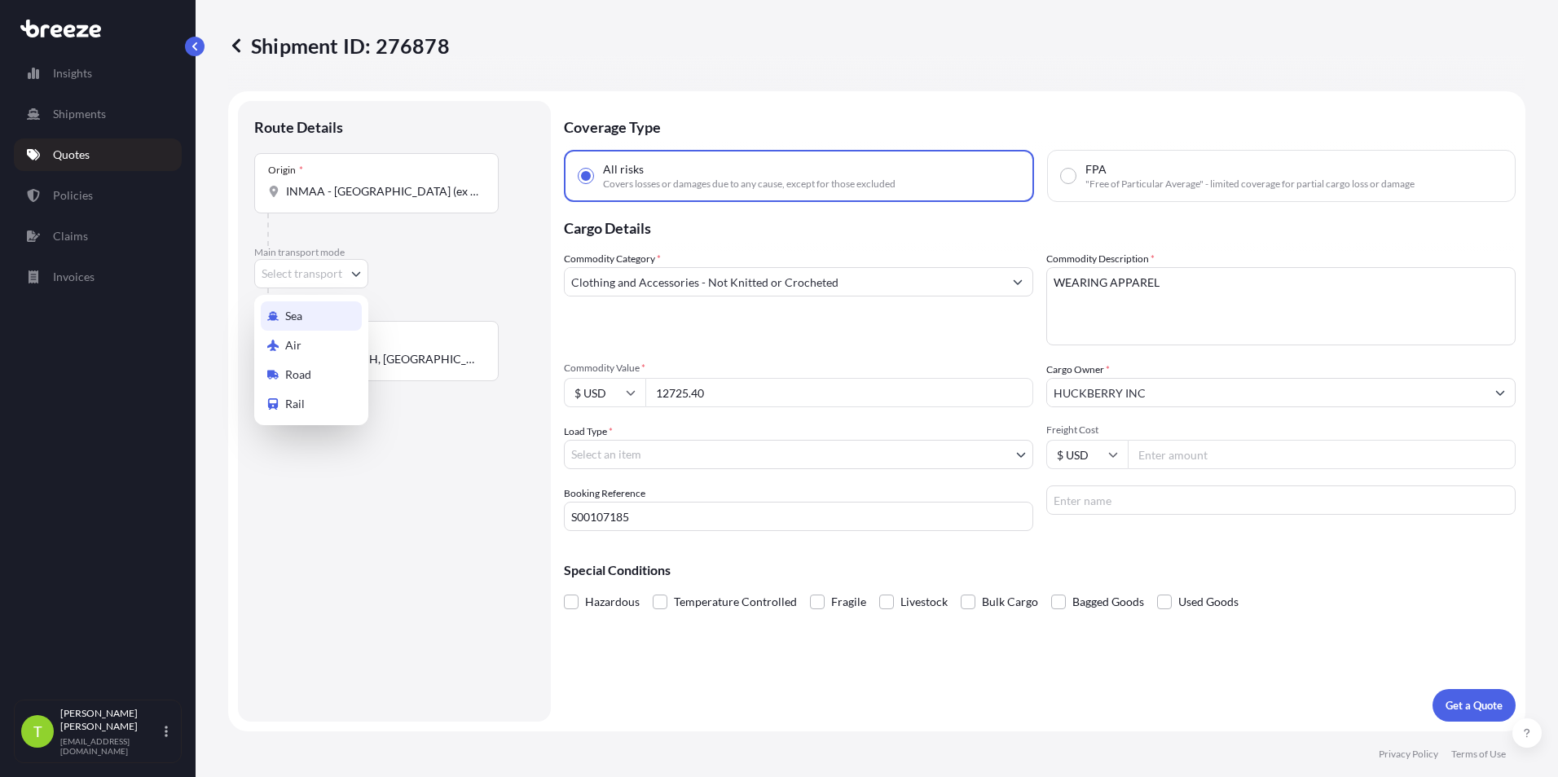
click at [305, 312] on div "Sea" at bounding box center [311, 315] width 101 height 29
select select "Sea"
select select "1"
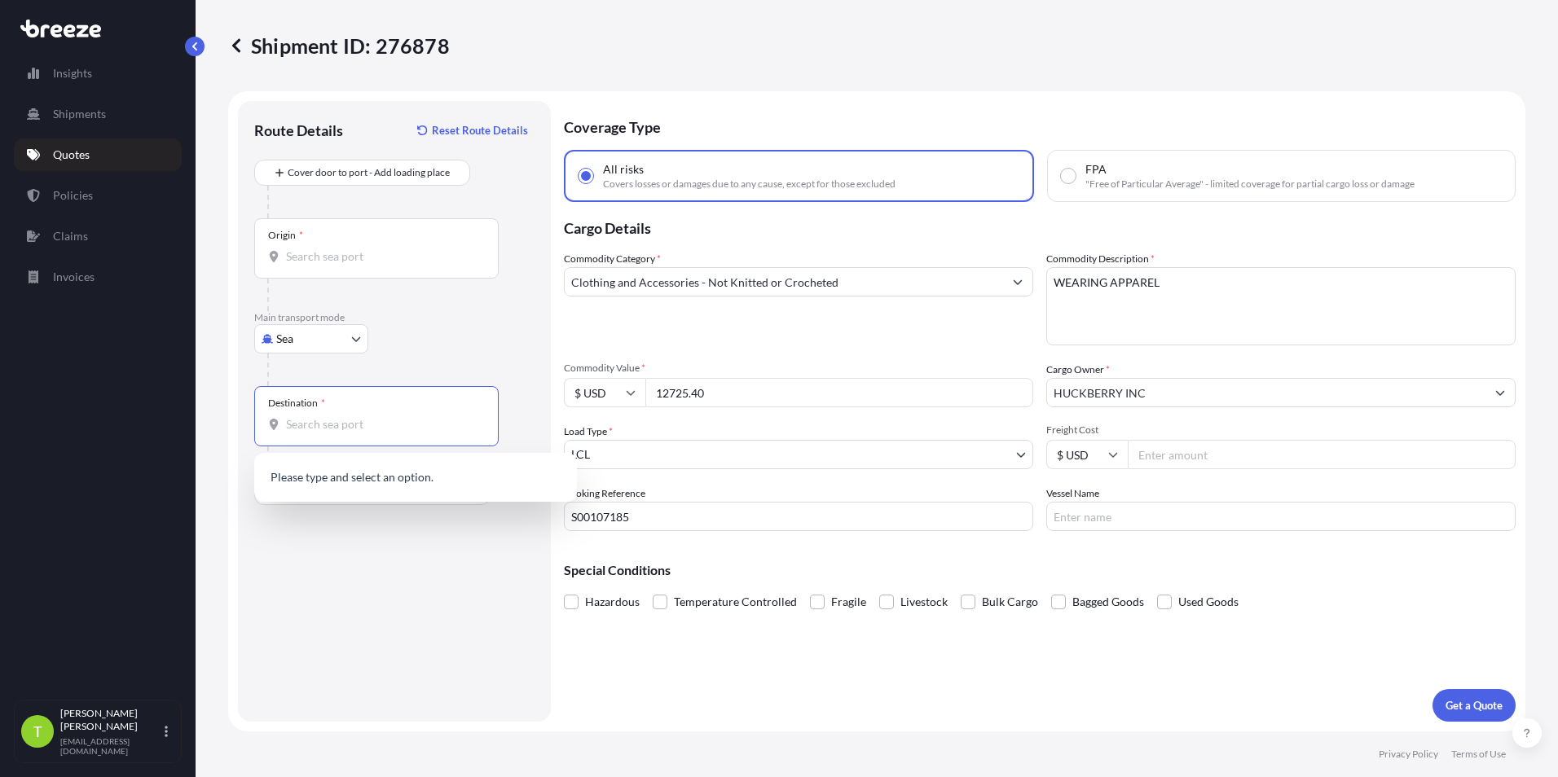
click at [332, 424] on input "Destination *" at bounding box center [382, 424] width 192 height 16
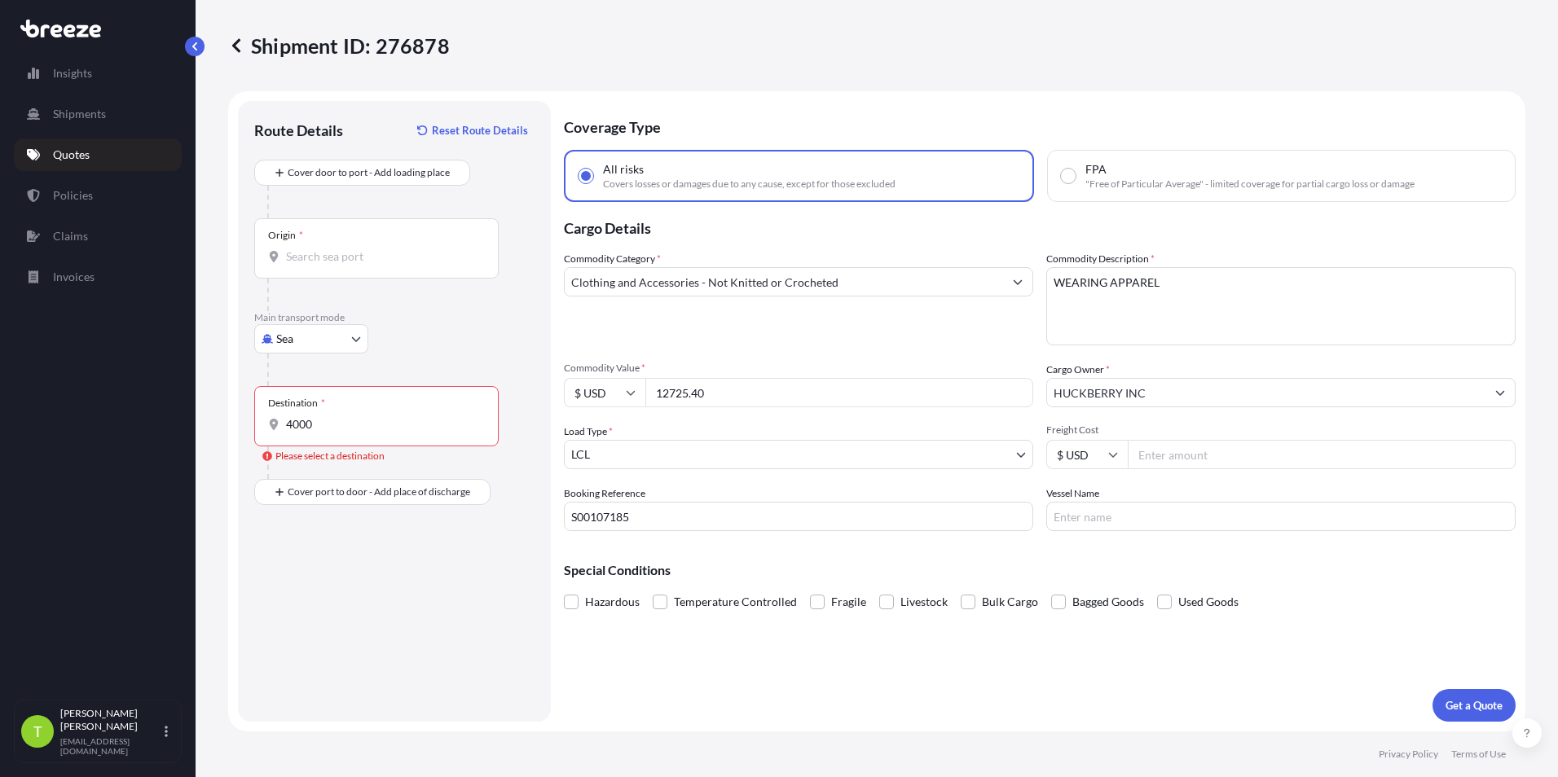
click at [354, 428] on input "4000" at bounding box center [382, 424] width 192 height 16
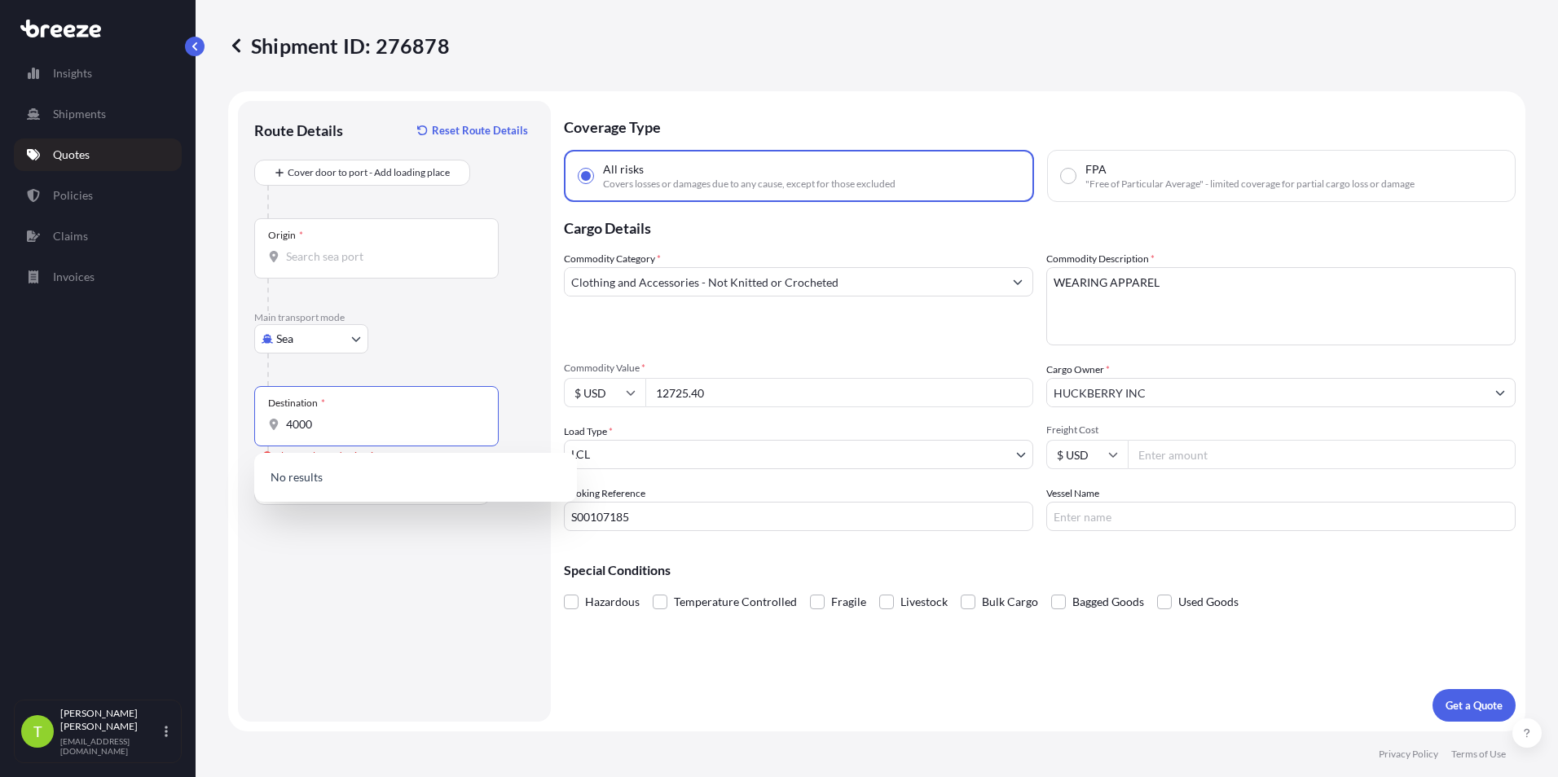
drag, startPoint x: 270, startPoint y: 415, endPoint x: 247, endPoint y: 415, distance: 22.8
click at [247, 415] on div "Route Details Reset Route Details Cover door to port - Add loading place Place …" at bounding box center [394, 411] width 313 height 621
paste input "Creekside Pkwy, [GEOGRAPHIC_DATA]"
type input "[STREET_ADDRESS]"
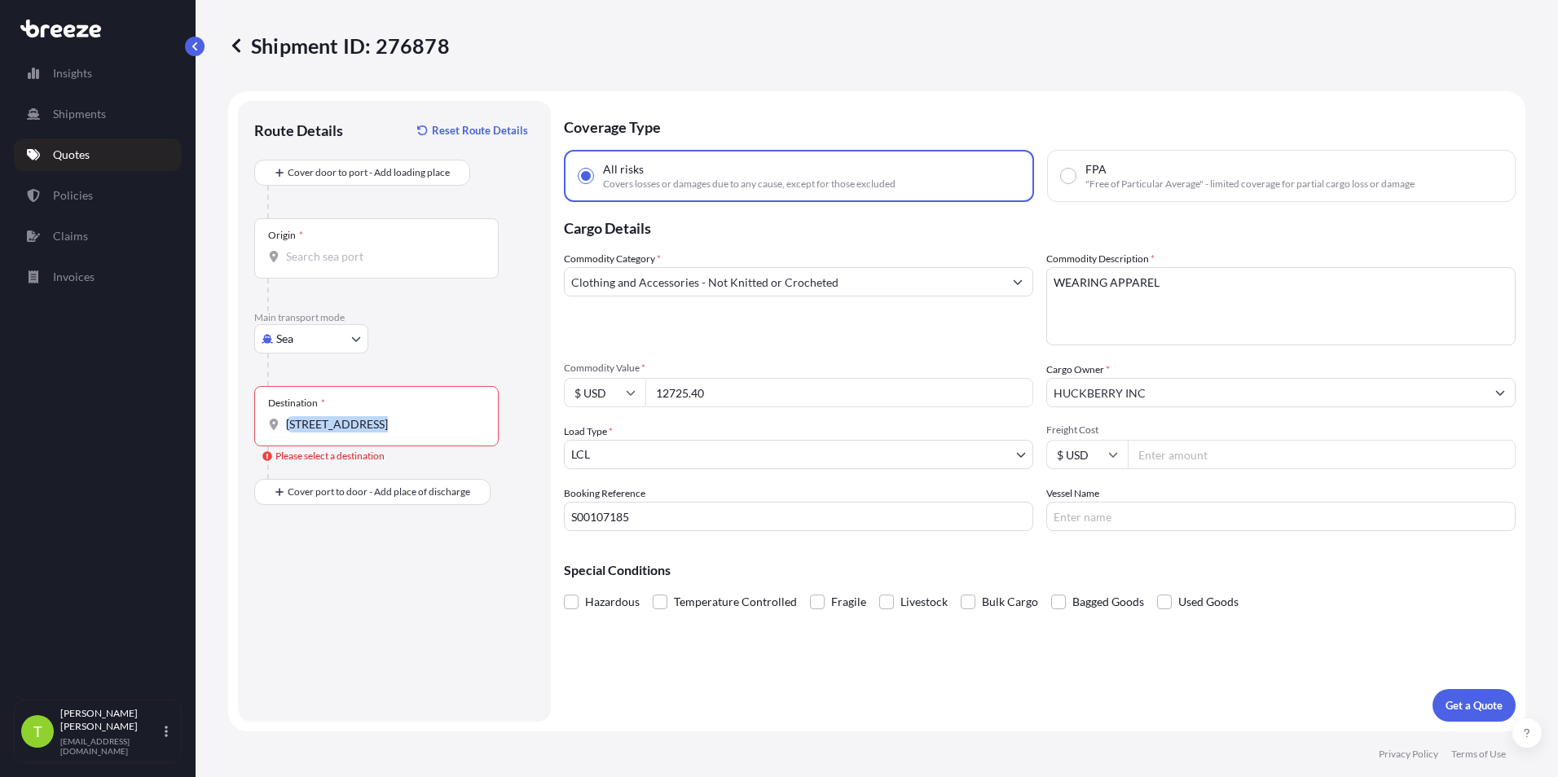
drag, startPoint x: 465, startPoint y: 433, endPoint x: 270, endPoint y: 438, distance: 195.6
click at [270, 438] on div "Destination * [STREET_ADDRESS]" at bounding box center [376, 416] width 244 height 60
drag, startPoint x: 270, startPoint y: 438, endPoint x: 363, endPoint y: 428, distance: 94.2
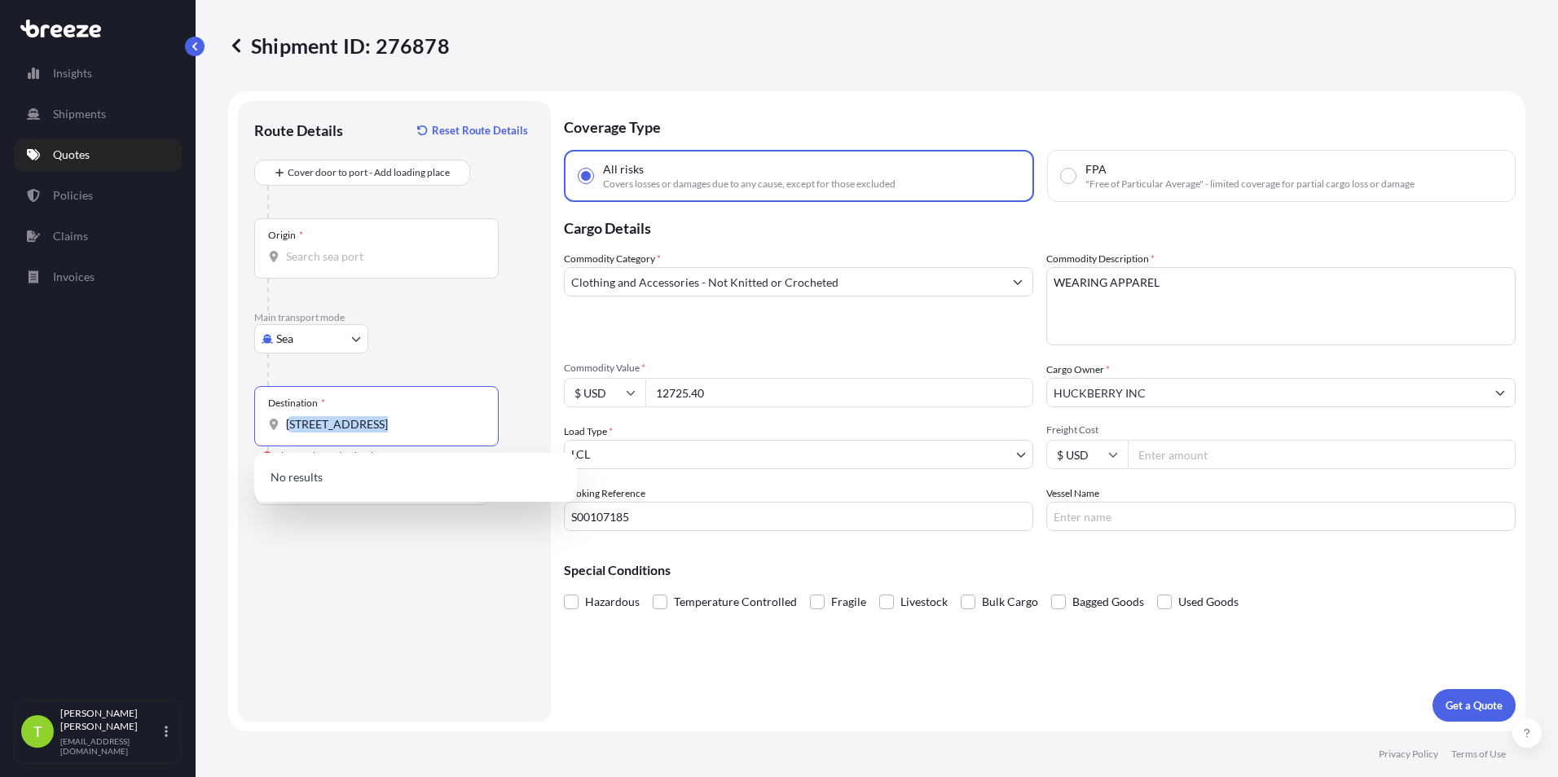
copy label
drag, startPoint x: 319, startPoint y: 553, endPoint x: 324, endPoint y: 543, distance: 12.0
click at [320, 553] on div "Route Details Reset Route Details Cover door to port - Add loading place Place …" at bounding box center [394, 411] width 280 height 588
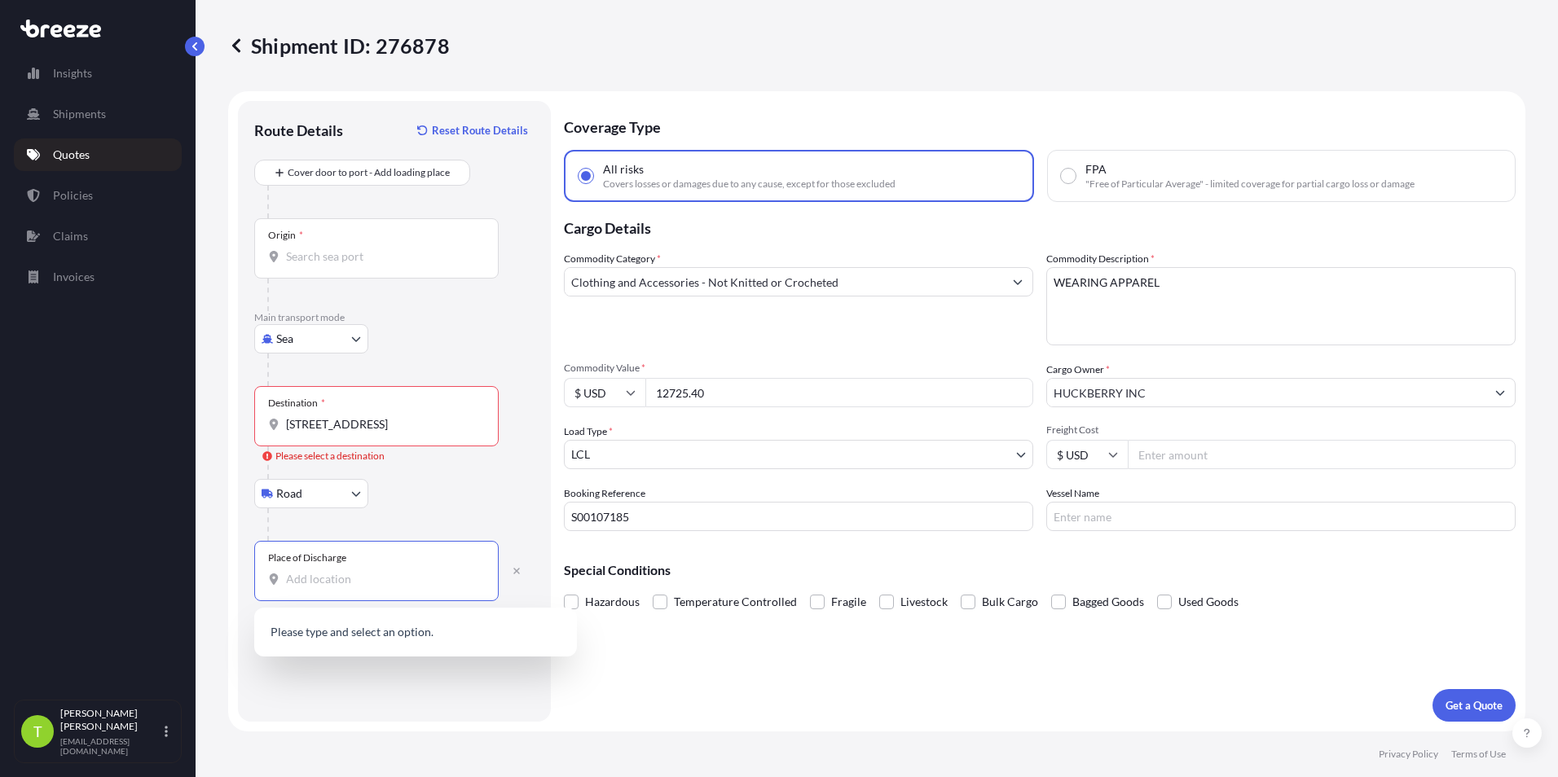
drag, startPoint x: 381, startPoint y: 577, endPoint x: 206, endPoint y: 589, distance: 175.6
click at [206, 589] on div "Shipment ID: 276878 Route Details Reset Route Details Cover door to port - Add …" at bounding box center [877, 366] width 1362 height 732
paste input "[STREET_ADDRESS]"
click at [382, 634] on span "[STREET_ADDRESS]" at bounding box center [361, 634] width 102 height 16
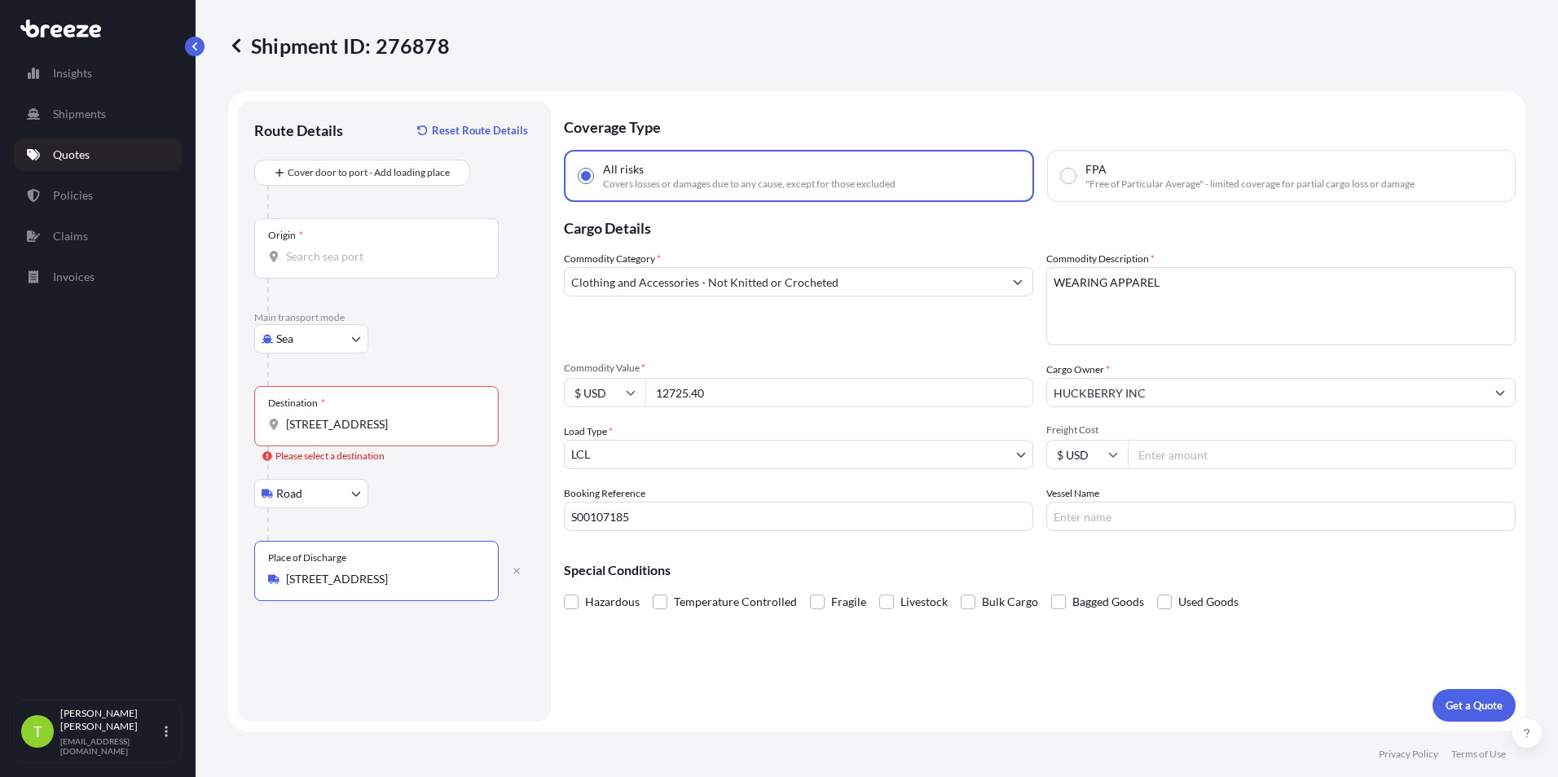
type input "[STREET_ADDRESS]"
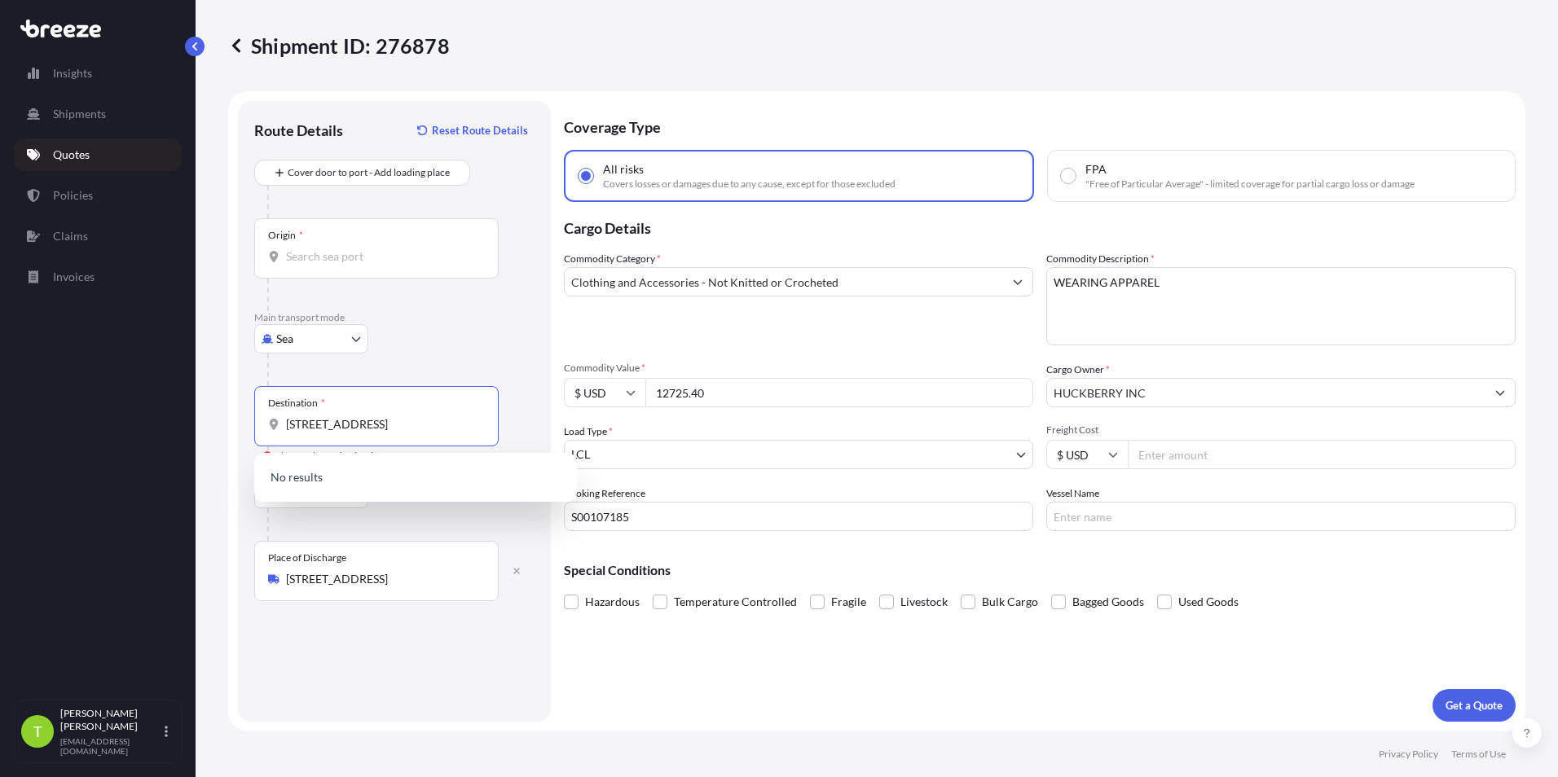
drag, startPoint x: 455, startPoint y: 424, endPoint x: 135, endPoint y: 453, distance: 320.6
click at [135, 453] on div "Insights Shipments Quotes Policies Claims Invoices T [PERSON_NAME] [EMAIL_ADDRE…" at bounding box center [779, 388] width 1558 height 777
click at [379, 413] on div "Destination *" at bounding box center [376, 416] width 244 height 60
click at [379, 416] on input "Destination * Please select a destination" at bounding box center [382, 424] width 192 height 16
type input "c"
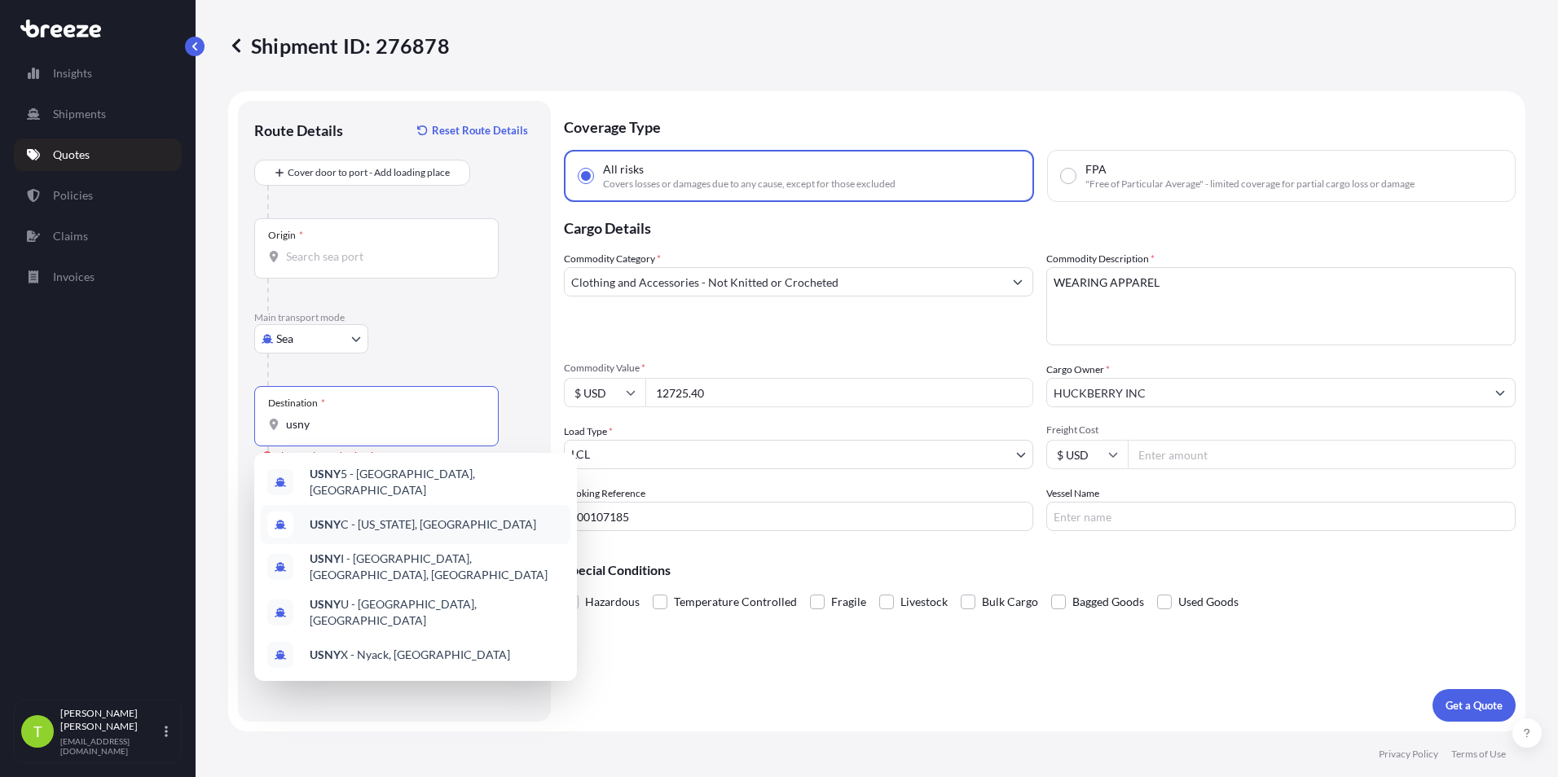
click at [411, 526] on div "USNY C - [US_STATE], [GEOGRAPHIC_DATA]" at bounding box center [416, 524] width 310 height 39
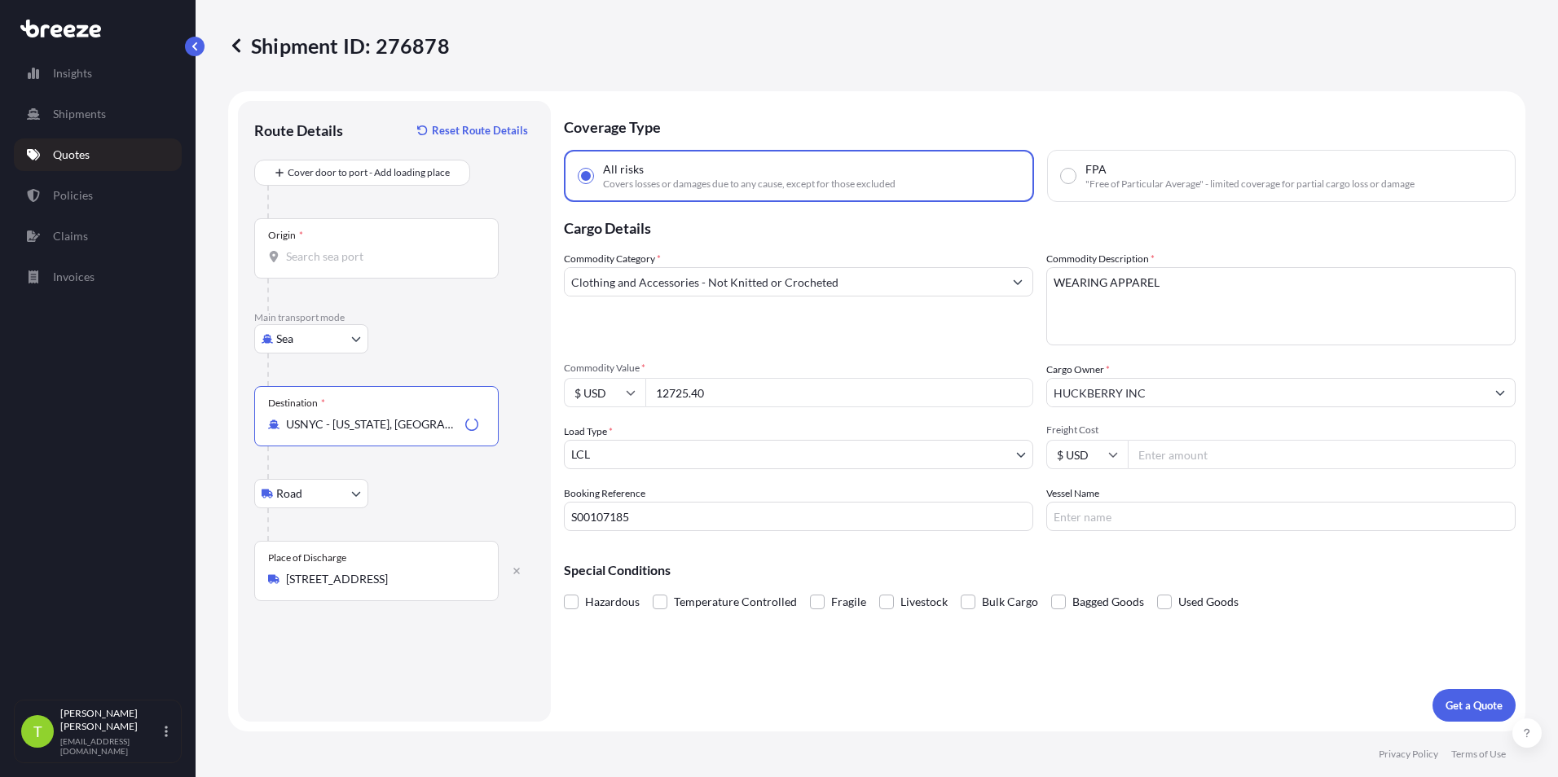
type input "USNYC - [US_STATE], [GEOGRAPHIC_DATA]"
click at [312, 485] on body "5 options available. Insights Shipments Quotes Policies Claims Invoices T [PERS…" at bounding box center [779, 388] width 1558 height 777
click at [322, 567] on div "Rail" at bounding box center [311, 565] width 101 height 29
select select "Rail"
click at [364, 270] on div "Origin *" at bounding box center [376, 248] width 244 height 60
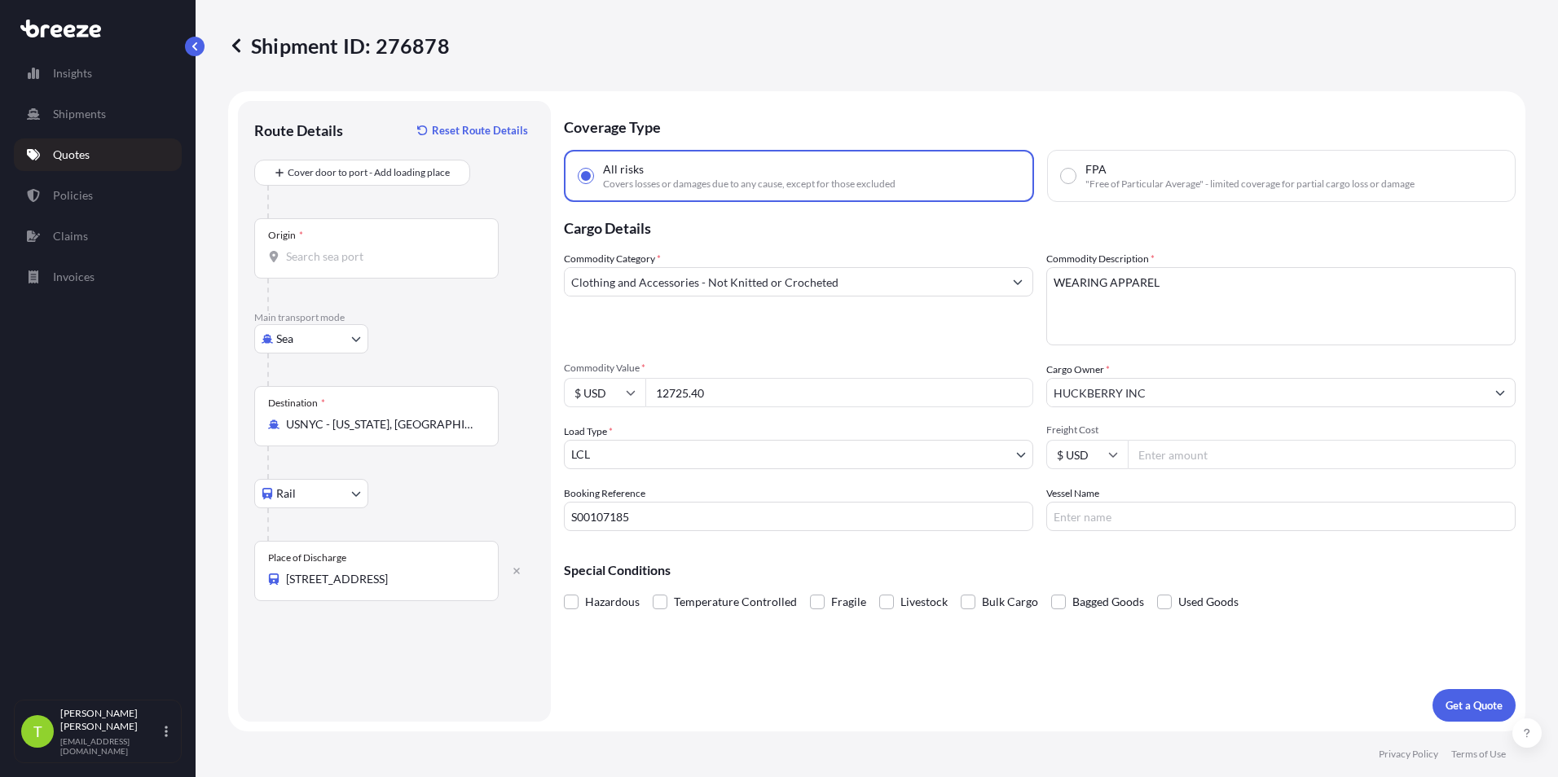
click at [364, 265] on input "Origin *" at bounding box center [382, 256] width 192 height 16
click at [347, 255] on input "Origin *" at bounding box center [382, 256] width 192 height 16
type input "INMAA - [GEOGRAPHIC_DATA] (ex [GEOGRAPHIC_DATA]), [GEOGRAPHIC_DATA]"
click at [1215, 465] on input "Freight Cost" at bounding box center [1321, 454] width 388 height 29
click at [1191, 457] on input "Freight Cost" at bounding box center [1321, 454] width 388 height 29
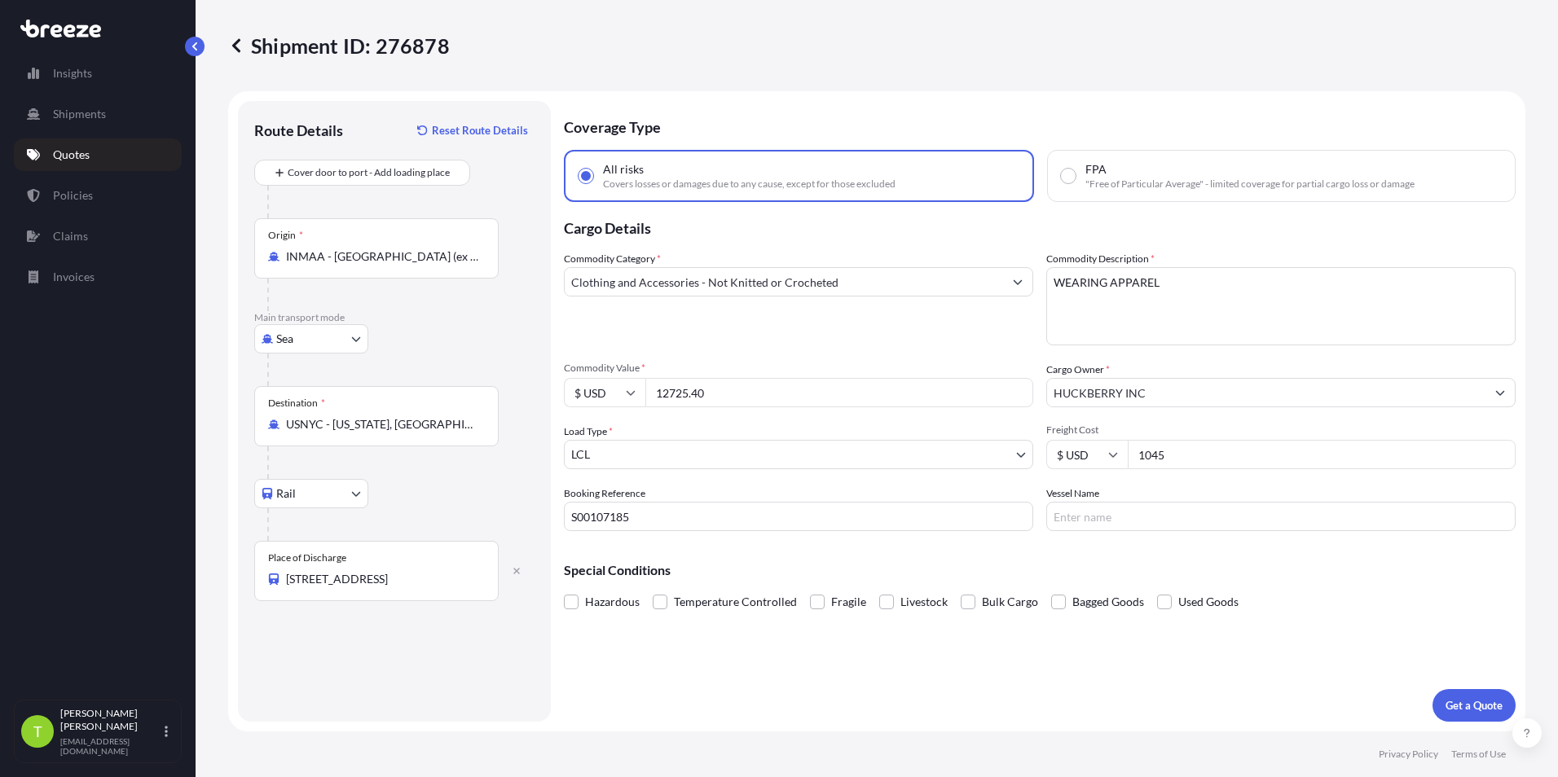
type input "1045"
click at [848, 380] on input "12725.40" at bounding box center [839, 392] width 388 height 29
click at [1111, 517] on input "Vessel Name" at bounding box center [1280, 516] width 469 height 29
click at [1113, 516] on input "Vessel Name" at bounding box center [1280, 516] width 469 height 29
paste input "MOGRAL"
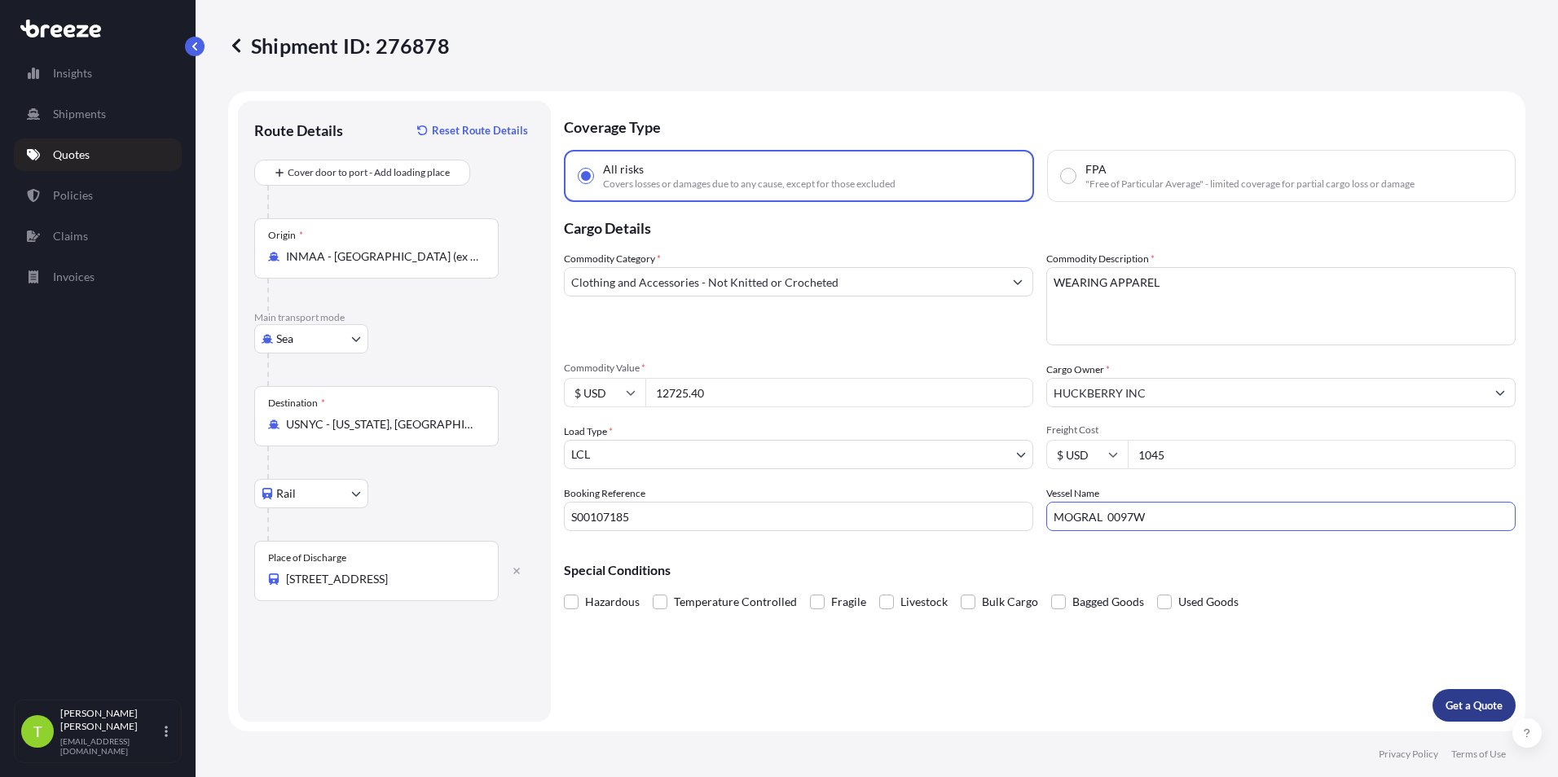
type input "MOGRAL 0097W"
click at [1483, 706] on p "Get a Quote" at bounding box center [1473, 705] width 57 height 16
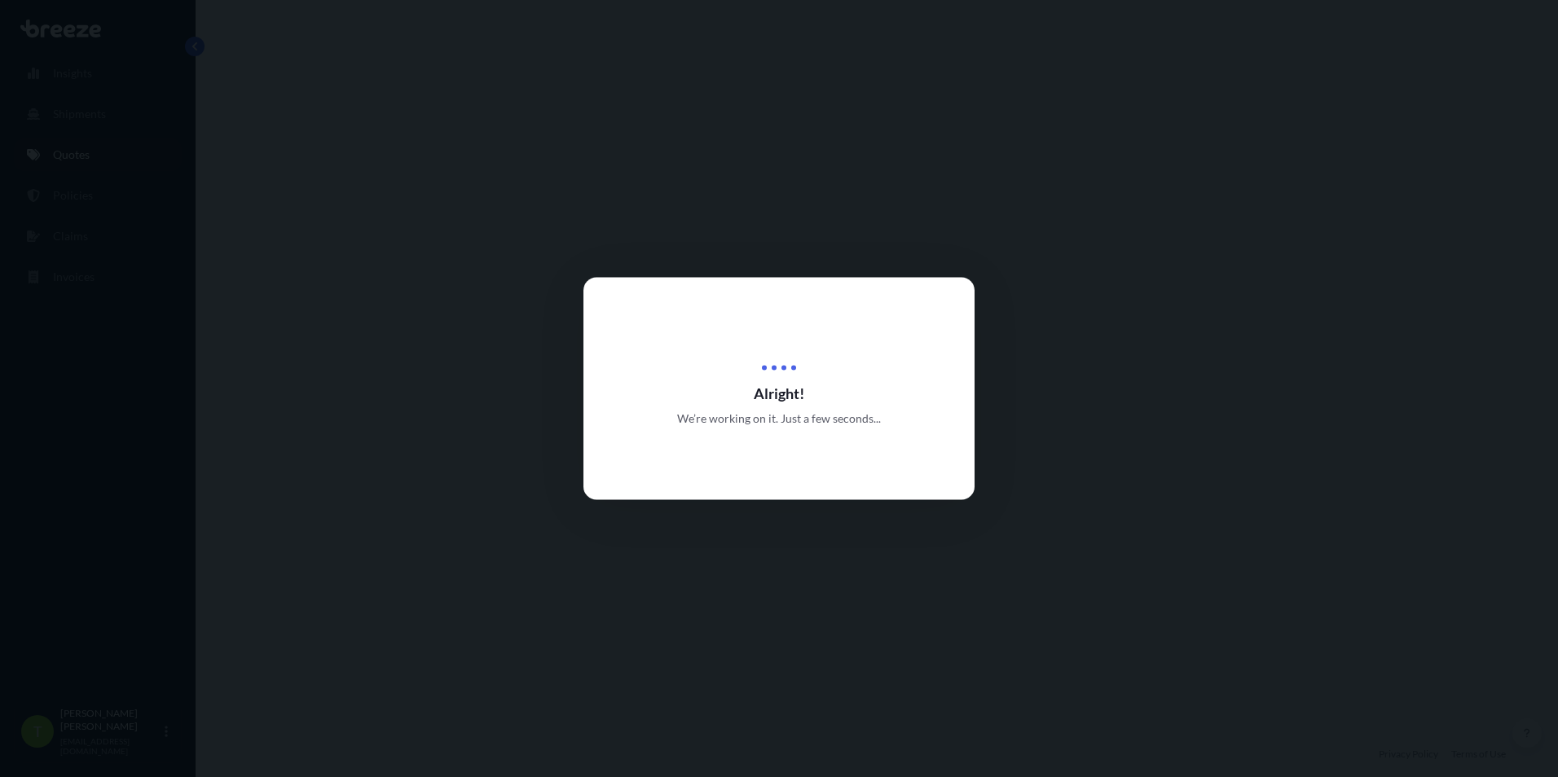
select select "Sea"
select select "Rail"
select select "1"
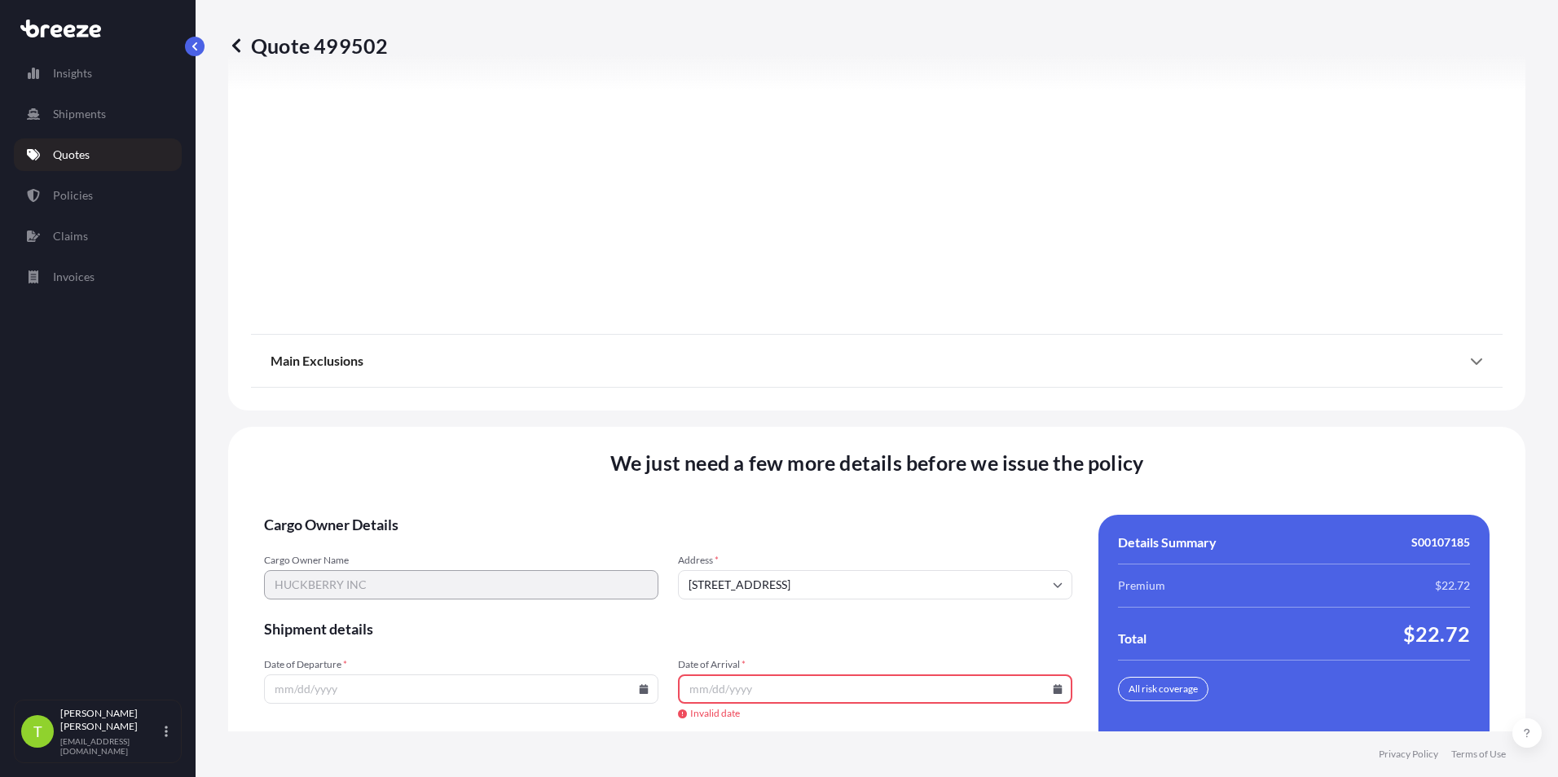
scroll to position [2068, 0]
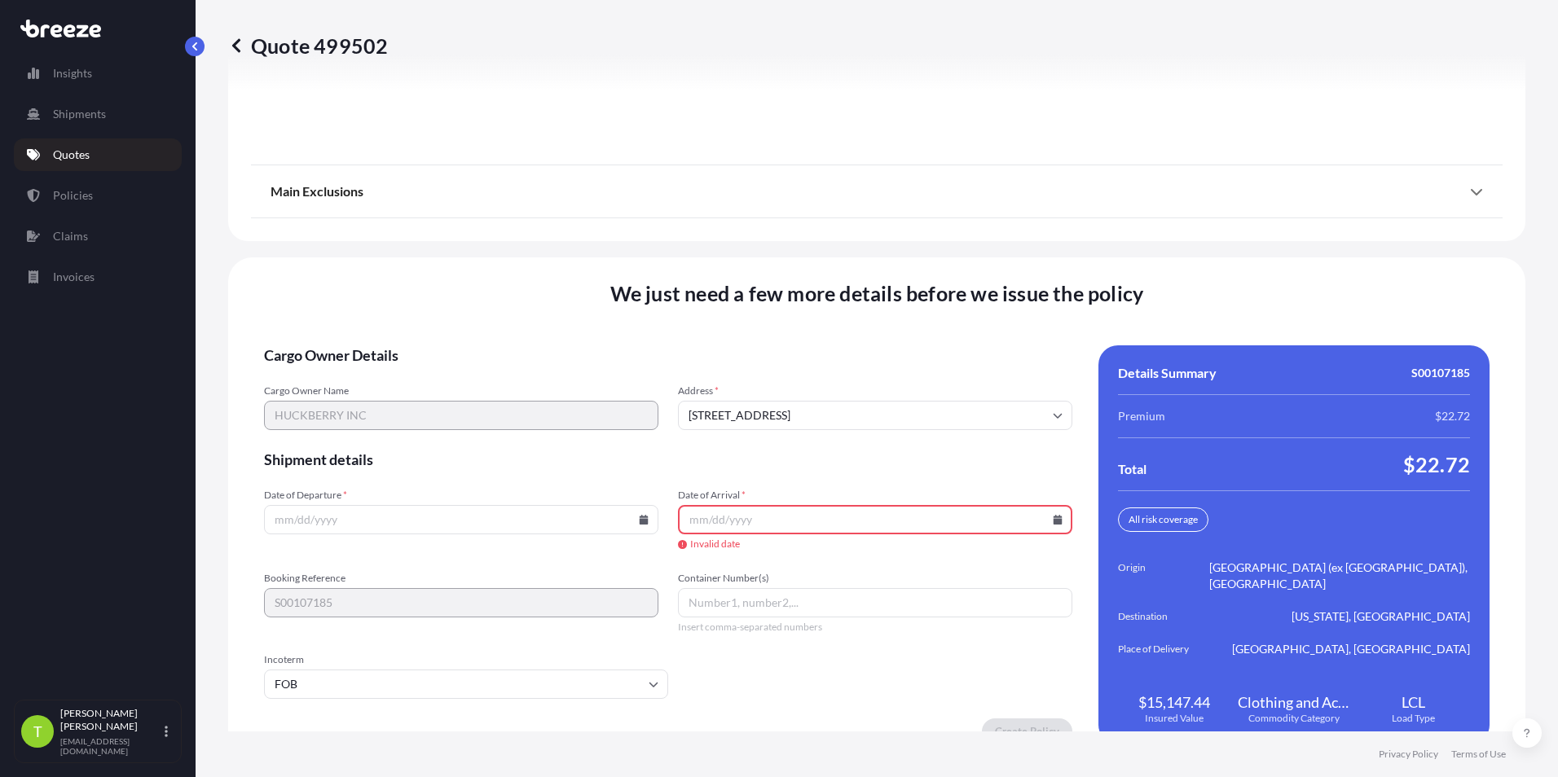
click at [472, 514] on input "Date of Departure *" at bounding box center [461, 519] width 394 height 29
type input "[DATE]"
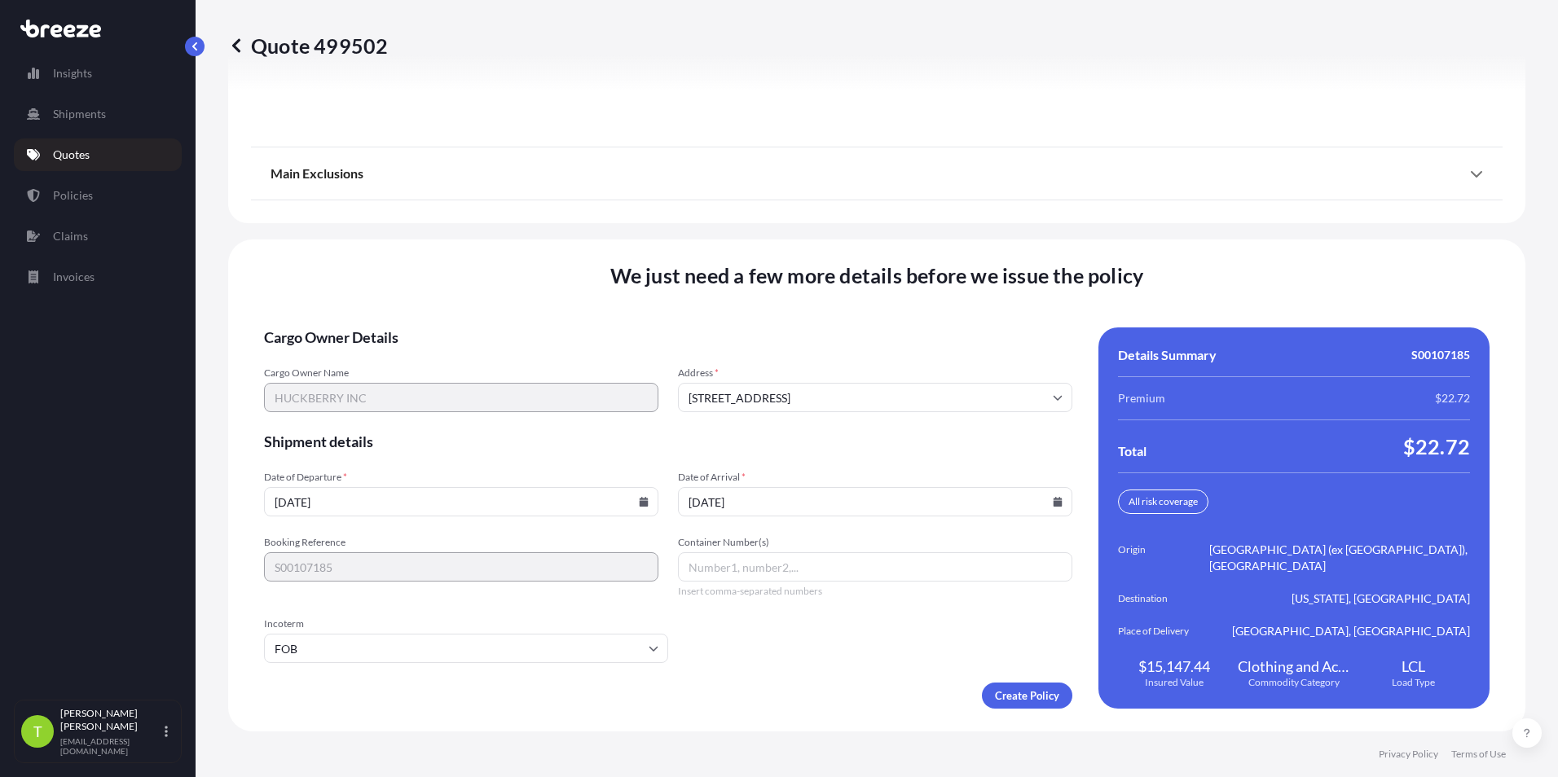
type input "[DATE]"
click at [828, 574] on input "Container Number(s)" at bounding box center [875, 566] width 394 height 29
type input "NA"
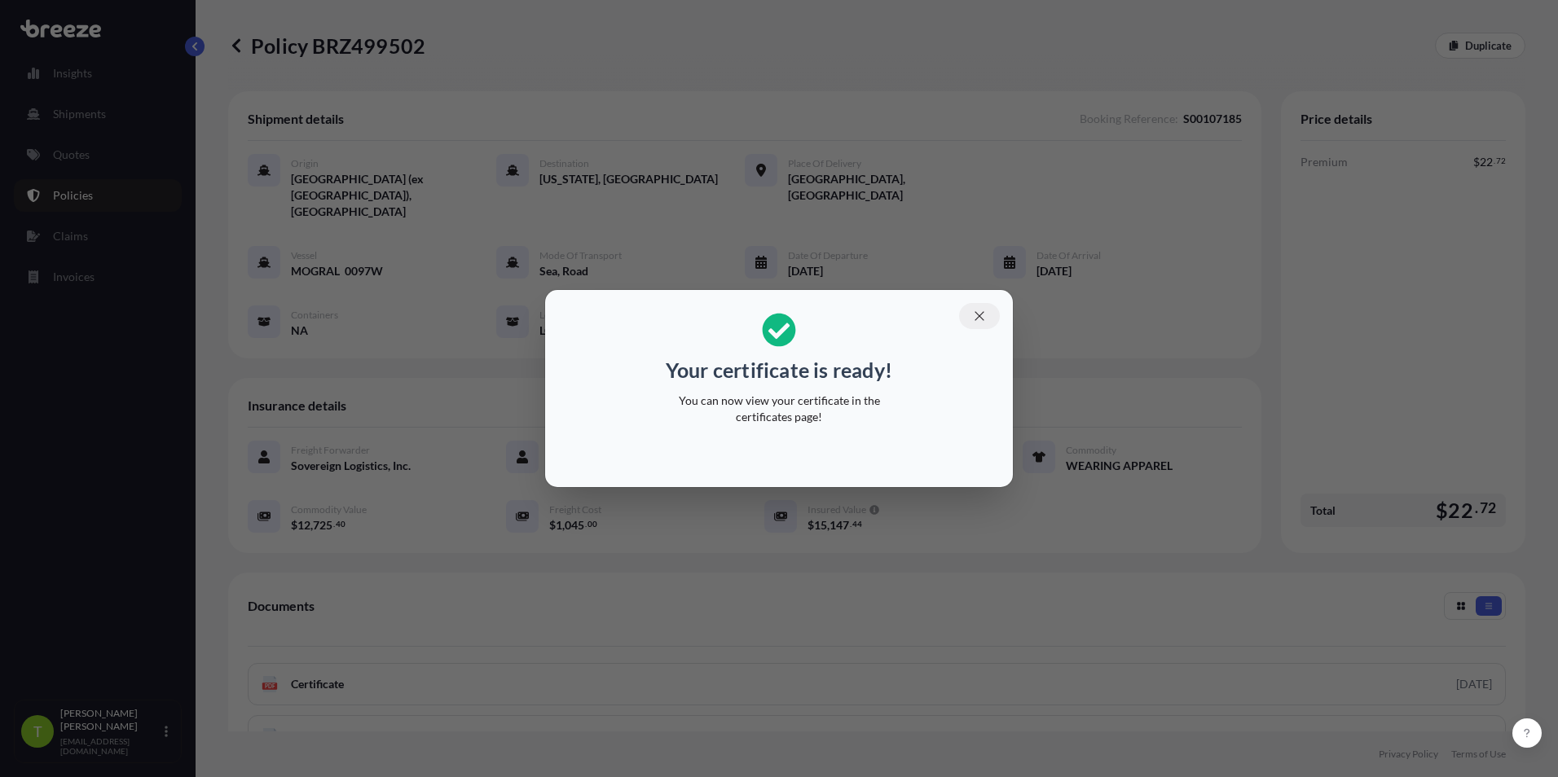
click at [978, 317] on icon "button" at bounding box center [978, 315] width 9 height 9
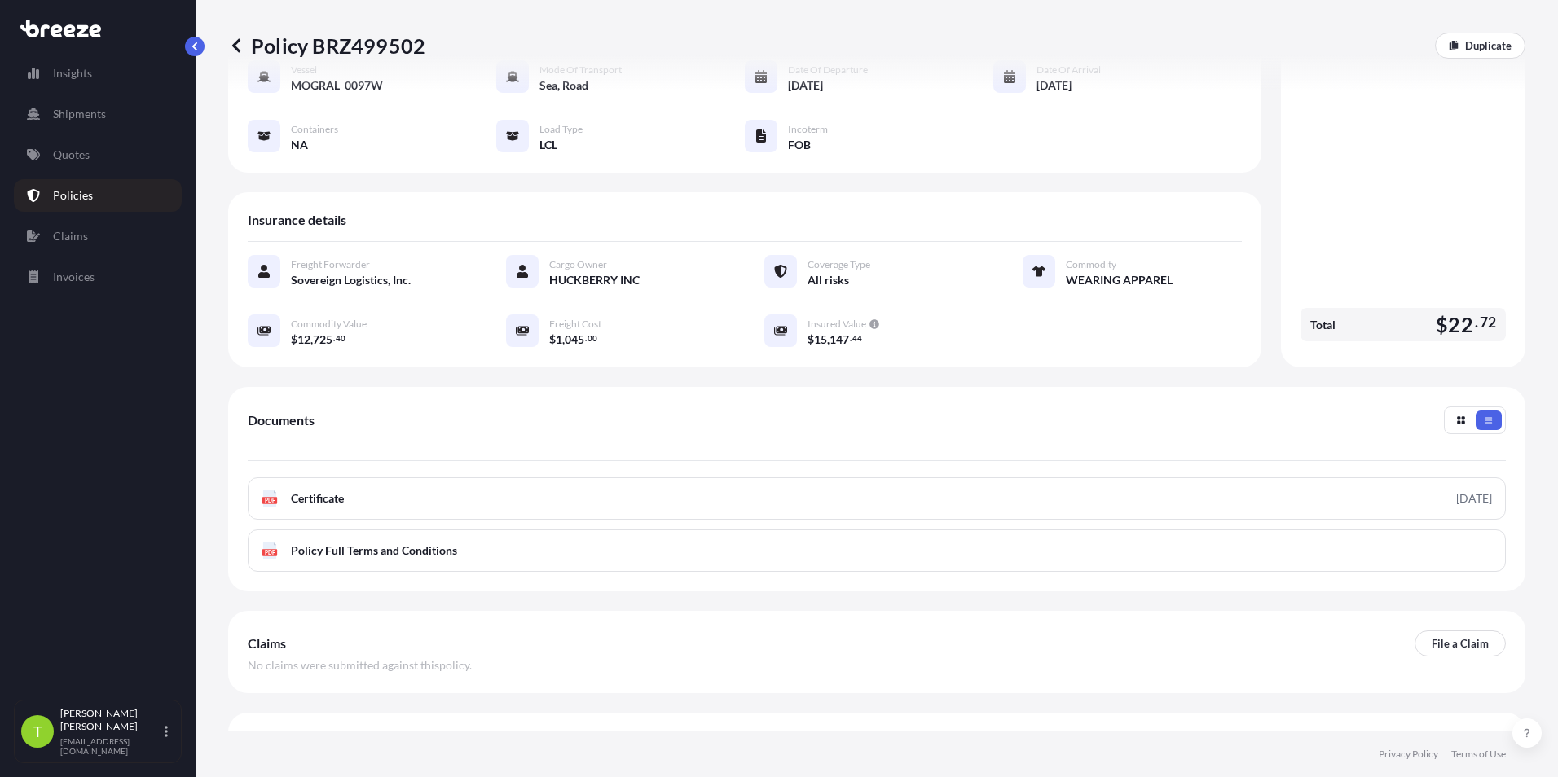
scroll to position [187, 0]
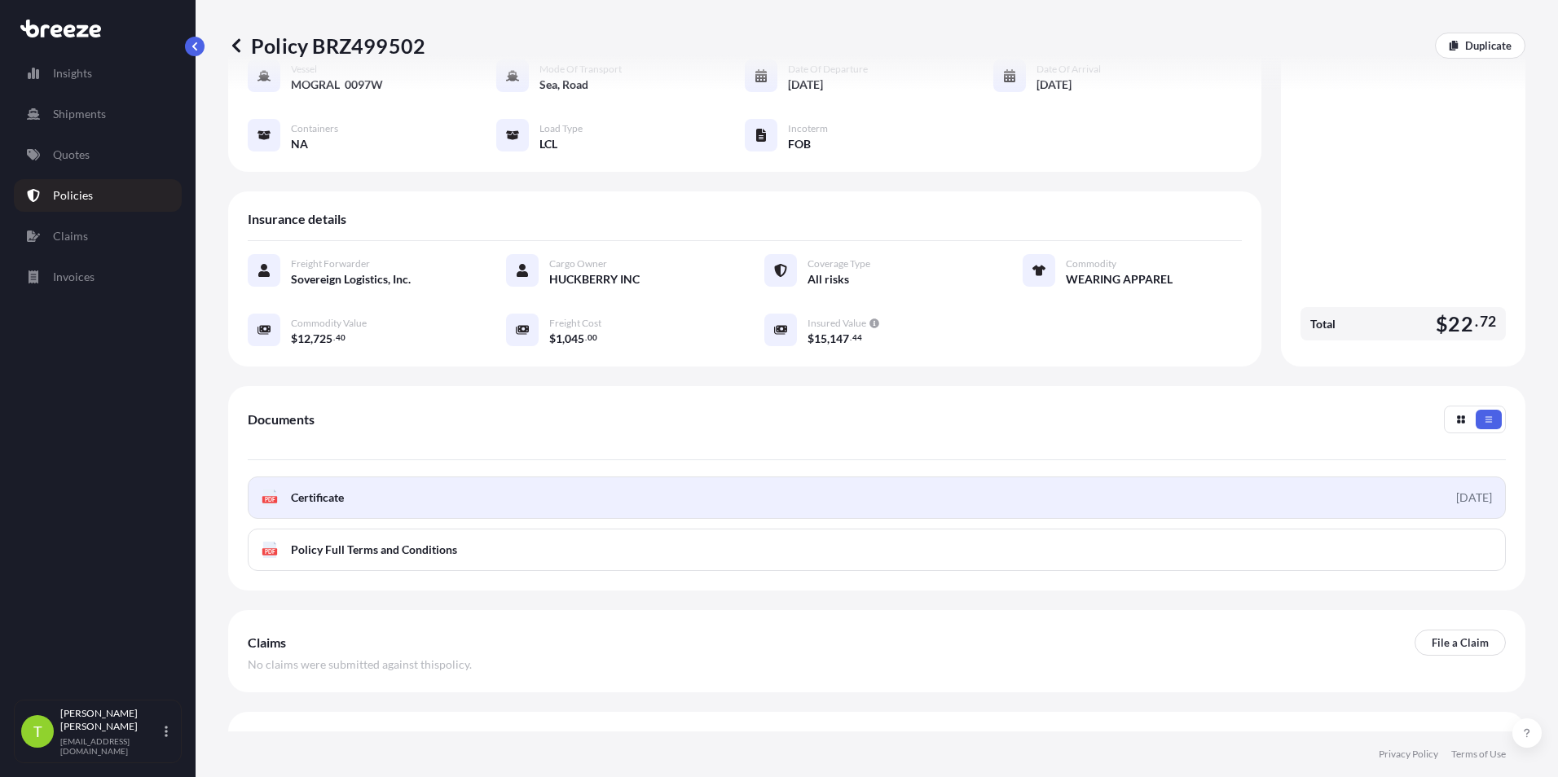
click at [586, 477] on link "PDF Certificate [DATE]" at bounding box center [877, 498] width 1258 height 42
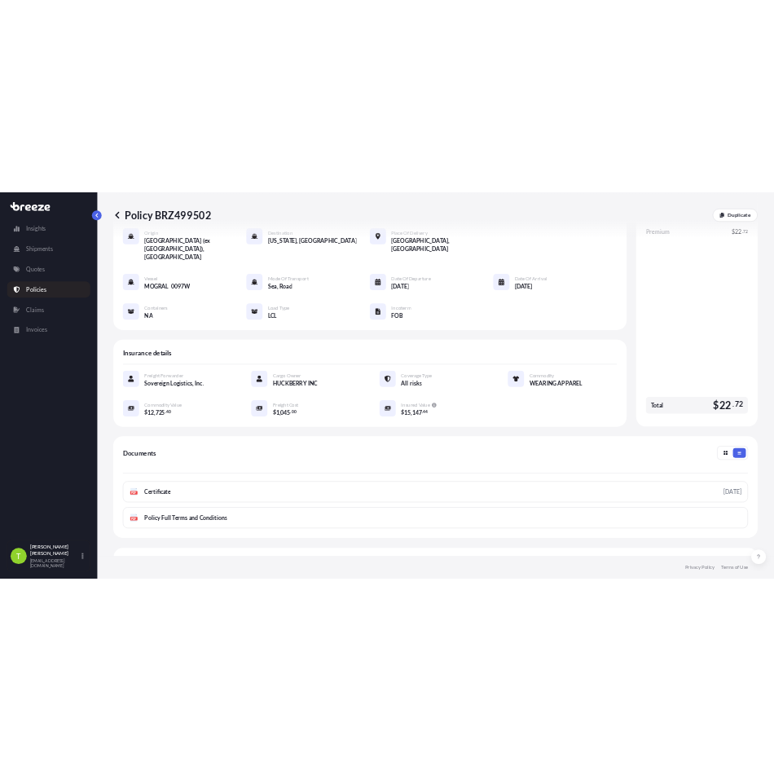
scroll to position [0, 0]
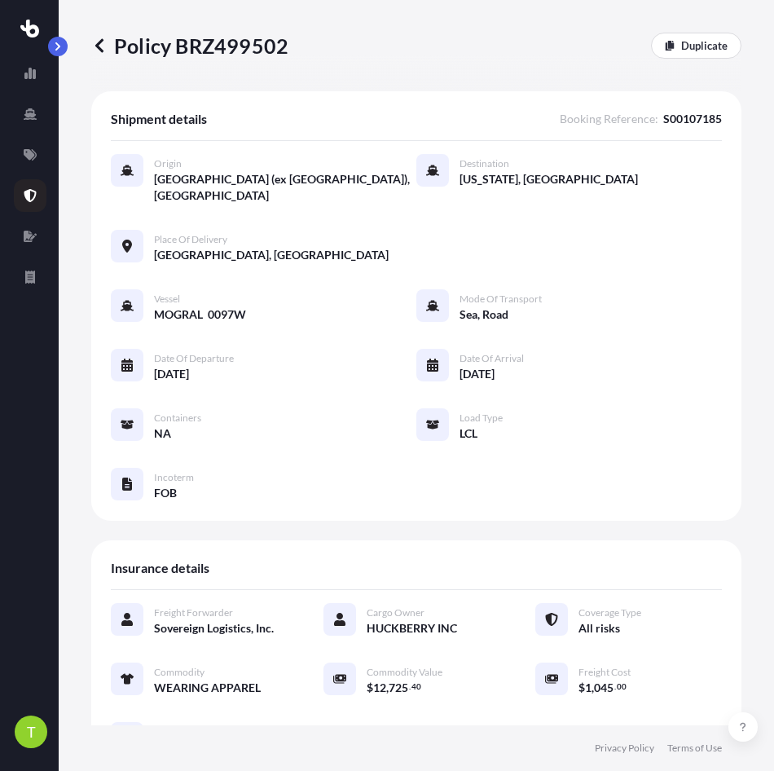
click at [25, 483] on div at bounding box center [29, 374] width 31 height 664
